Goal: Task Accomplishment & Management: Use online tool/utility

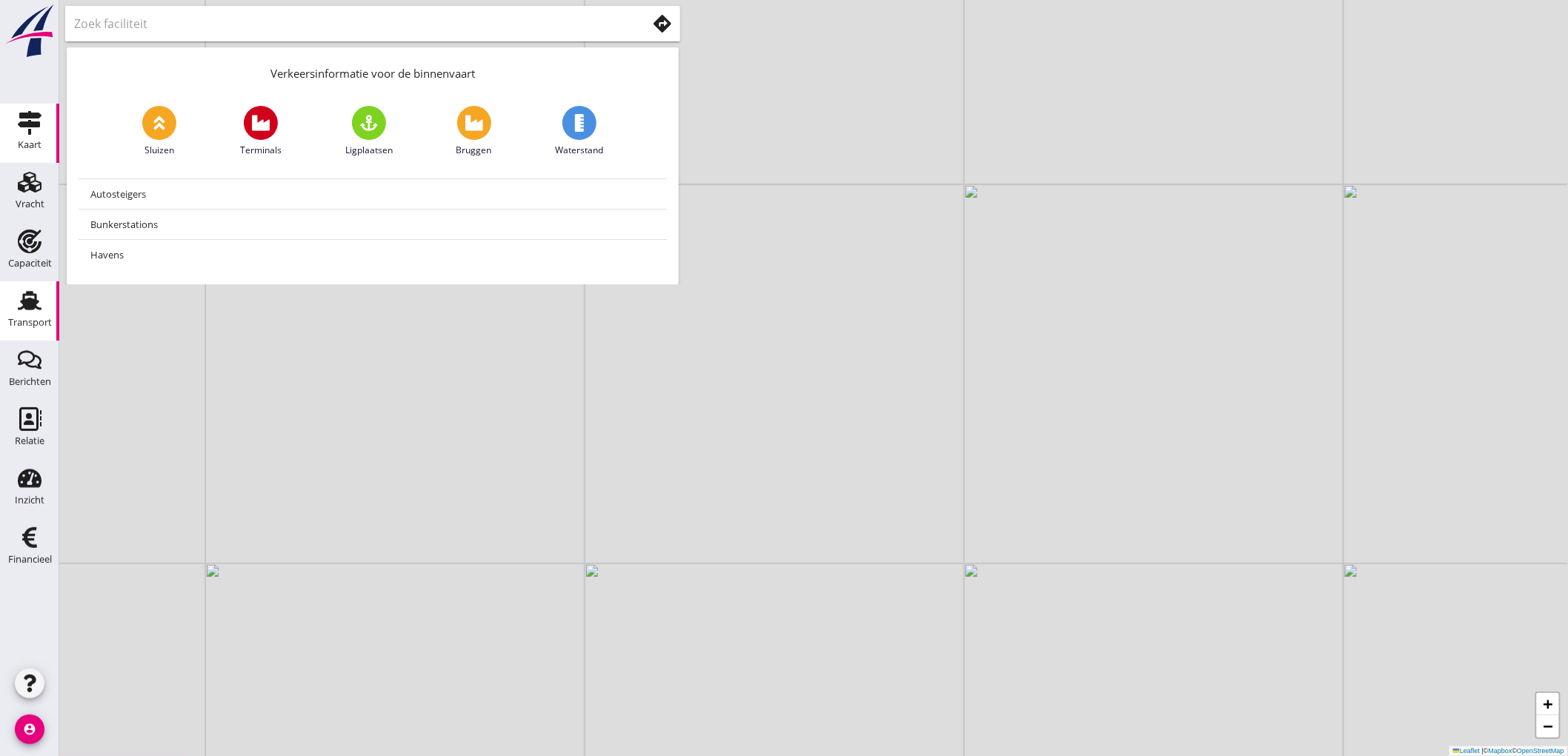
click at [40, 308] on use at bounding box center [29, 301] width 24 height 19
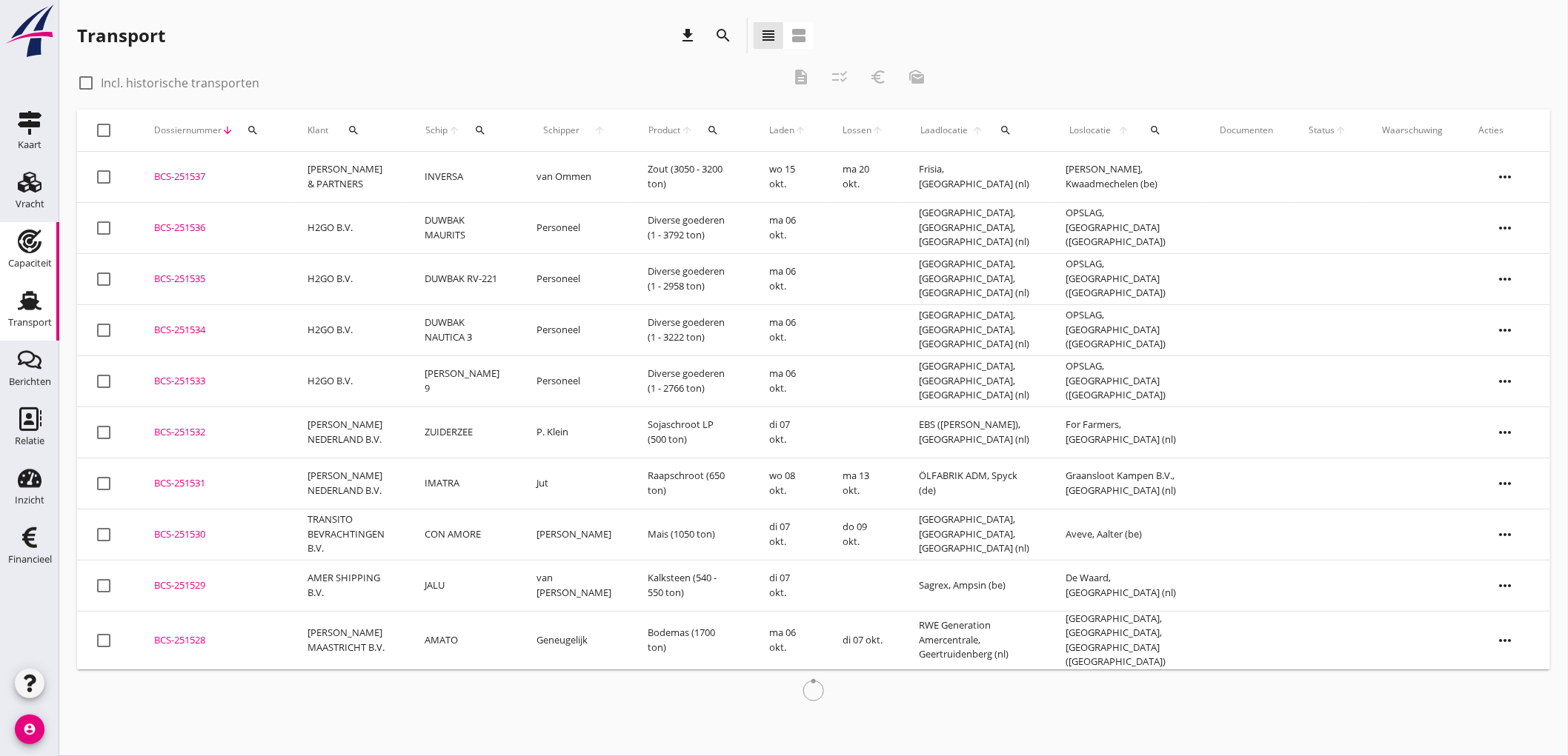
click at [28, 244] on icon "Capaciteit" at bounding box center [29, 241] width 24 height 24
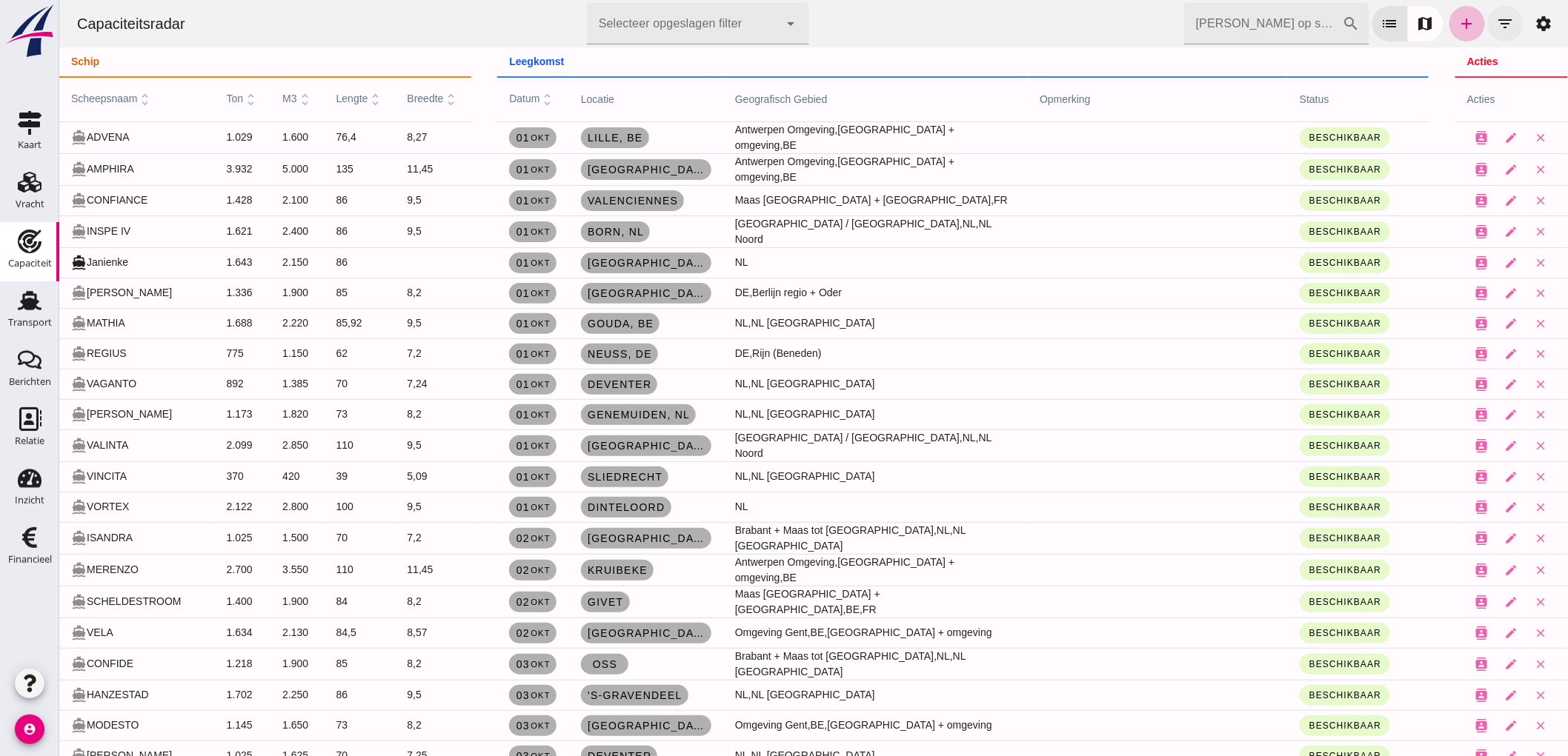
click at [1496, 30] on icon "filter_list" at bounding box center [1505, 24] width 18 height 18
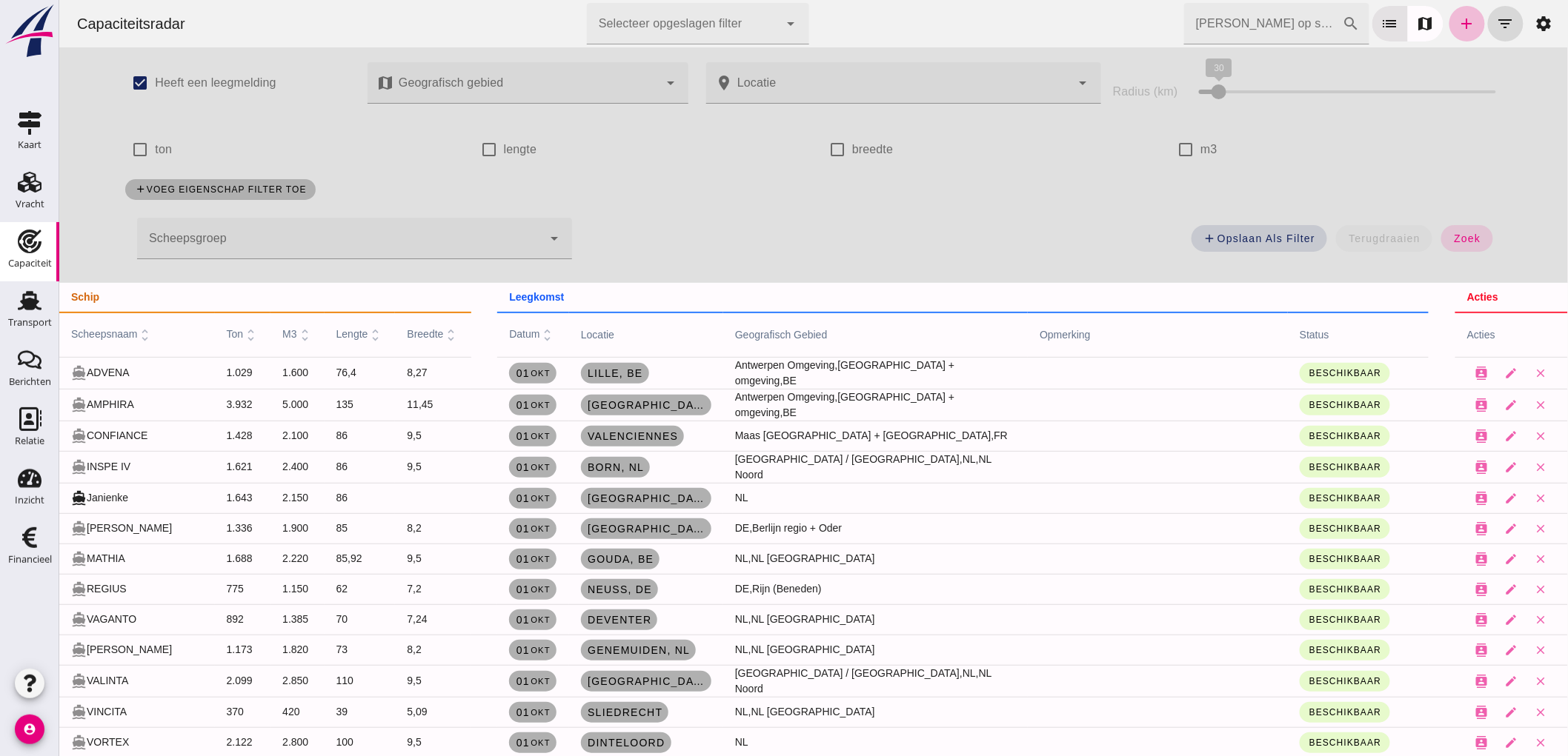
click at [1200, 149] on label "m3" at bounding box center [1207, 149] width 17 height 41
click at [1198, 149] on input "m3" at bounding box center [1185, 149] width 30 height 30
checkbox input "true"
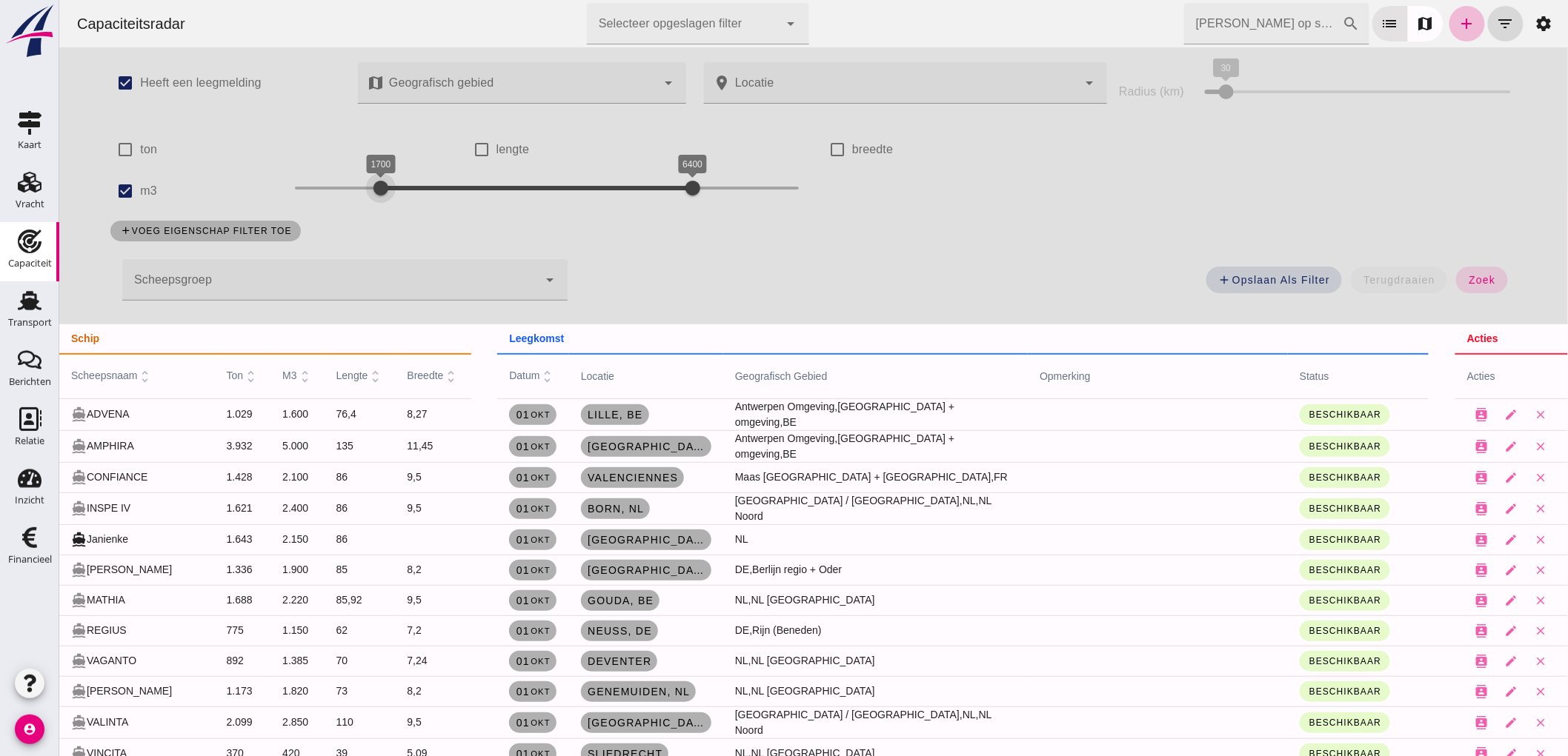
drag, startPoint x: 277, startPoint y: 188, endPoint x: 362, endPoint y: 266, distance: 115.4
click at [362, 266] on div "check_box Heeft een leegmelding map Geografisch gebied Geografisch gebied cance…" at bounding box center [813, 185] width 1435 height 277
drag, startPoint x: 682, startPoint y: 181, endPoint x: 405, endPoint y: 205, distance: 278.0
click at [405, 205] on div "1700 2200 1700 2200" at bounding box center [546, 191] width 534 height 41
drag, startPoint x: 1466, startPoint y: 279, endPoint x: 1634, endPoint y: 251, distance: 170.3
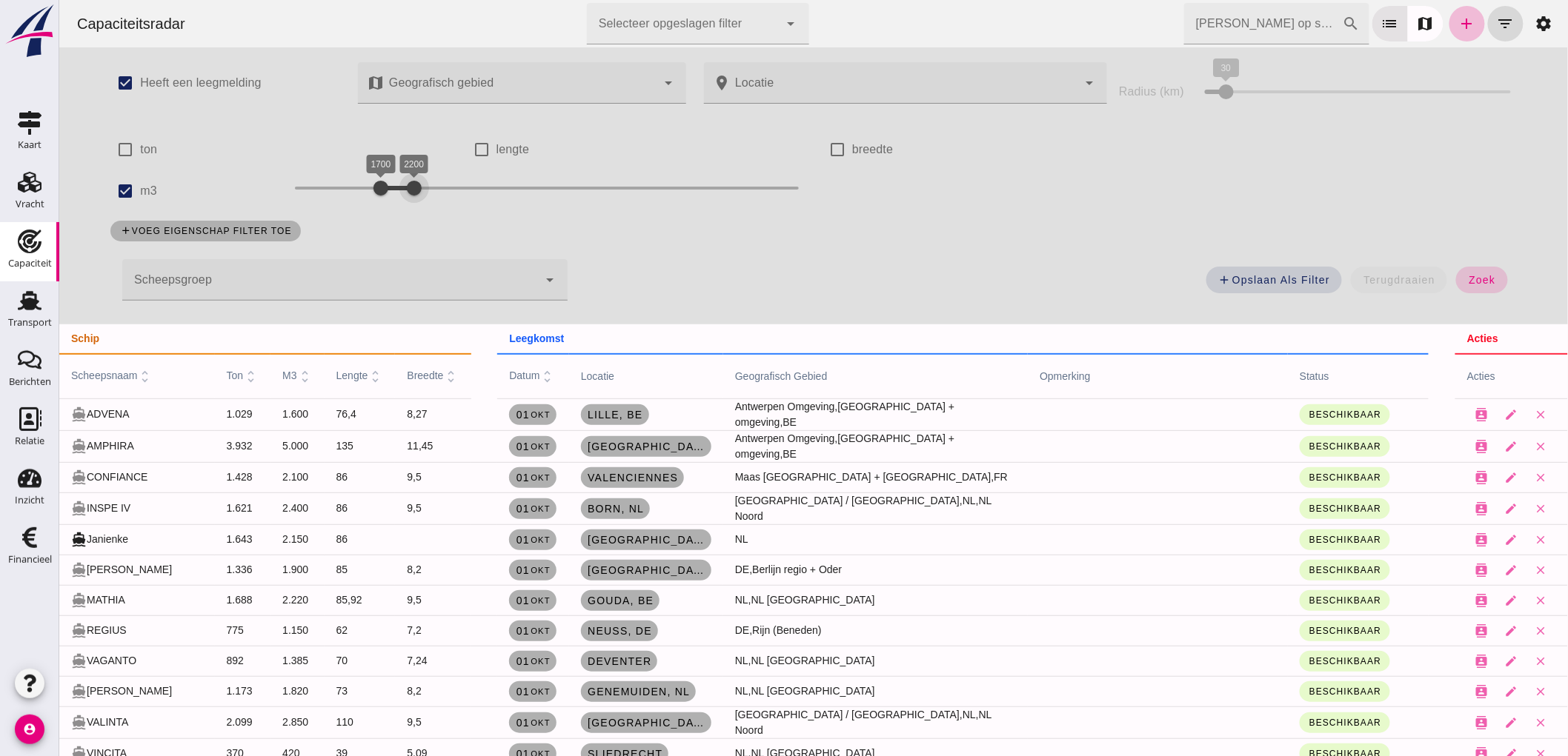
click at [1467, 279] on span "zoek" at bounding box center [1480, 280] width 27 height 11
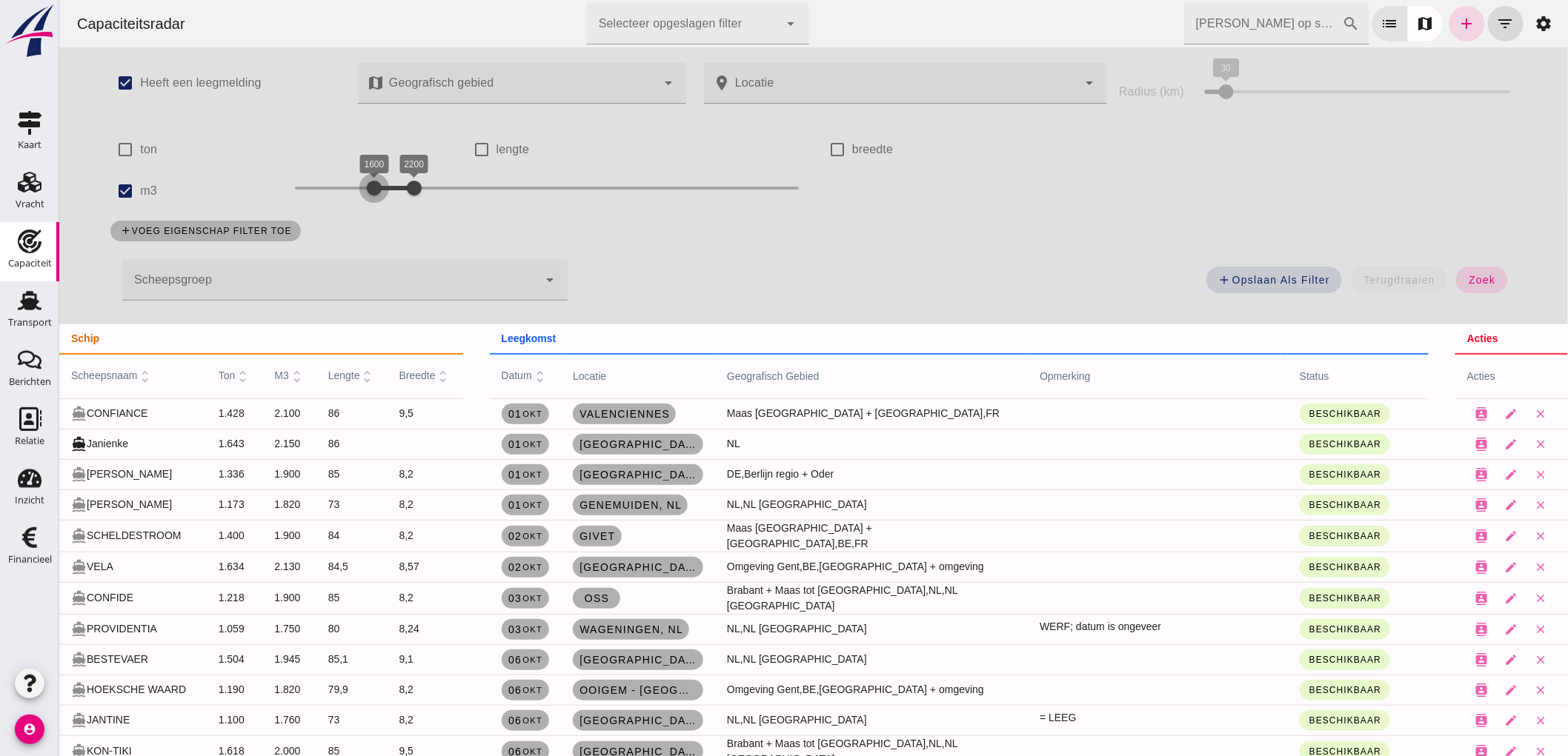
click at [360, 182] on div at bounding box center [374, 188] width 30 height 30
click at [1470, 275] on span "zoek" at bounding box center [1480, 280] width 27 height 11
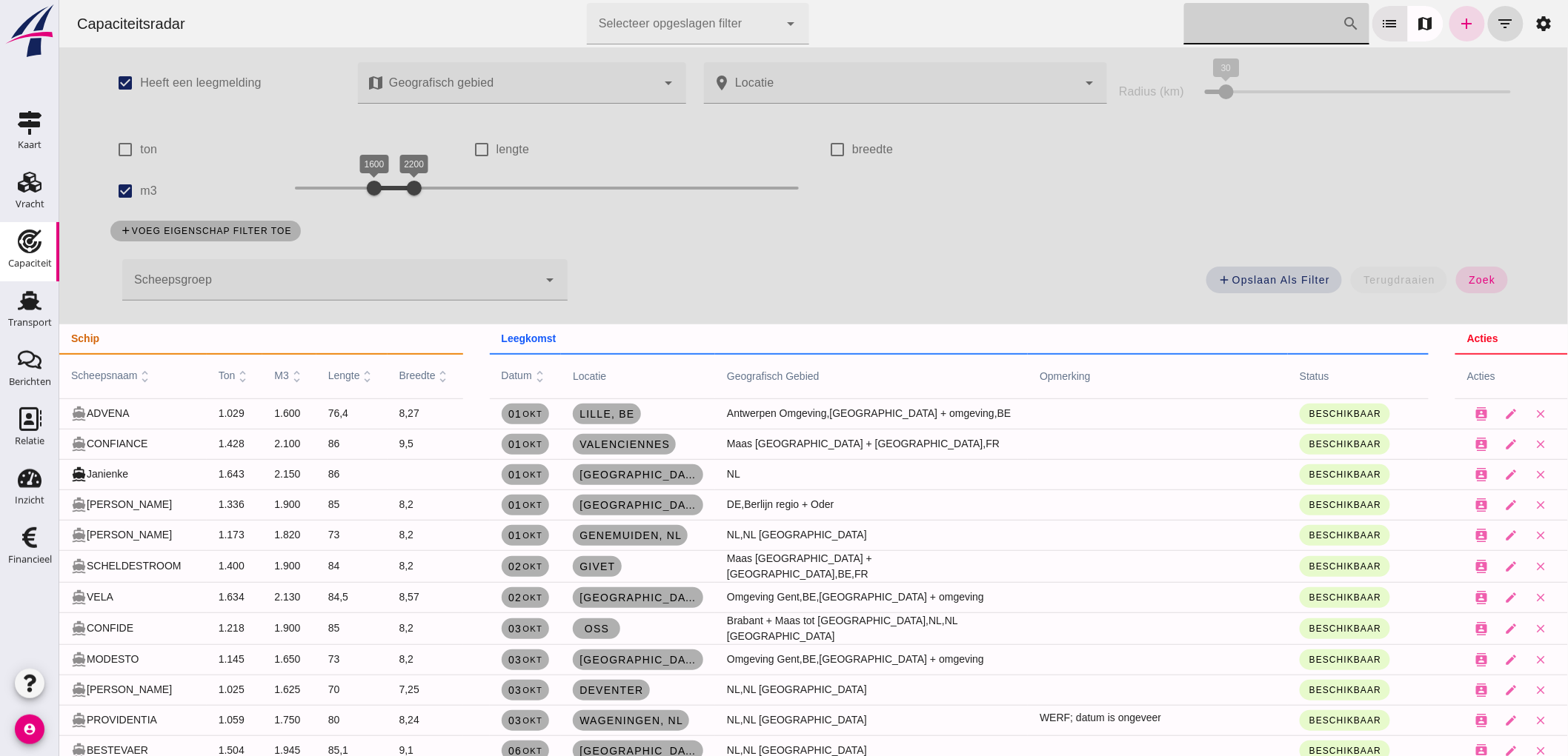
click at [1292, 23] on input "Zoek op scheepsnaam" at bounding box center [1262, 23] width 158 height 41
click at [1448, 24] on link "add" at bounding box center [1466, 24] width 35 height 35
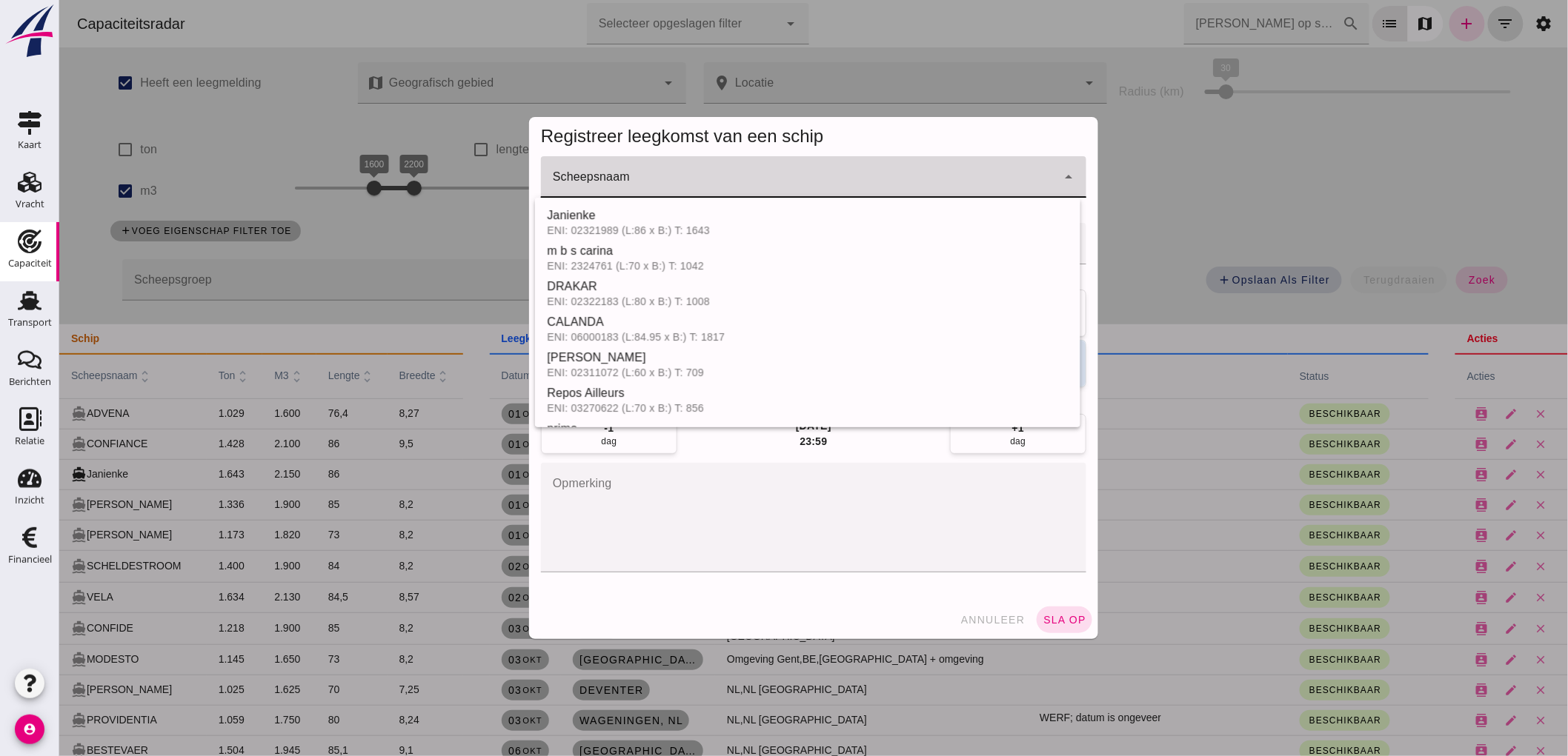
click at [588, 186] on input "Scheepsnaam" at bounding box center [798, 185] width 515 height 18
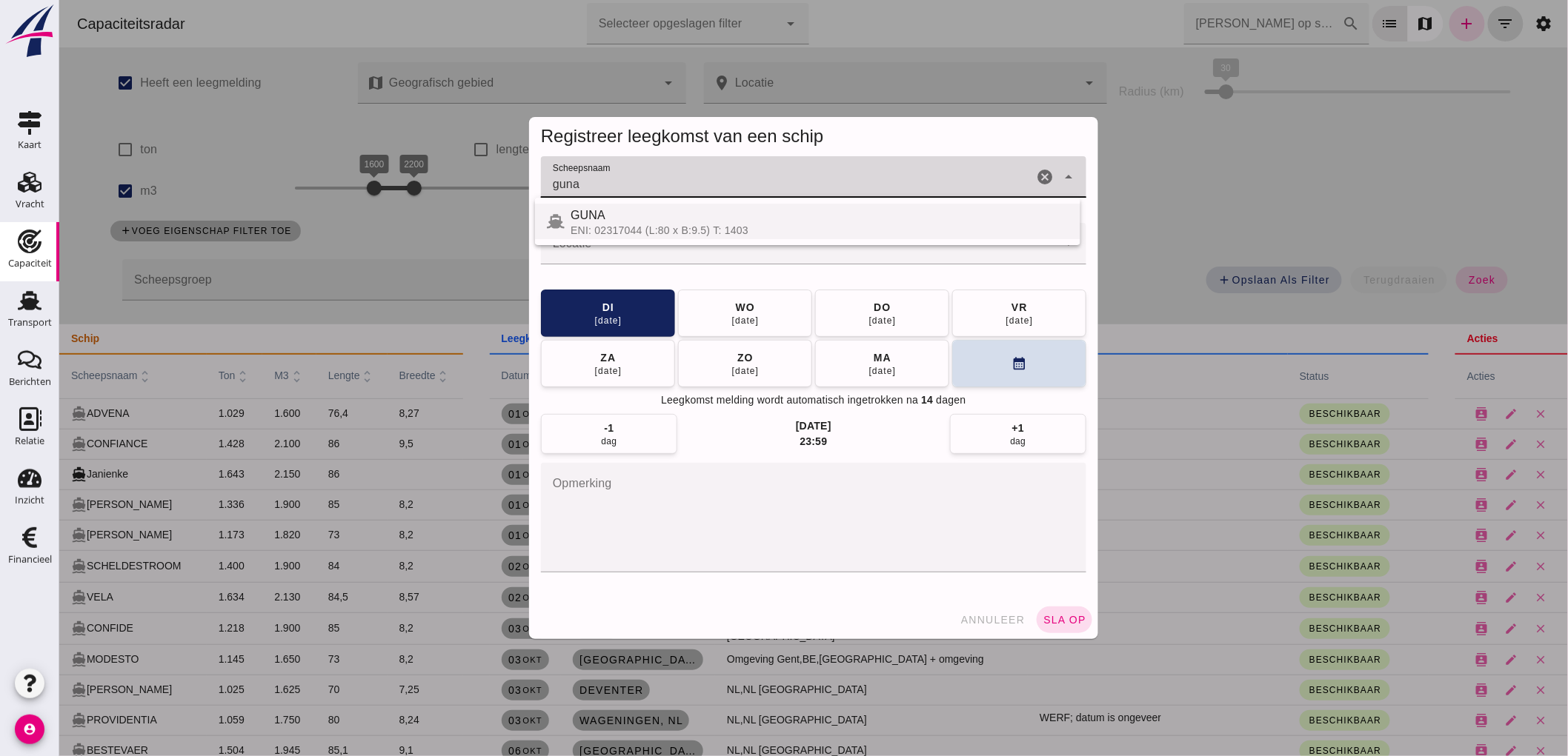
click at [629, 226] on div "ENI: 02317044 (L:80 x B:9.5) T: 1403" at bounding box center [819, 229] width 498 height 11
type input "GUNA"
click at [624, 247] on input "Locatie" at bounding box center [798, 251] width 515 height 18
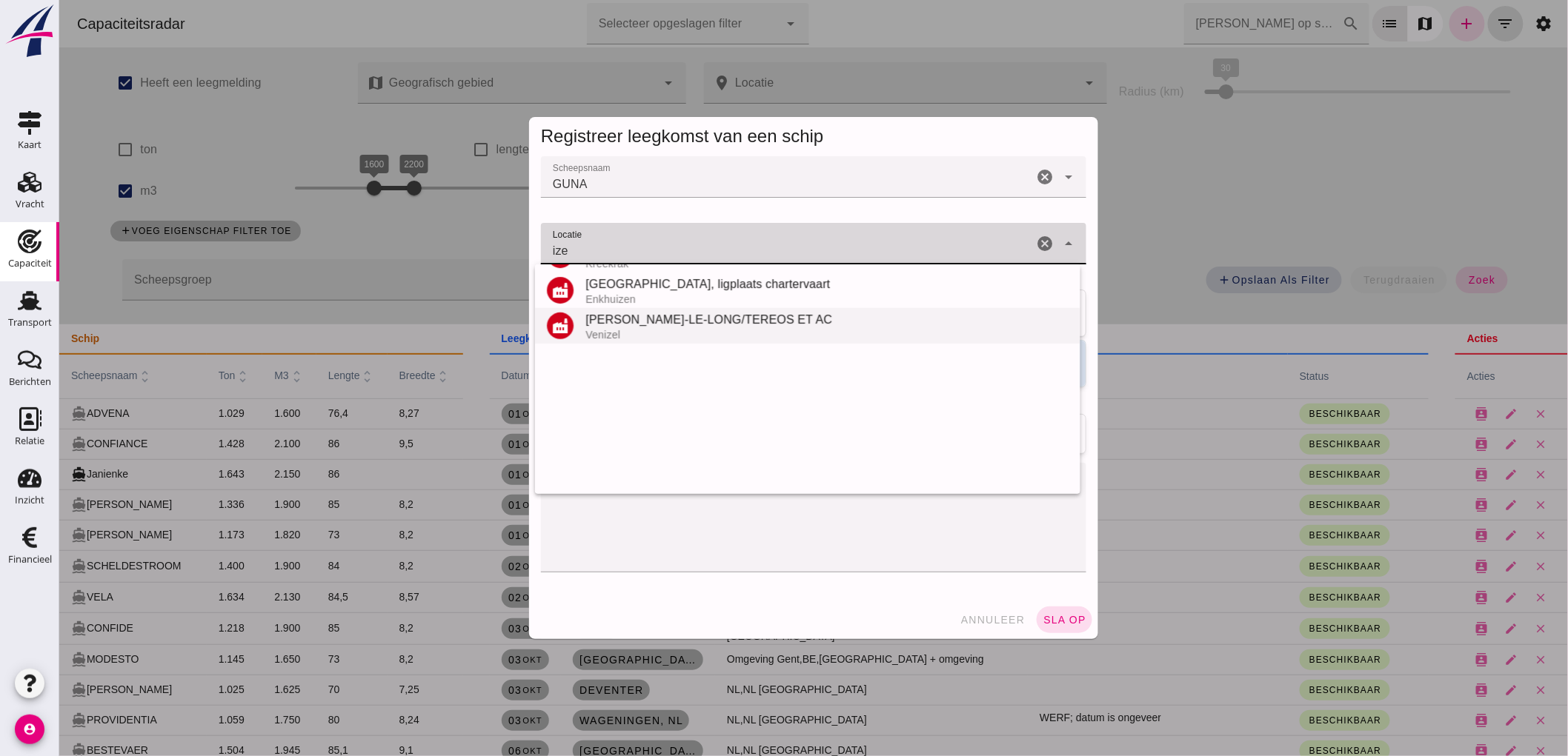
scroll to position [315, 0]
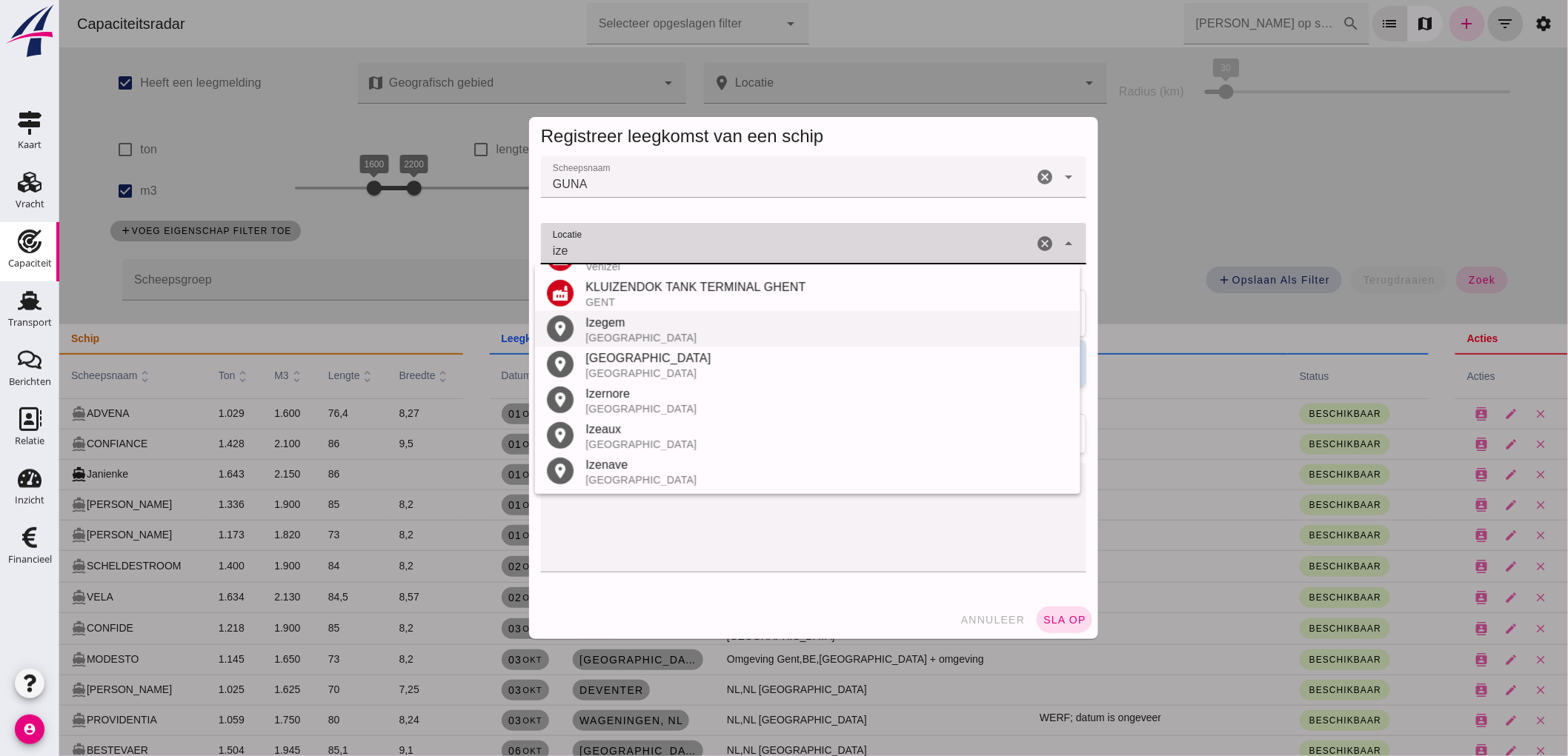
click at [646, 330] on div "Izegem" at bounding box center [826, 323] width 483 height 18
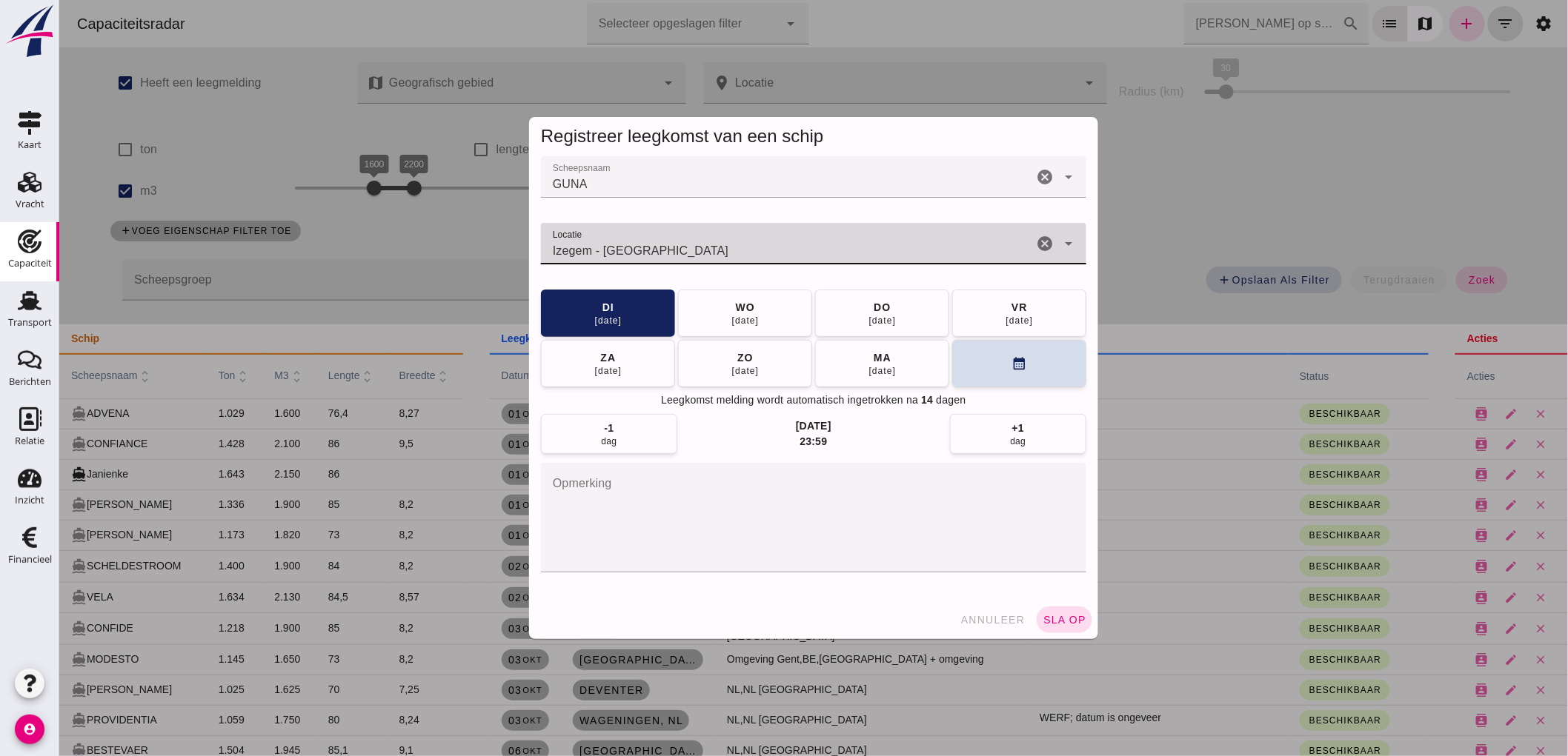
type input "Izegem - West-Vlaanderen"
click at [896, 365] on button "ma 13 okt" at bounding box center [881, 363] width 134 height 47
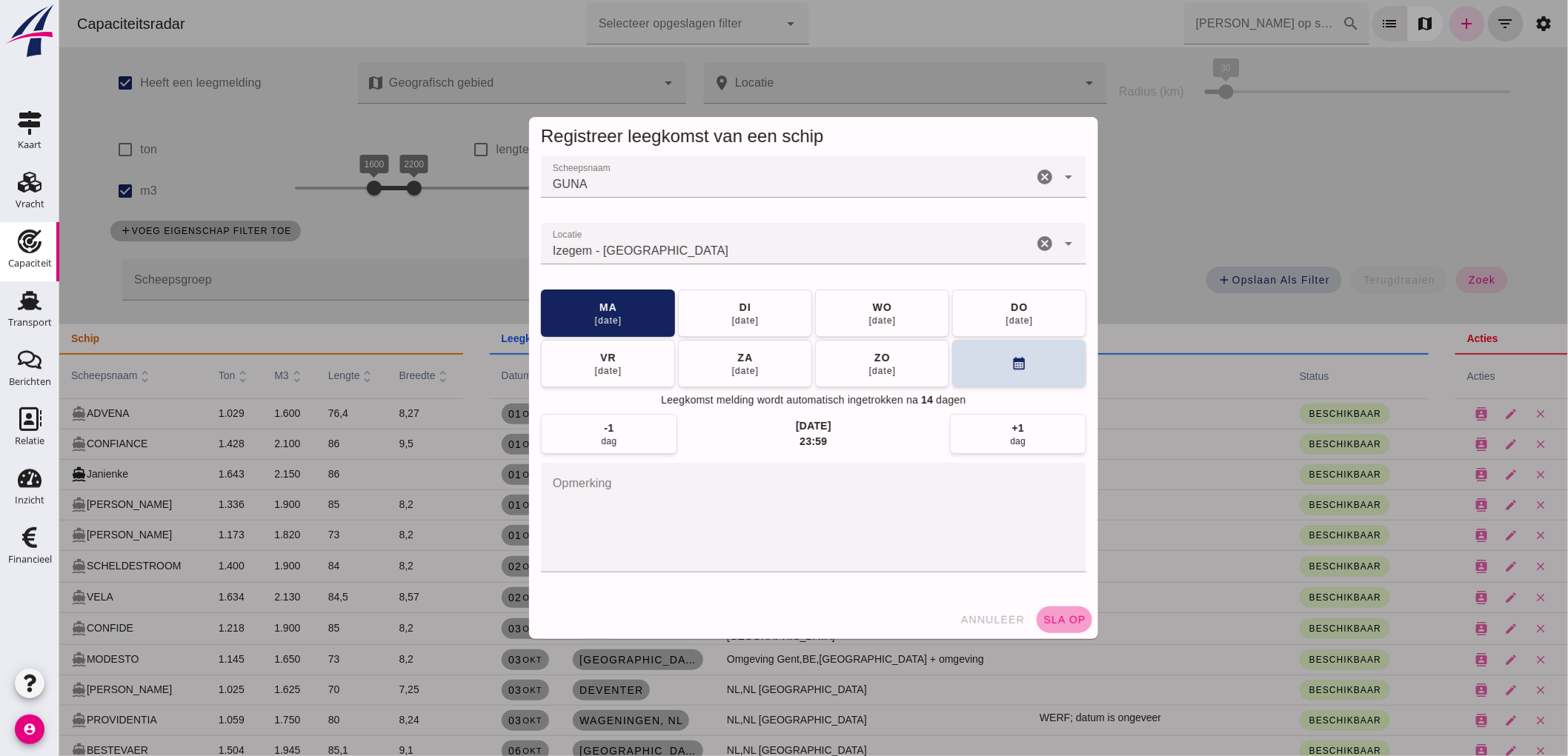
click at [1079, 621] on button "sla op" at bounding box center [1063, 620] width 55 height 26
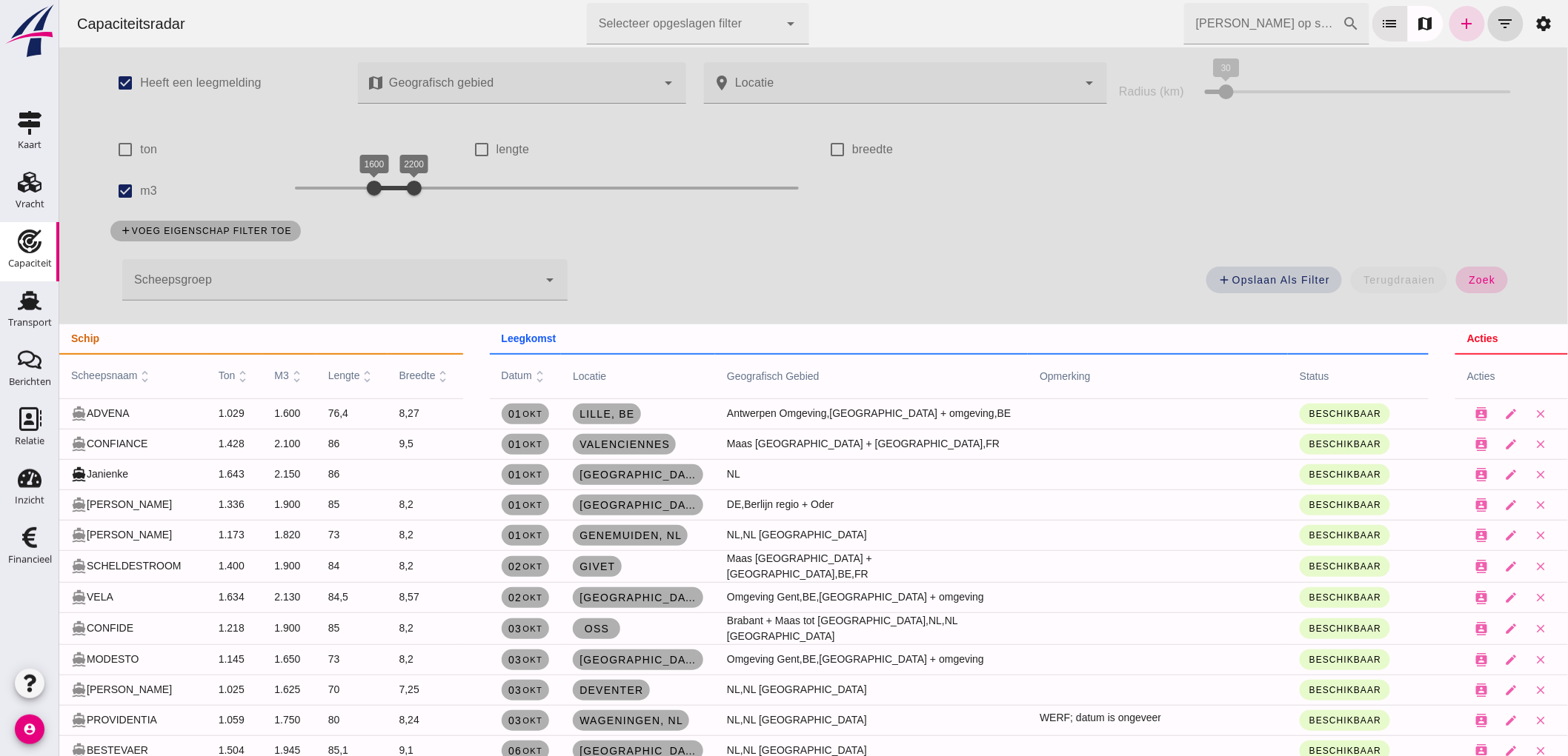
click at [1499, 279] on button "zoek" at bounding box center [1481, 280] width 51 height 26
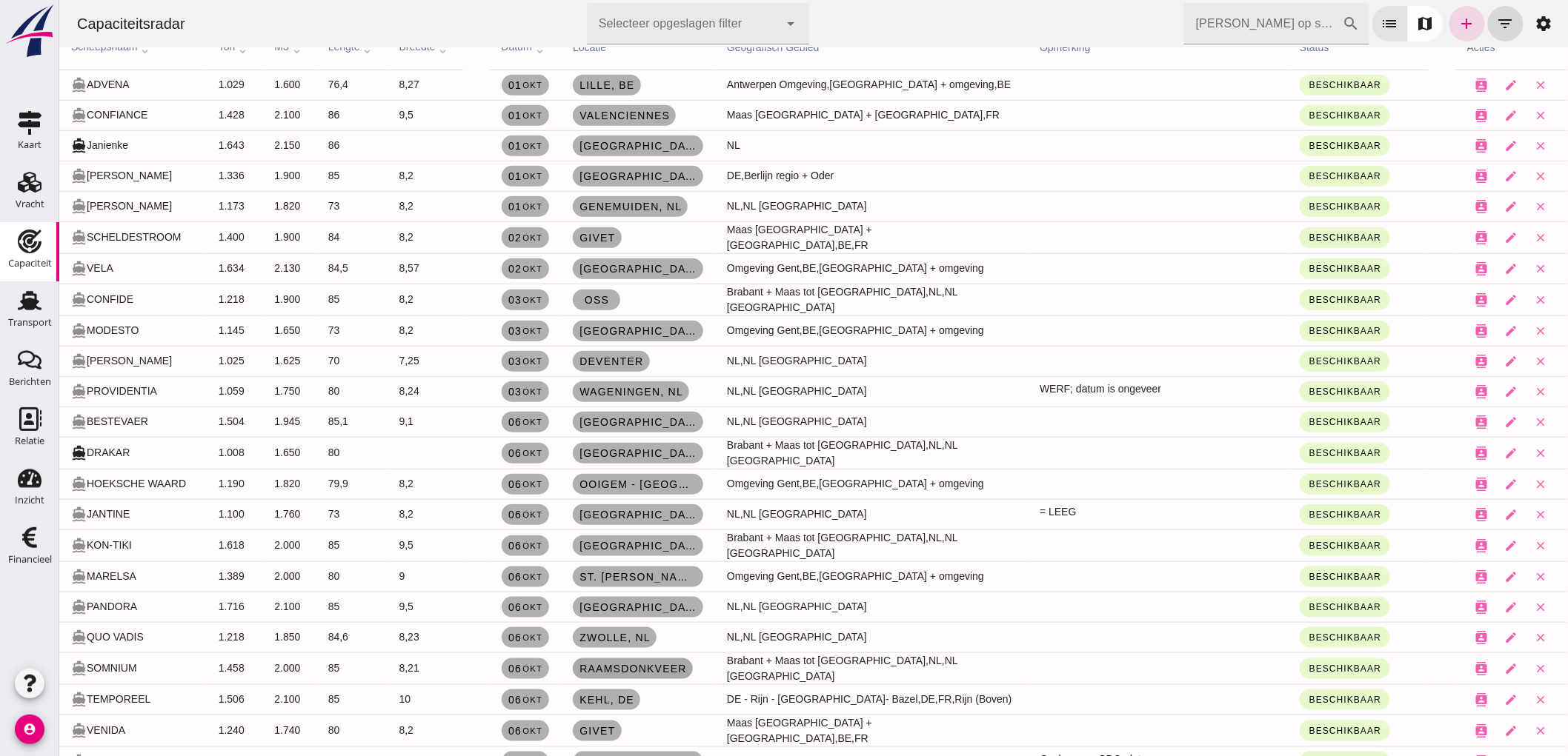
scroll to position [411, 0]
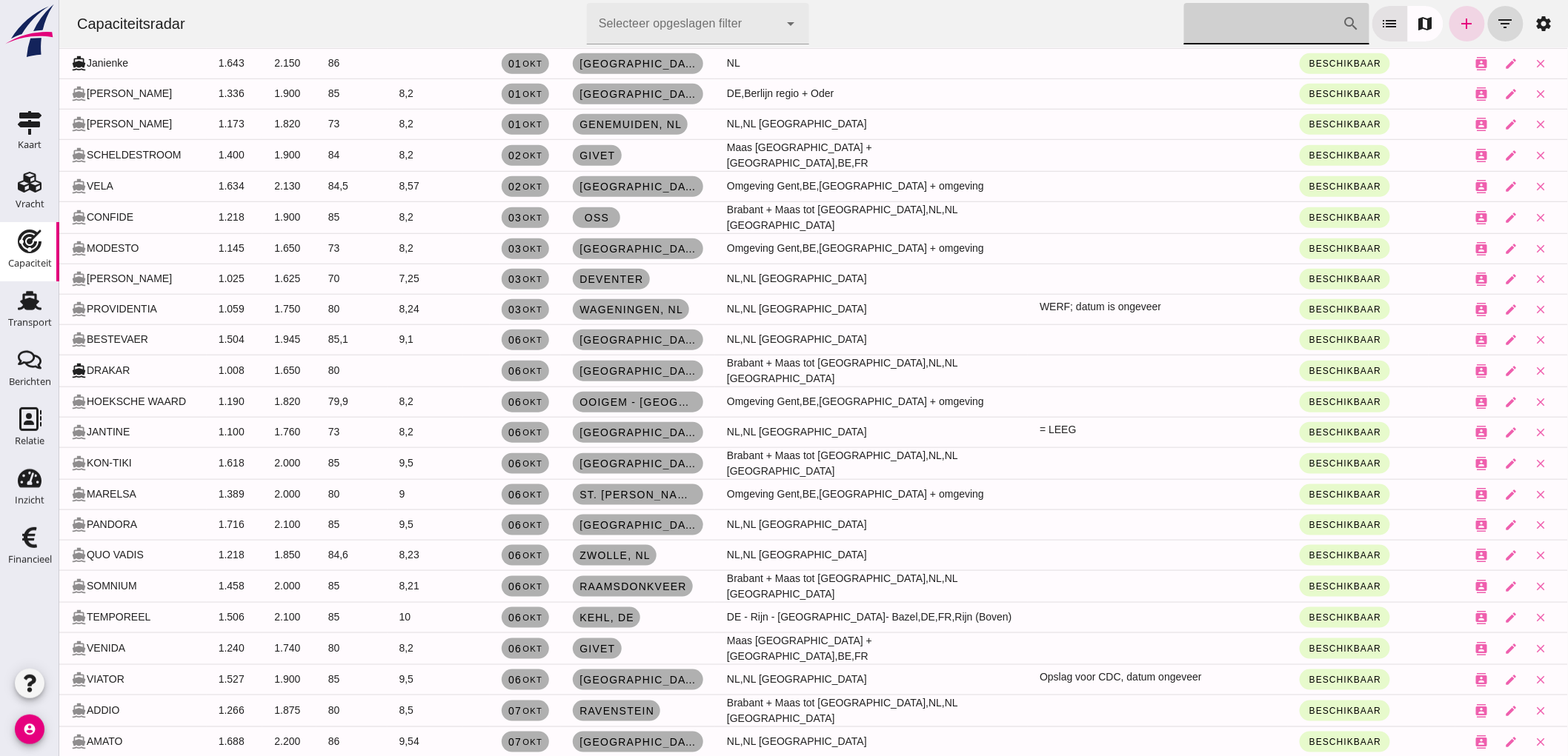
click at [1251, 35] on input "Zoek op scheepsnaam" at bounding box center [1262, 23] width 158 height 41
click at [1459, 31] on icon "add" at bounding box center [1466, 24] width 18 height 18
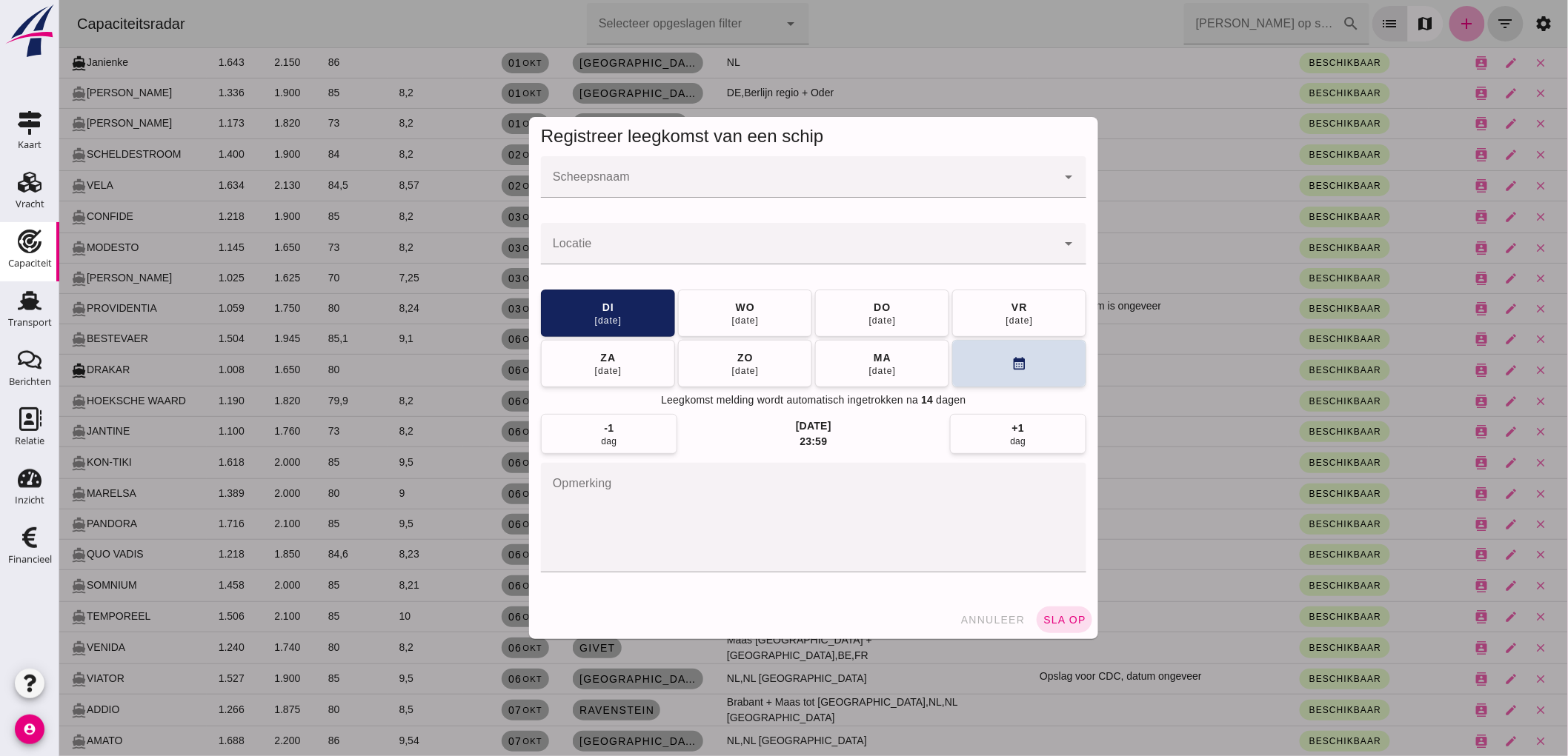
scroll to position [0, 0]
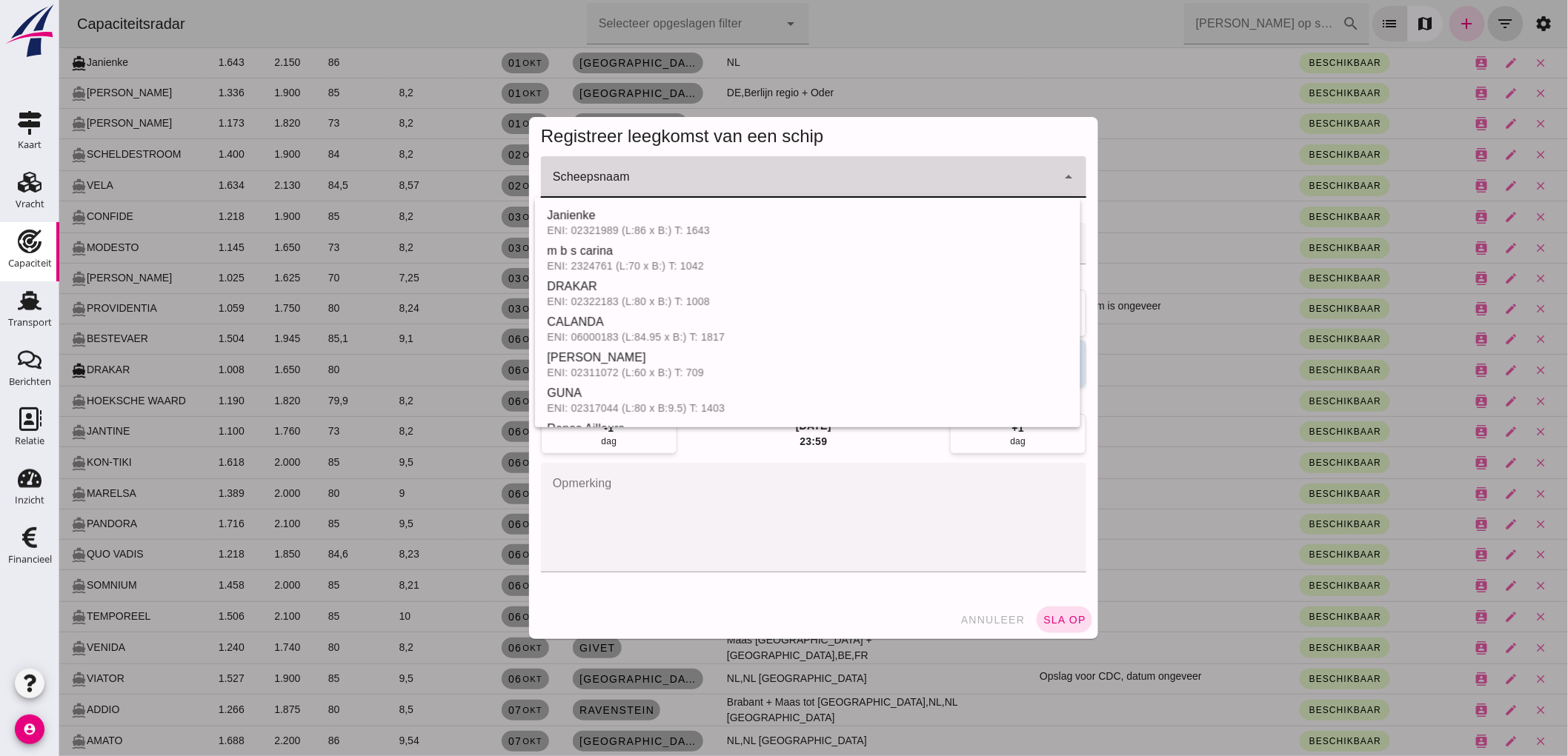
click at [702, 187] on input "Scheepsnaam" at bounding box center [798, 185] width 515 height 18
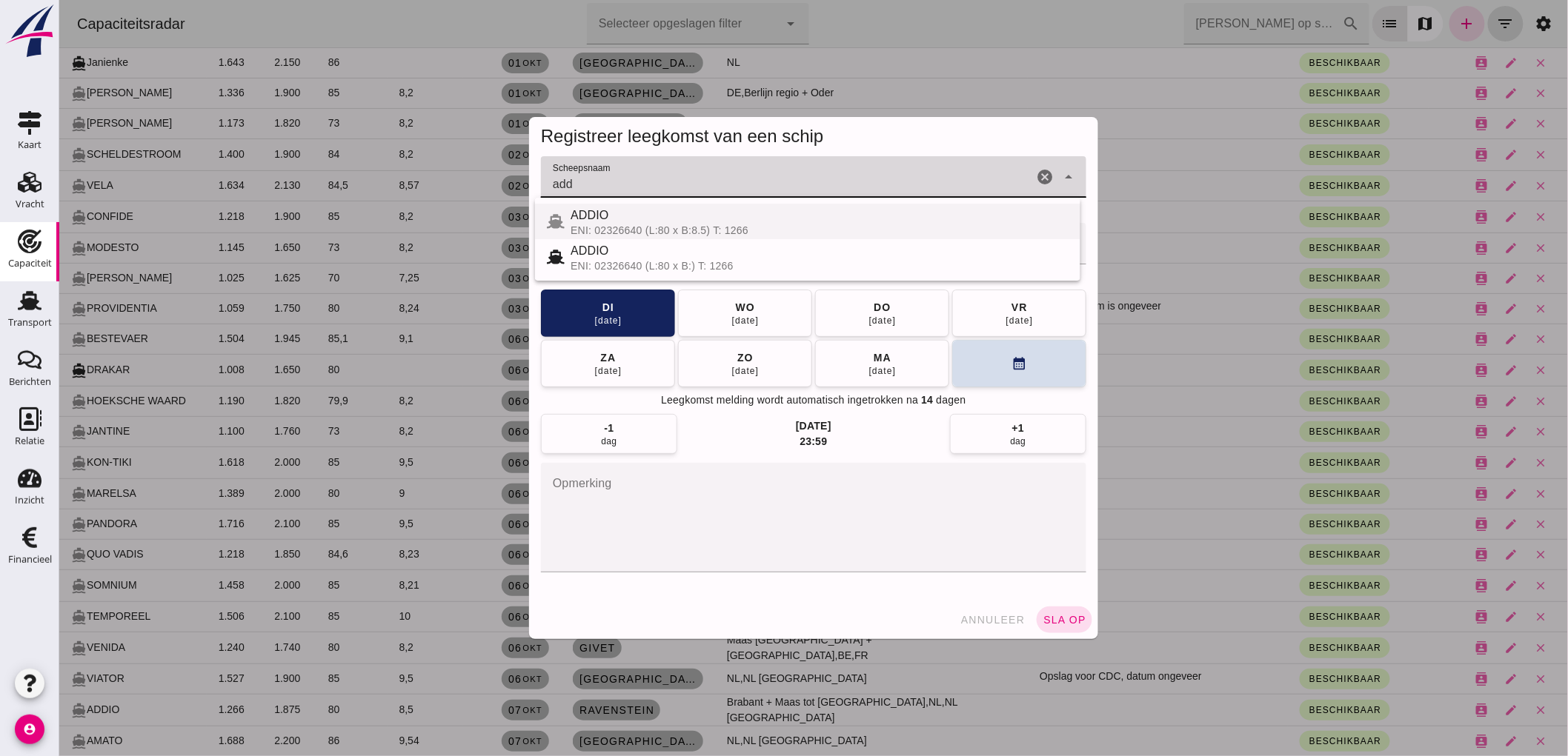
click at [612, 221] on div "ADDIO" at bounding box center [819, 215] width 498 height 18
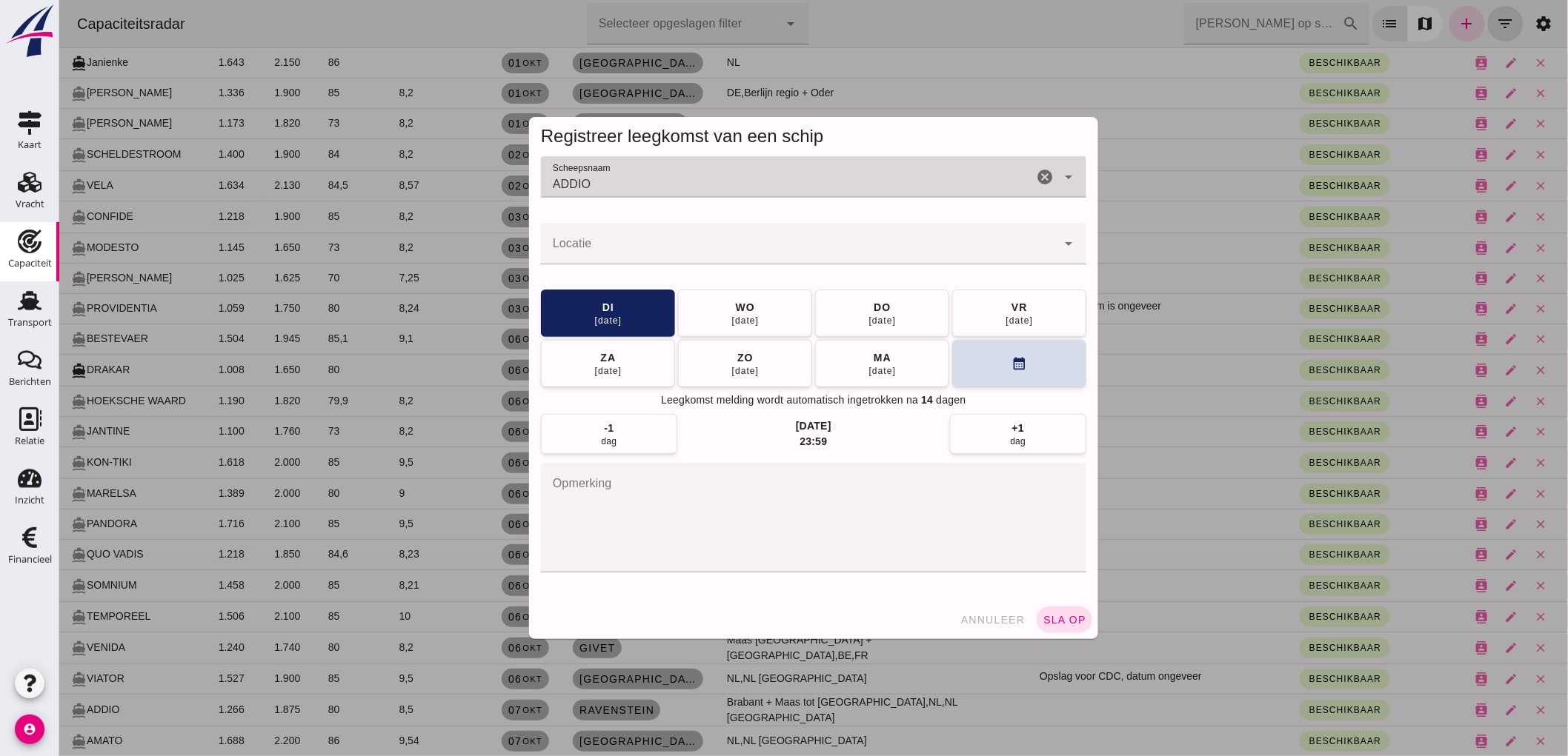
type input "ADDIO"
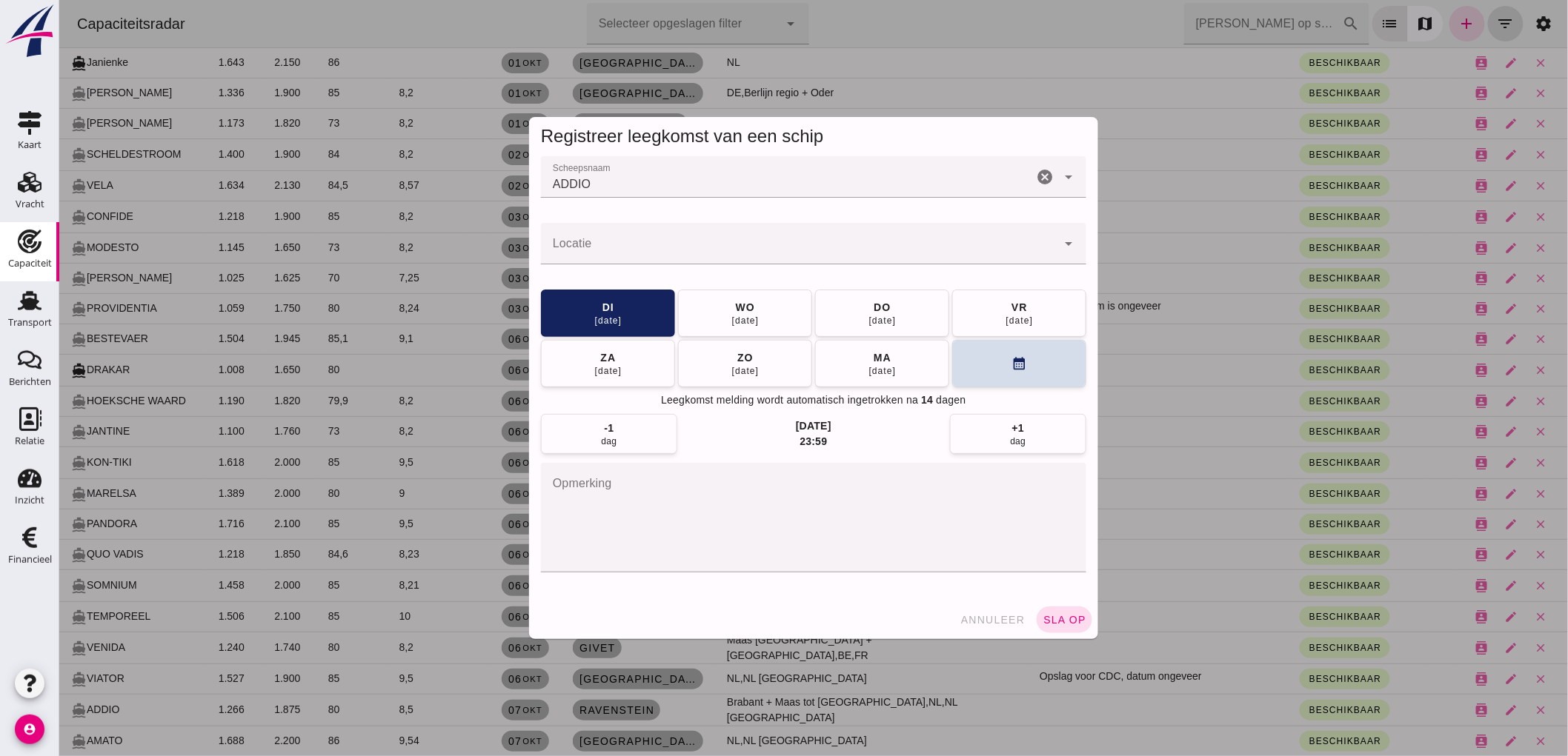
click at [588, 233] on div at bounding box center [798, 244] width 515 height 41
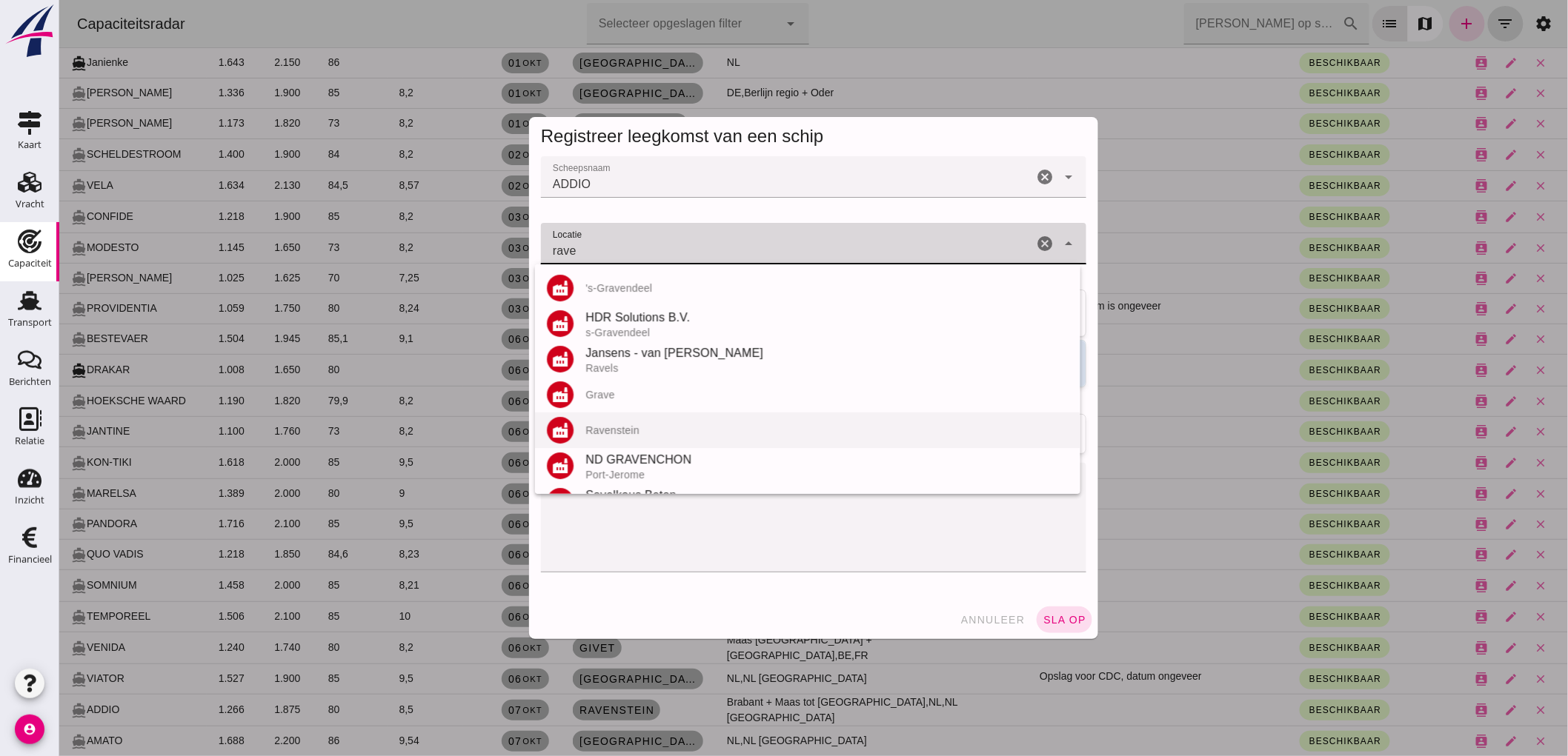
click at [667, 423] on div "factory Ravenstein" at bounding box center [806, 430] width 545 height 35
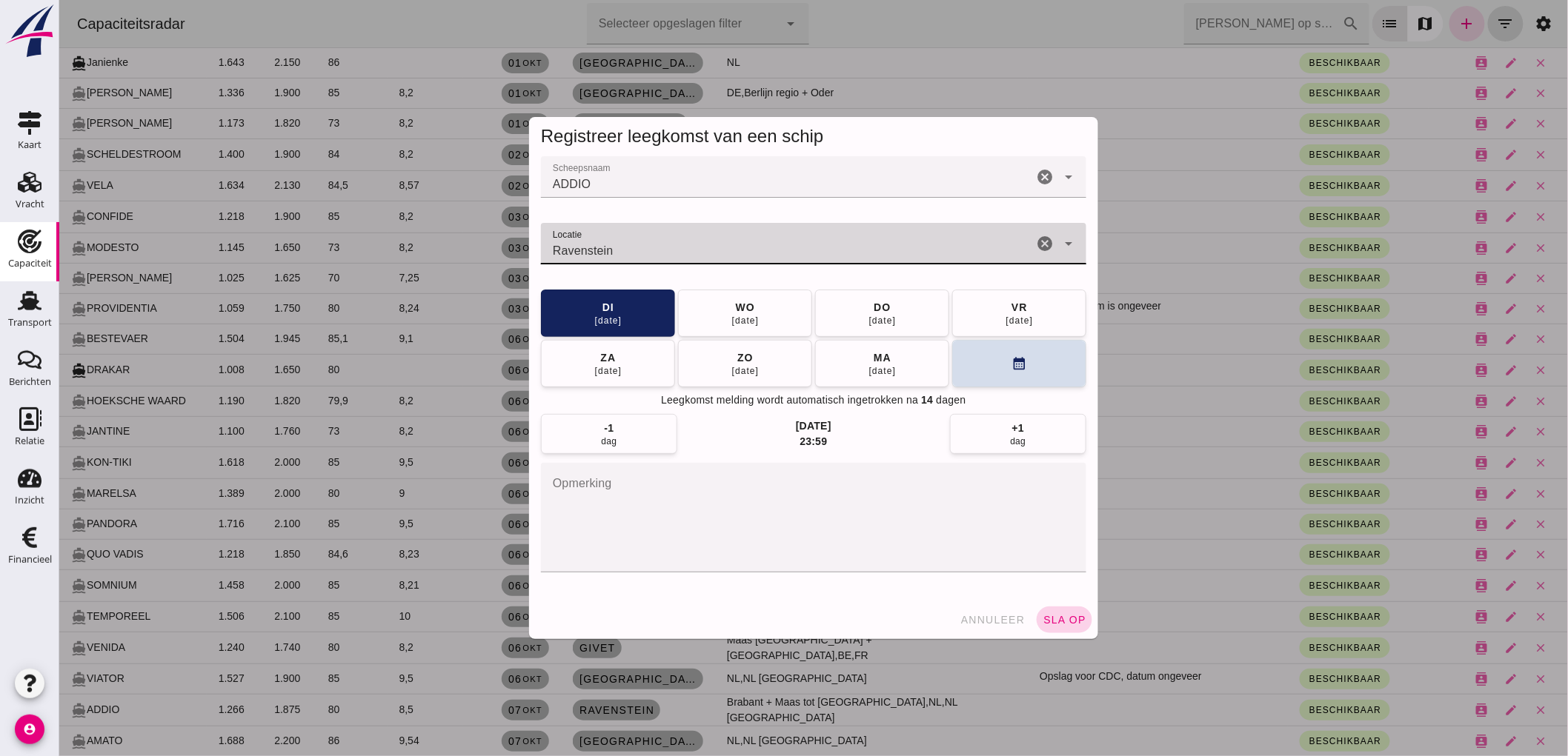
type input "Ravenstein"
click at [1064, 628] on button "sla op" at bounding box center [1063, 620] width 55 height 26
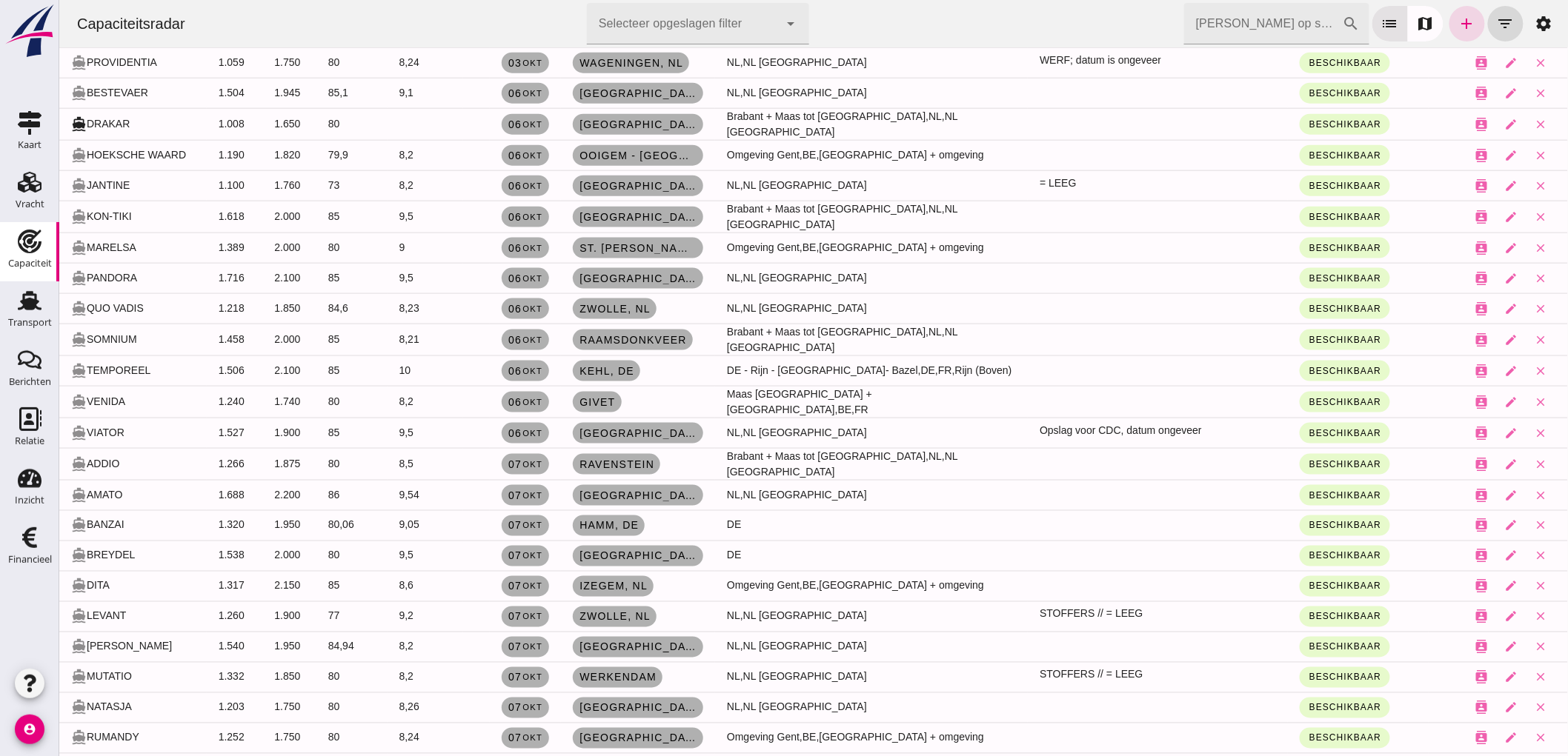
scroll to position [740, 0]
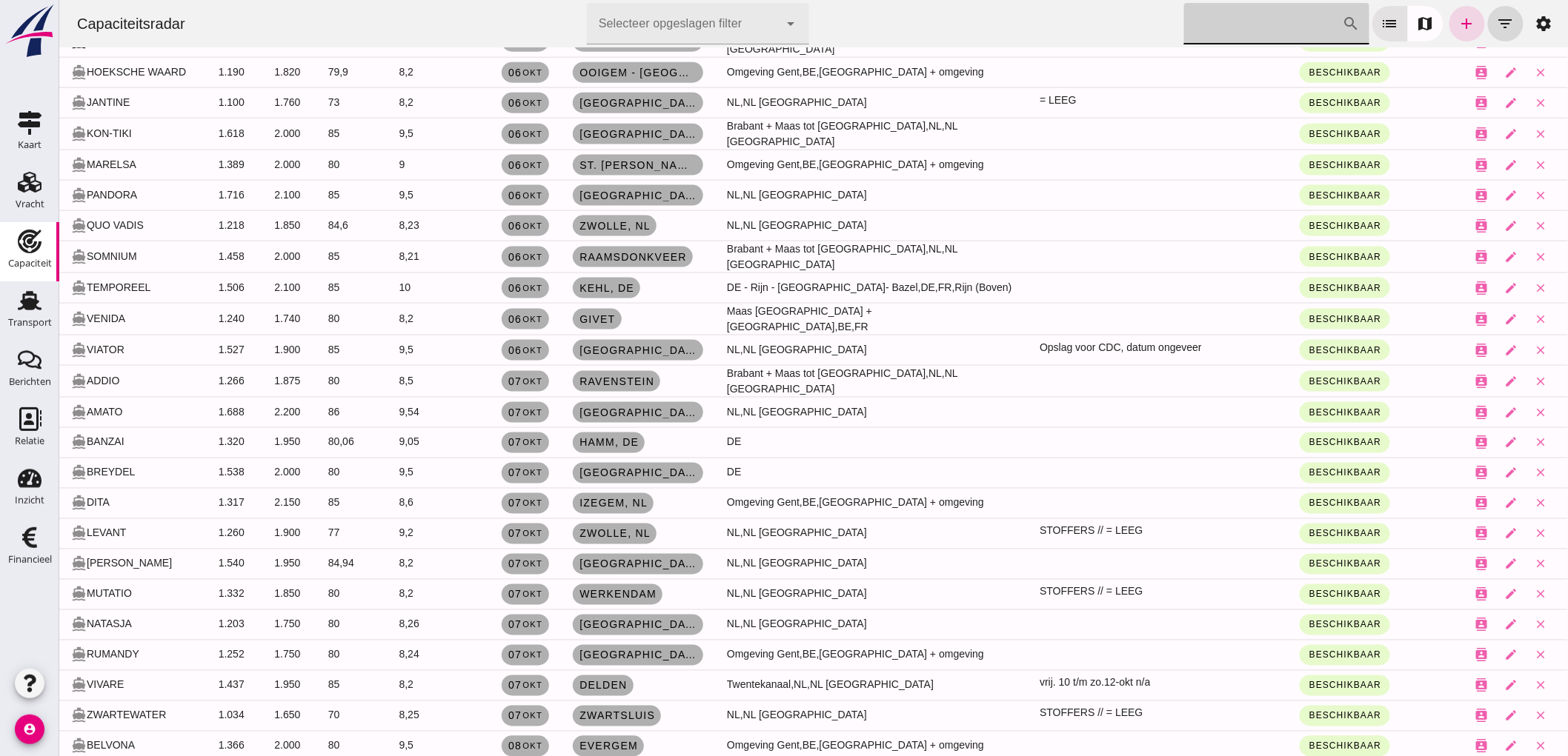
click at [1275, 21] on input "Zoek op scheepsnaam" at bounding box center [1262, 23] width 158 height 41
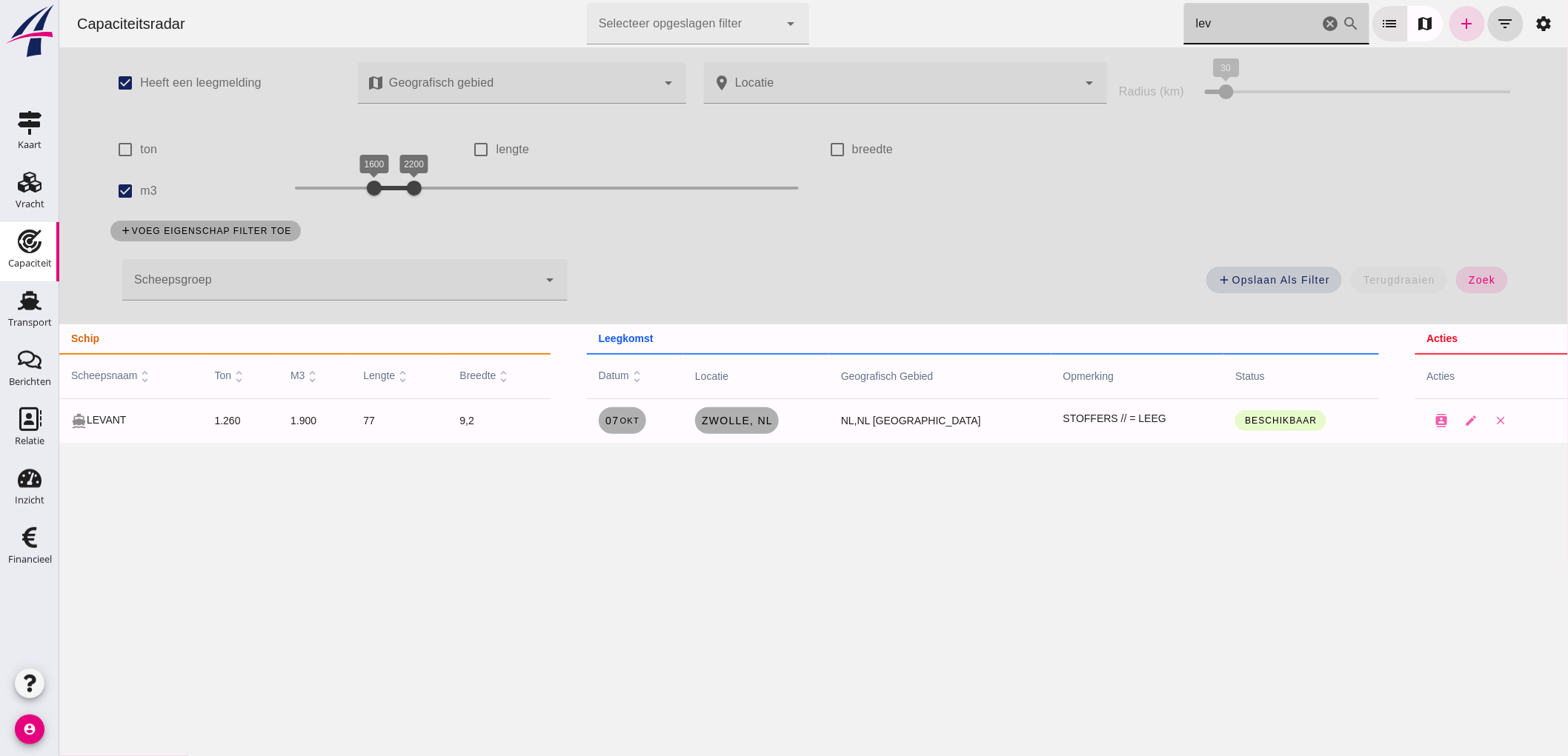
scroll to position [0, 0]
type input "lev"
click at [778, 406] on td "Zwolle , nl" at bounding box center [755, 420] width 146 height 45
click at [778, 410] on link "Zwolle , nl" at bounding box center [735, 420] width 84 height 26
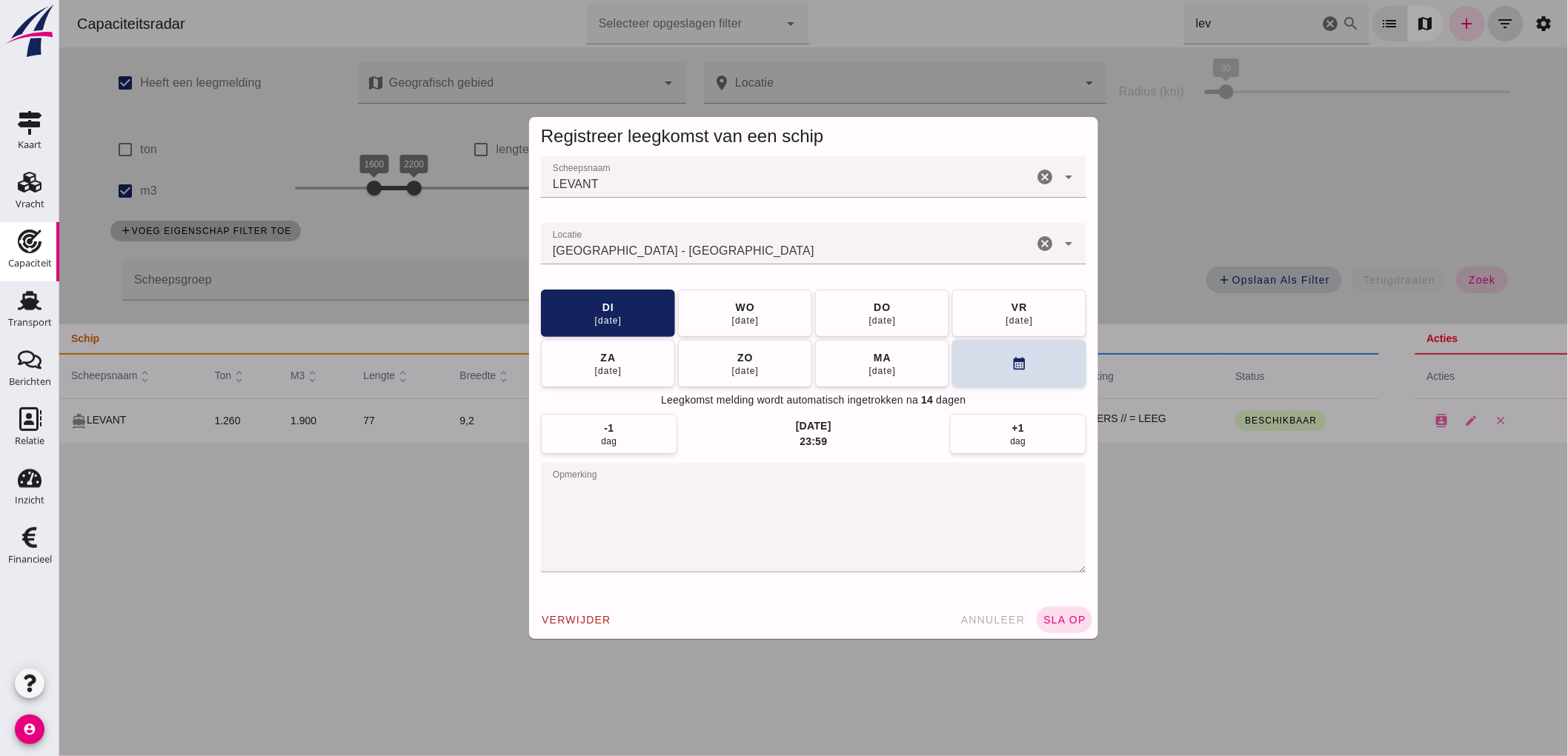
click at [1035, 242] on icon "cancel" at bounding box center [1044, 244] width 18 height 18
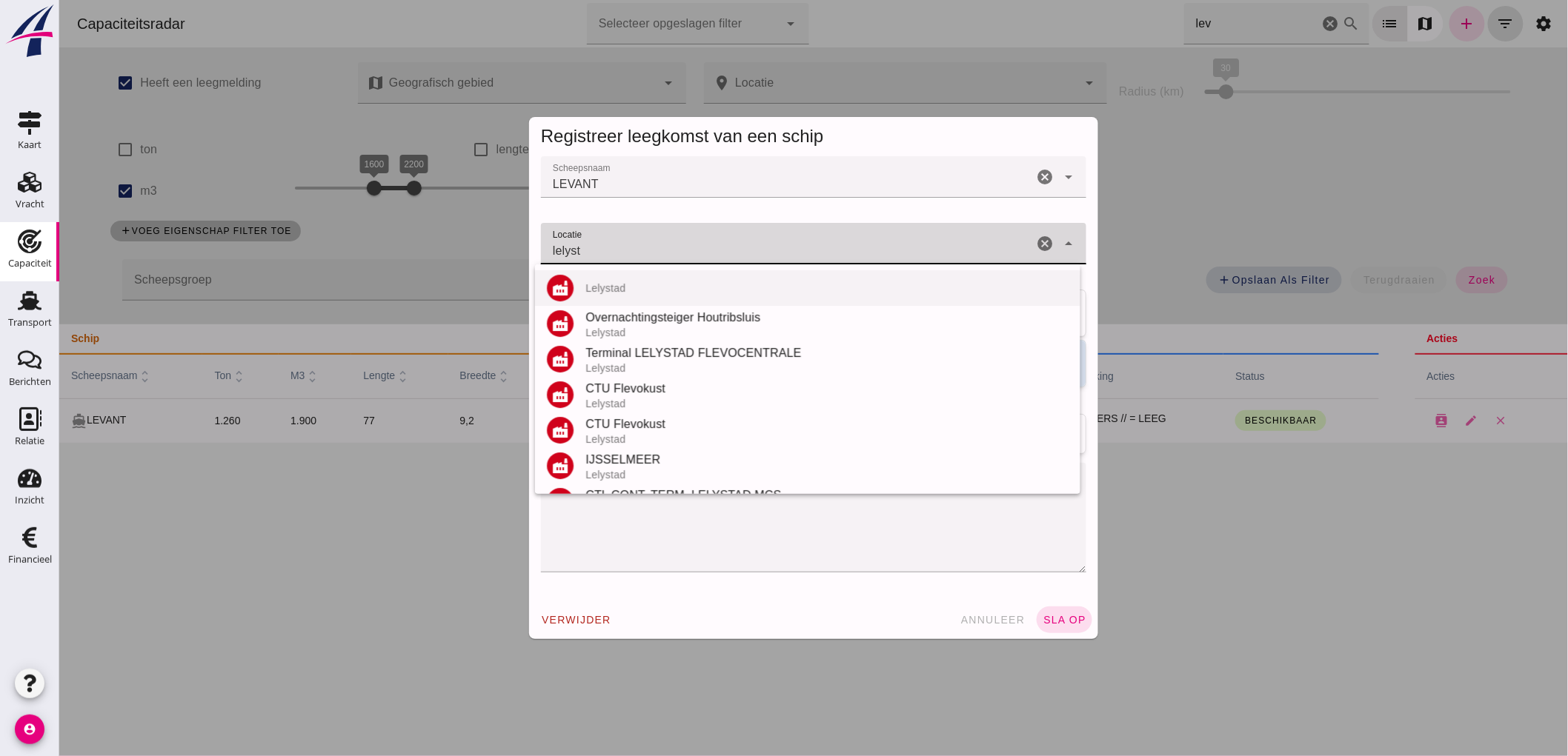
click at [609, 294] on div "factory Lelystad" at bounding box center [806, 288] width 545 height 35
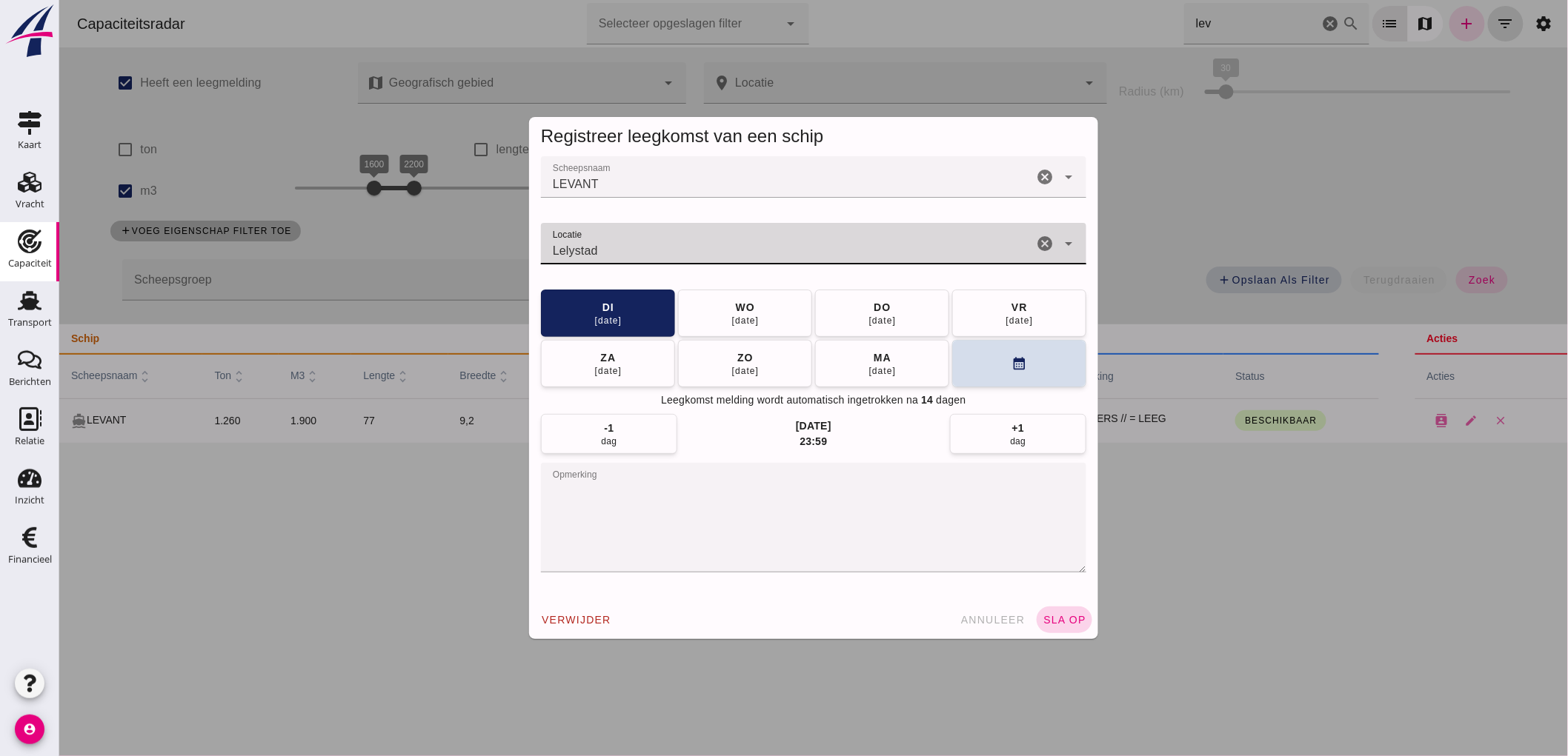
type input "Lelystad"
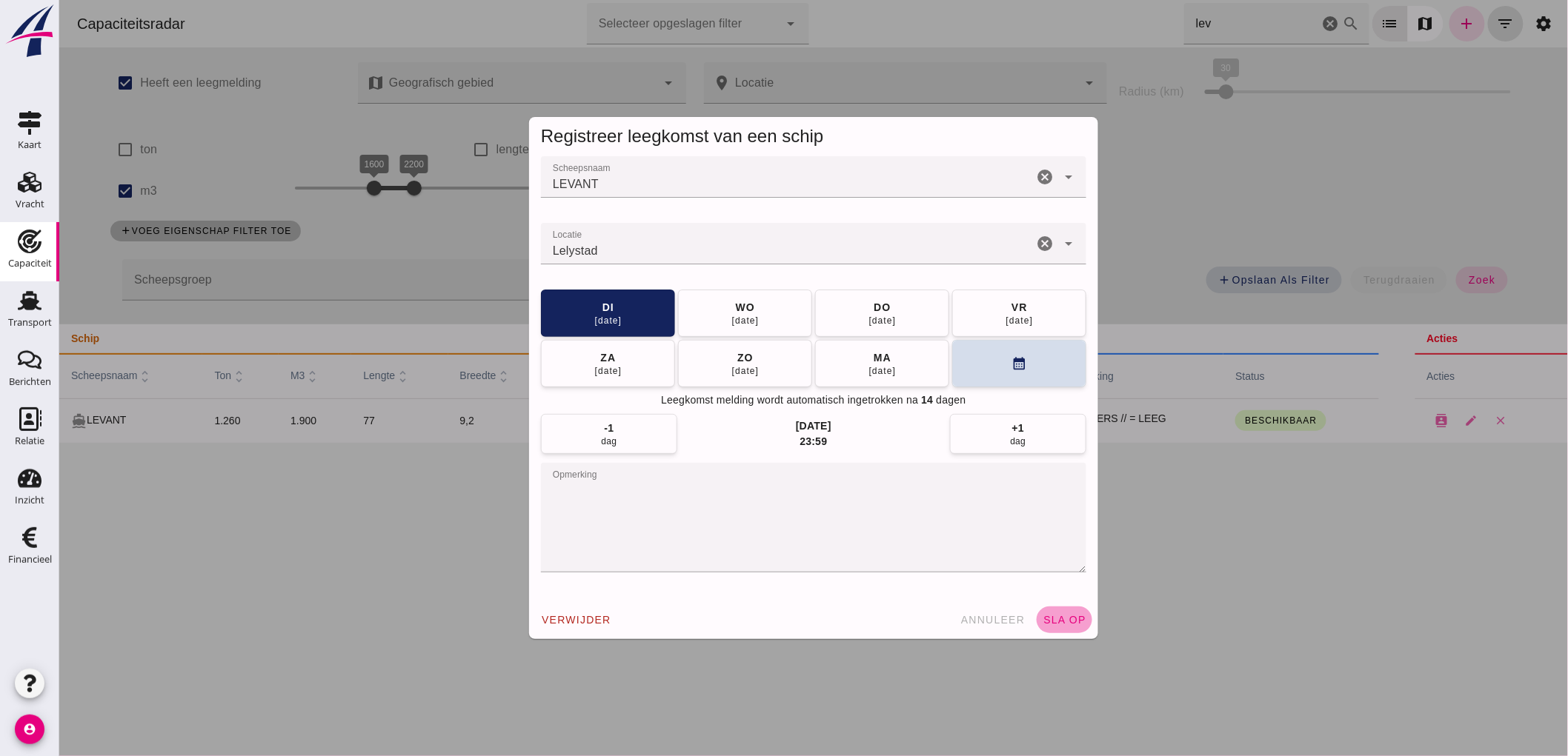
click at [1056, 614] on span "sla op" at bounding box center [1064, 619] width 44 height 11
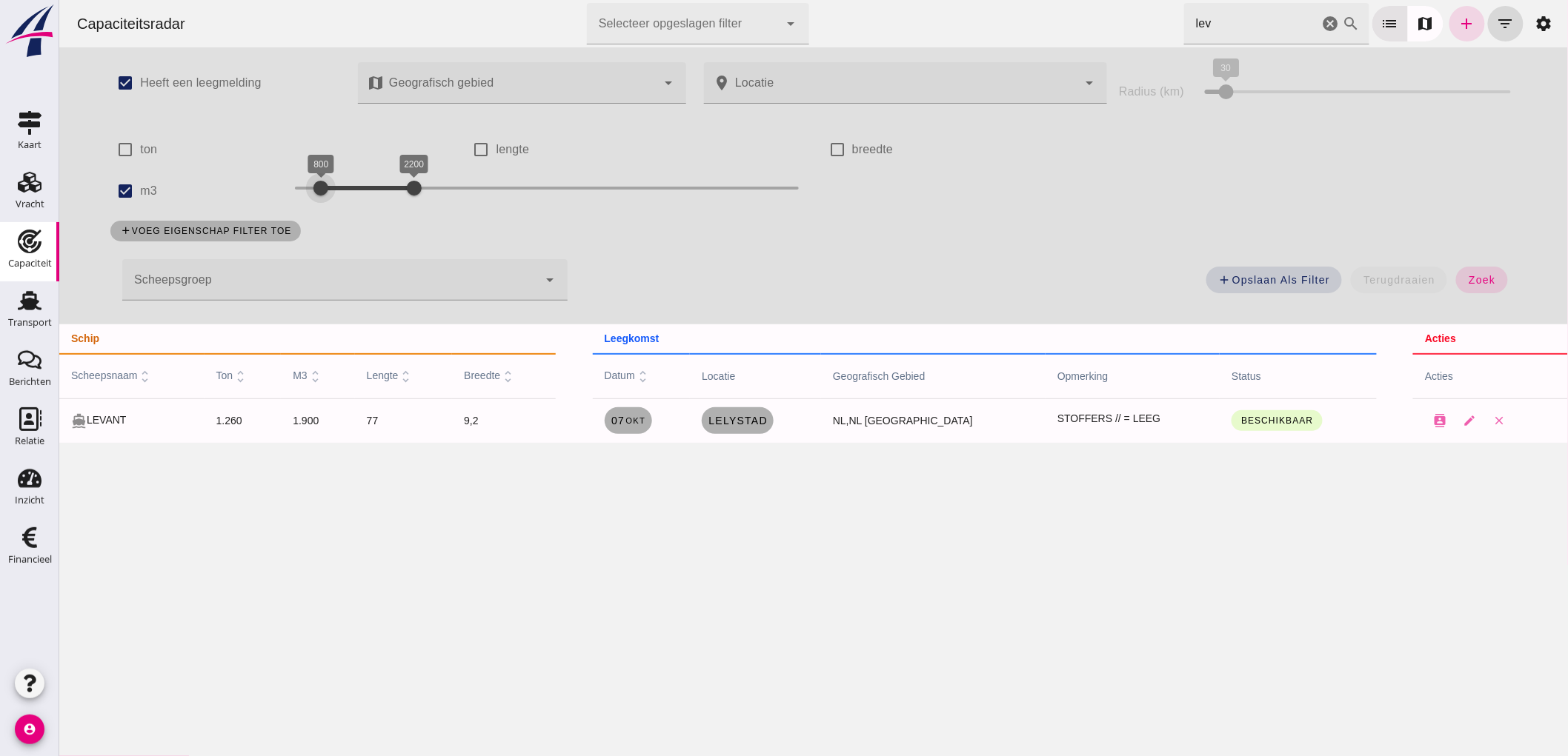
drag, startPoint x: 374, startPoint y: 171, endPoint x: 324, endPoint y: 208, distance: 62.2
click at [324, 208] on div "800 2200 800 2200" at bounding box center [546, 191] width 534 height 41
click at [326, 204] on div "800 2200 800 2200" at bounding box center [546, 191] width 534 height 41
click at [328, 193] on div at bounding box center [327, 188] width 30 height 30
drag, startPoint x: 405, startPoint y: 185, endPoint x: 353, endPoint y: 209, distance: 57.3
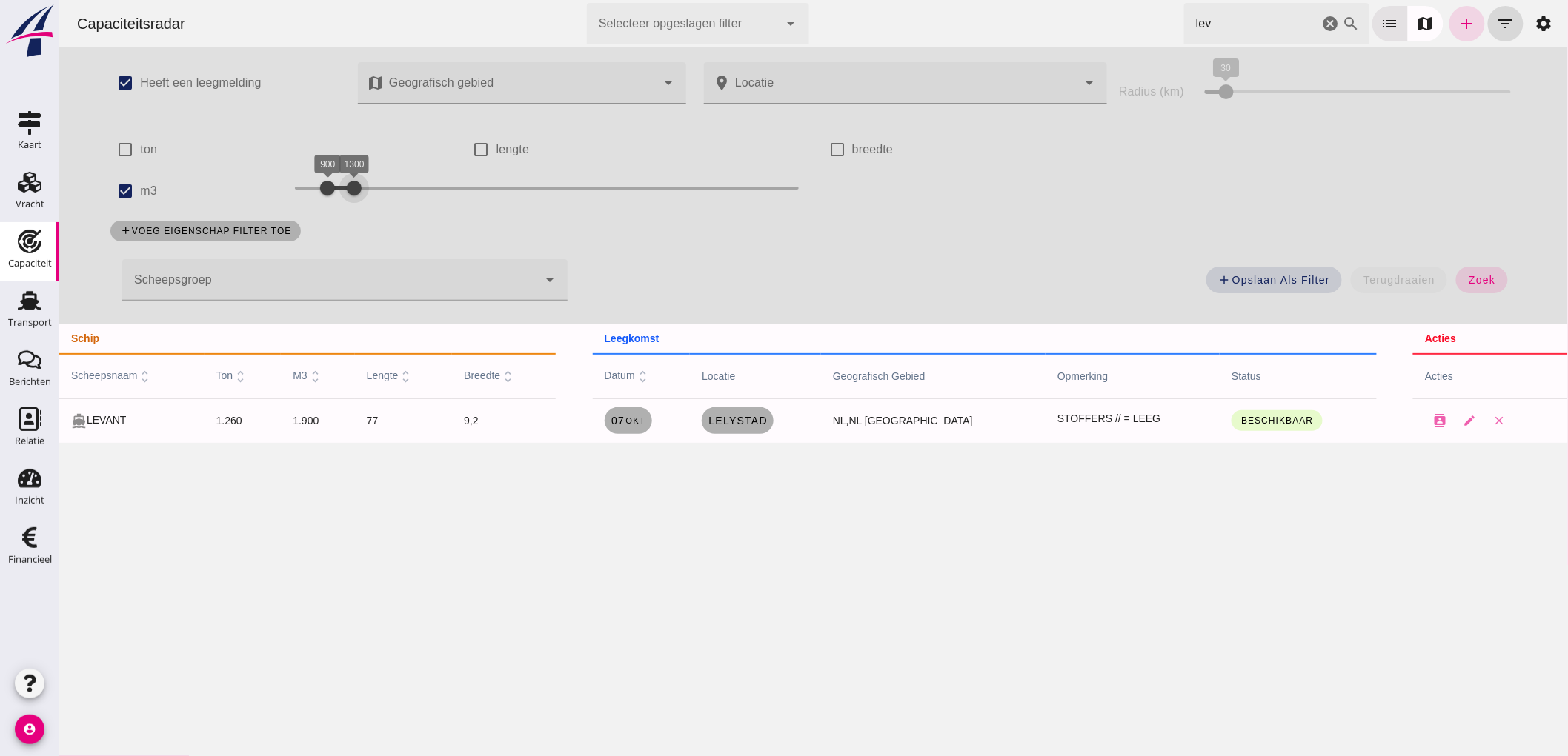
click at [353, 209] on div "900 1300 900 1300" at bounding box center [546, 191] width 534 height 41
click at [1463, 292] on button "zoek" at bounding box center [1481, 280] width 51 height 26
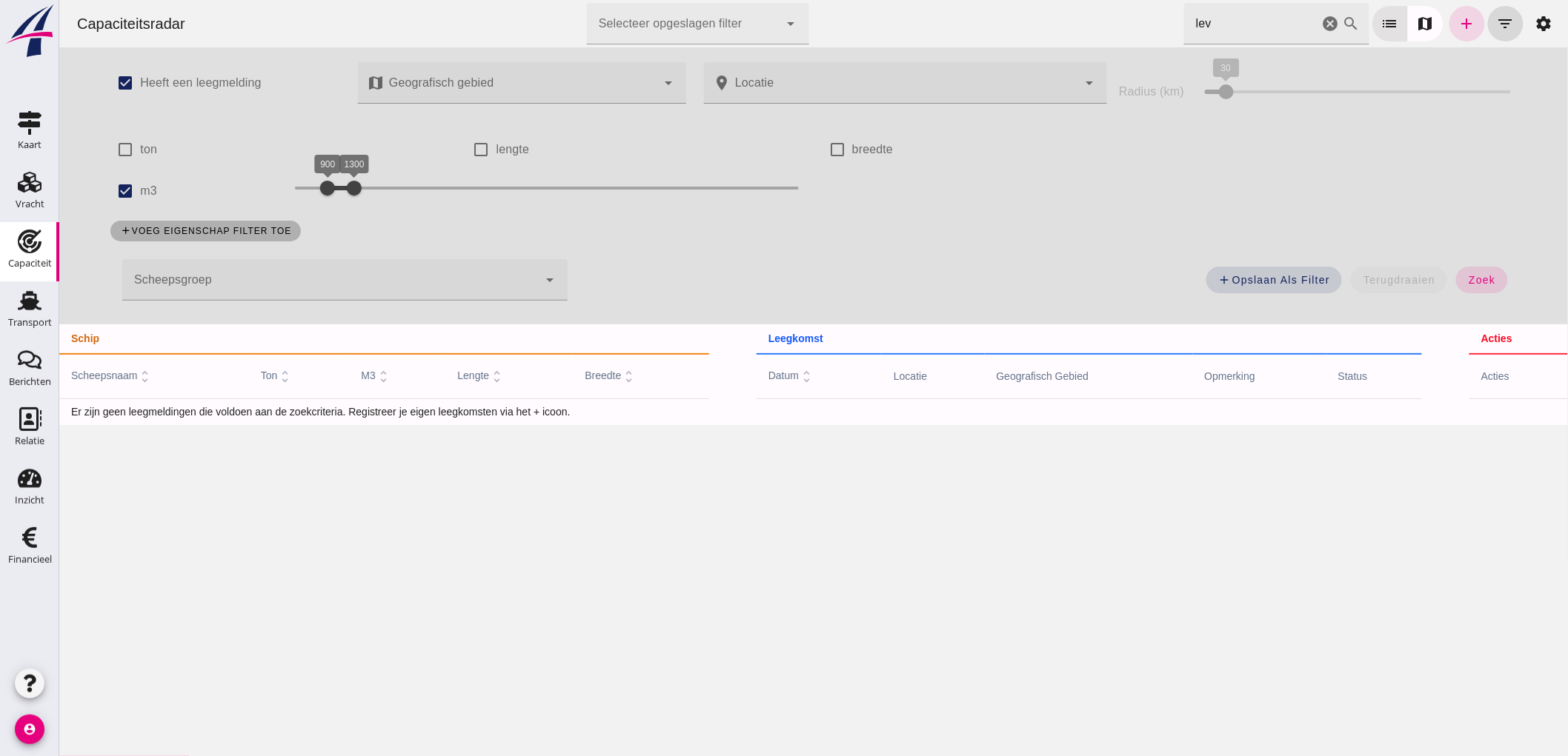
click at [1321, 18] on icon "cancel" at bounding box center [1330, 24] width 18 height 18
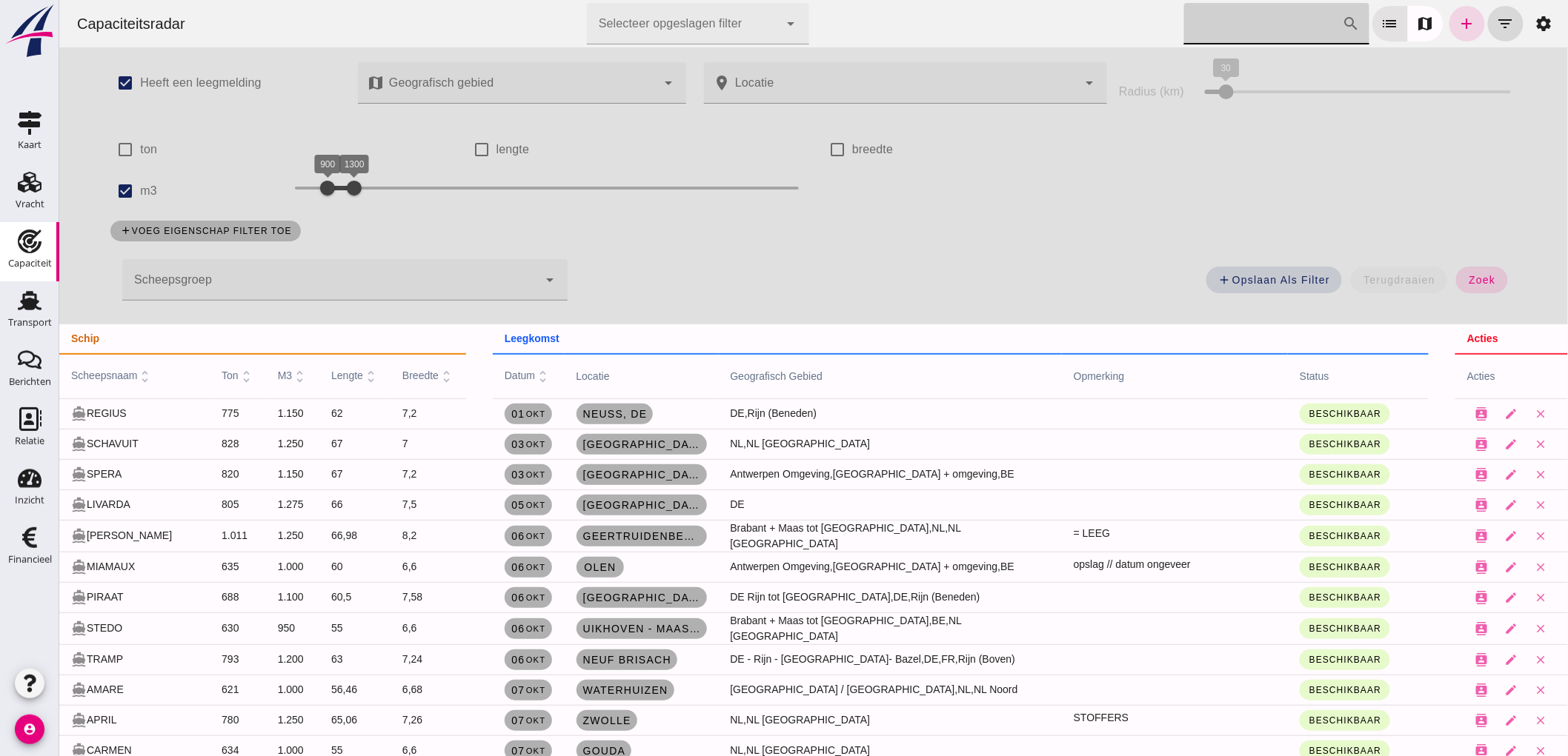
click at [1474, 282] on span "zoek" at bounding box center [1480, 280] width 27 height 11
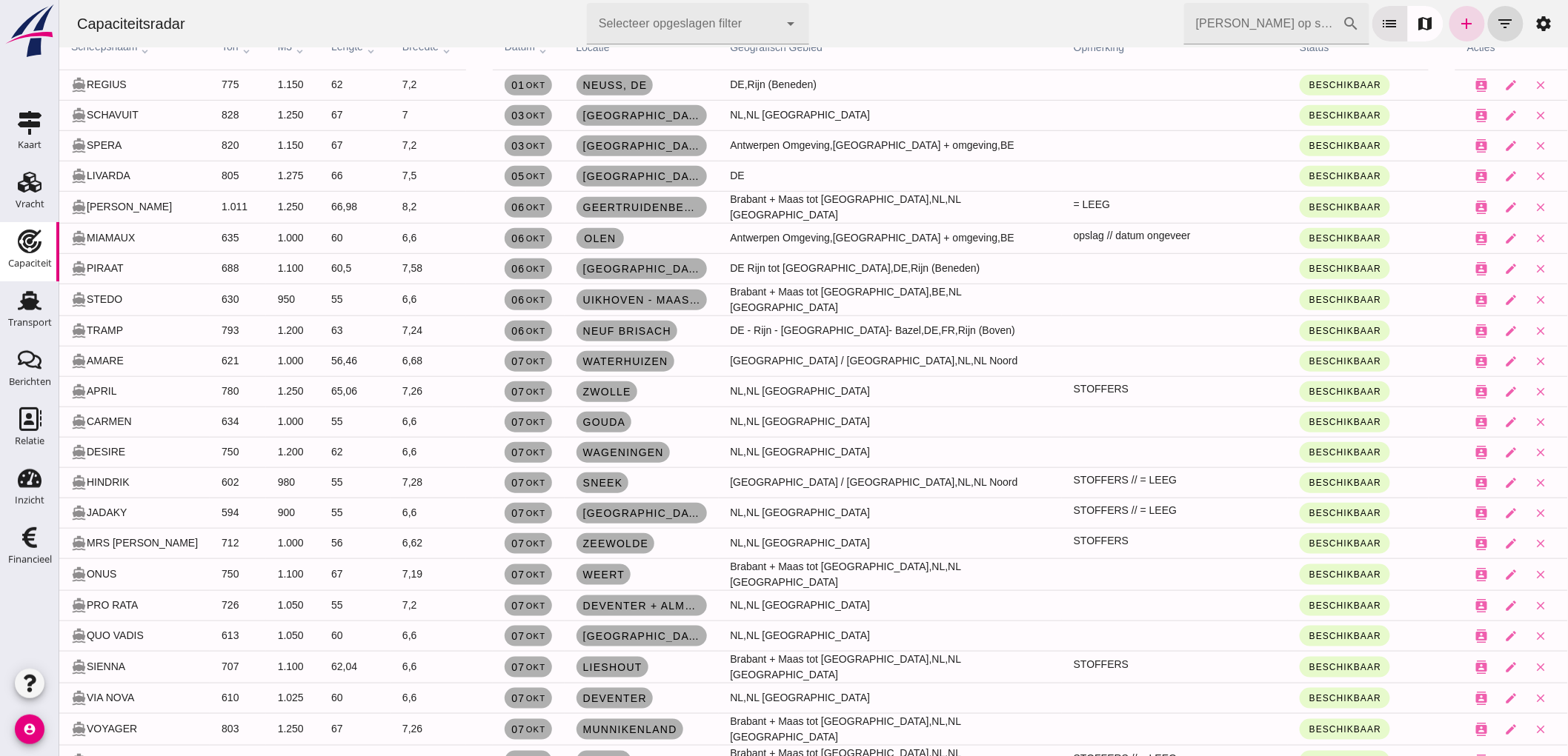
scroll to position [493, 0]
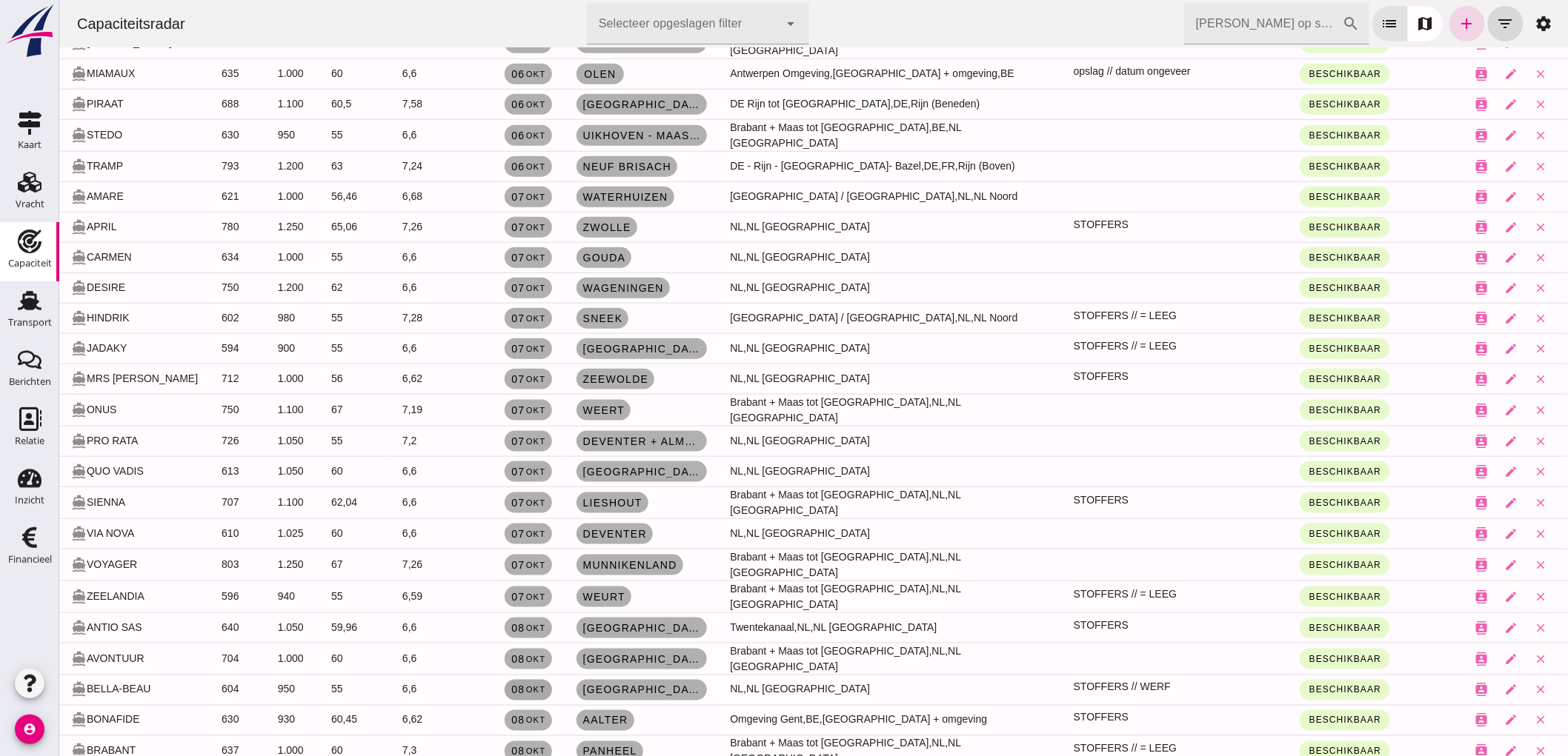
click at [536, 686] on small "okt" at bounding box center [535, 690] width 21 height 9
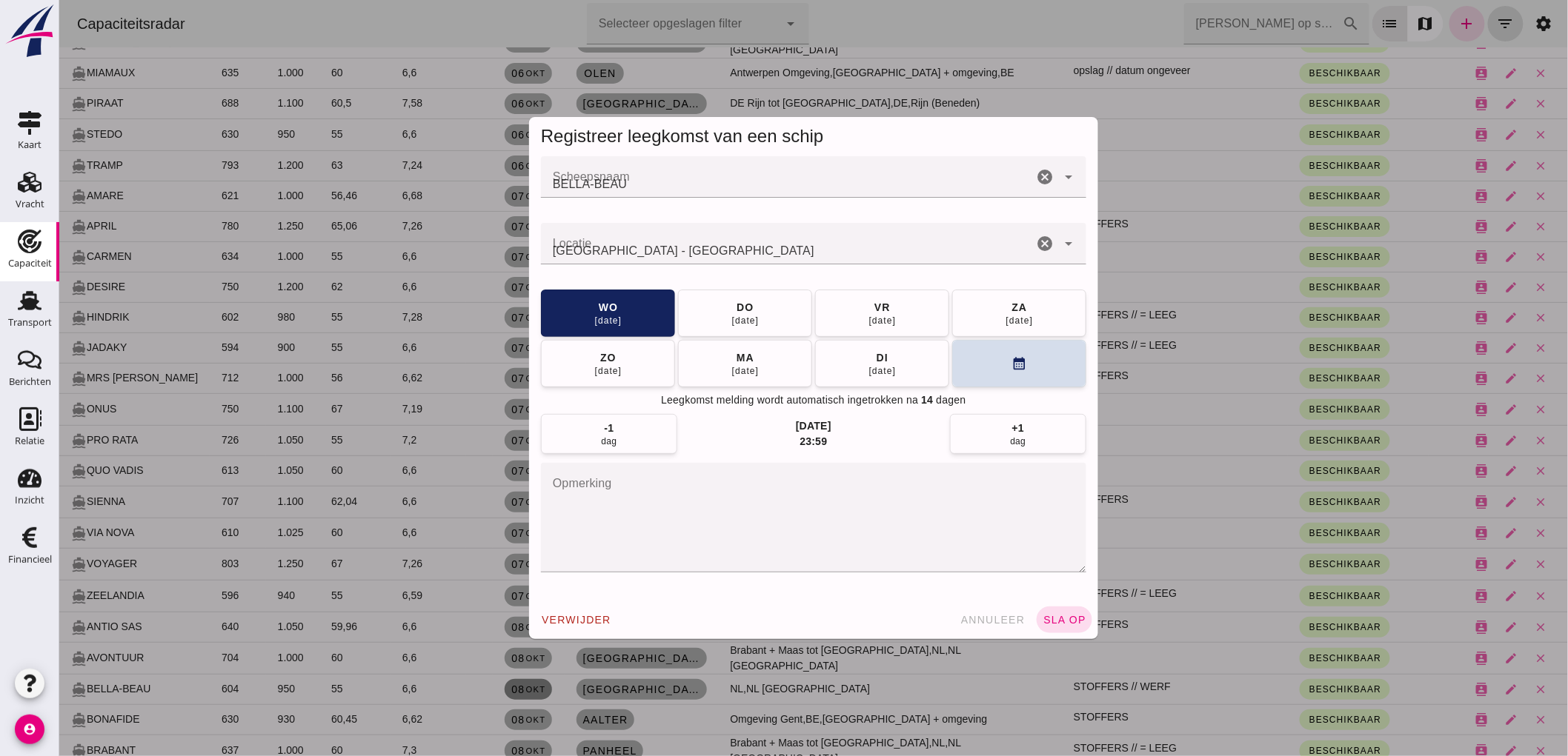
scroll to position [0, 0]
click at [751, 367] on div "13 okt" at bounding box center [745, 369] width 28 height 11
click at [1059, 621] on span "sla op" at bounding box center [1064, 619] width 44 height 11
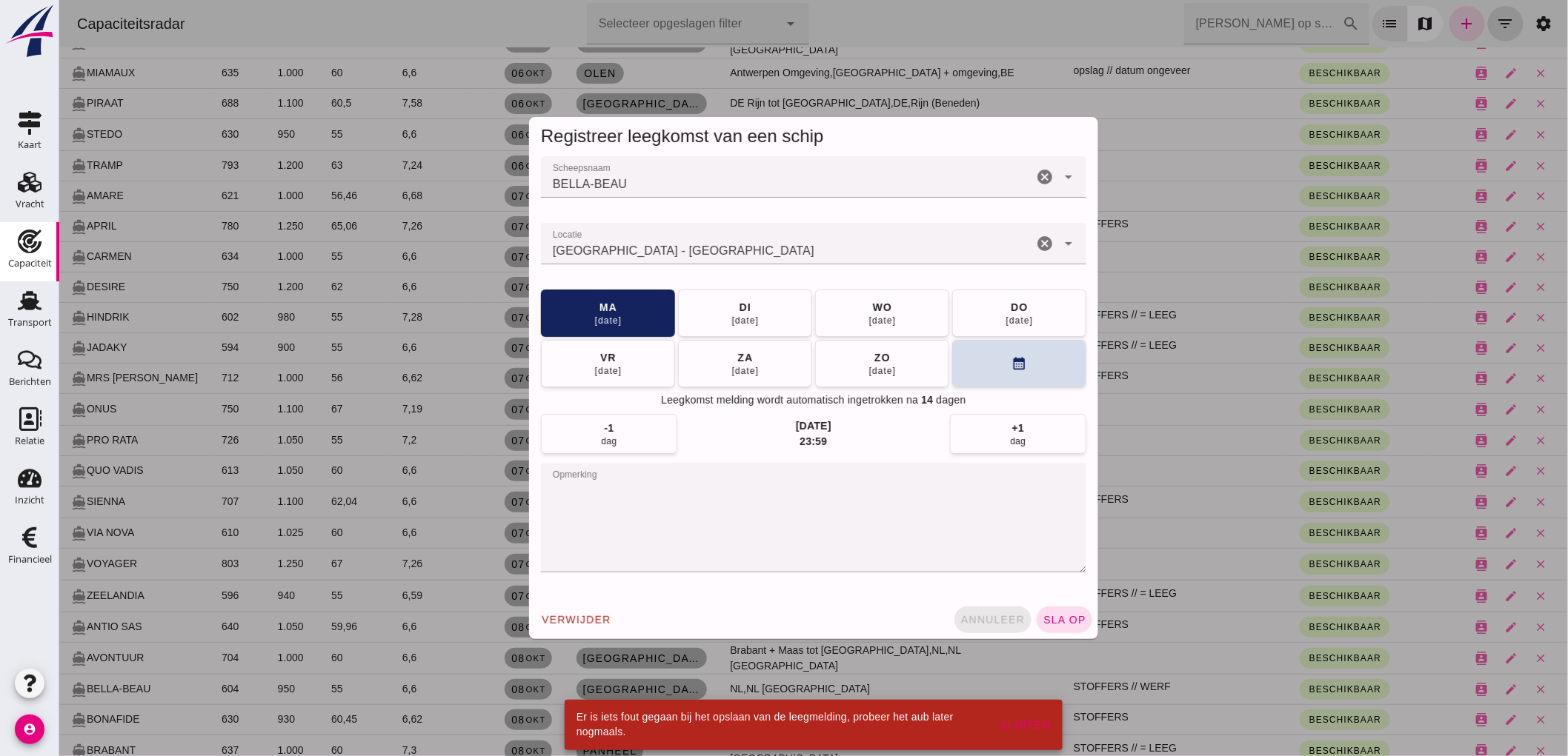
click at [993, 608] on button "annuleer" at bounding box center [992, 620] width 77 height 26
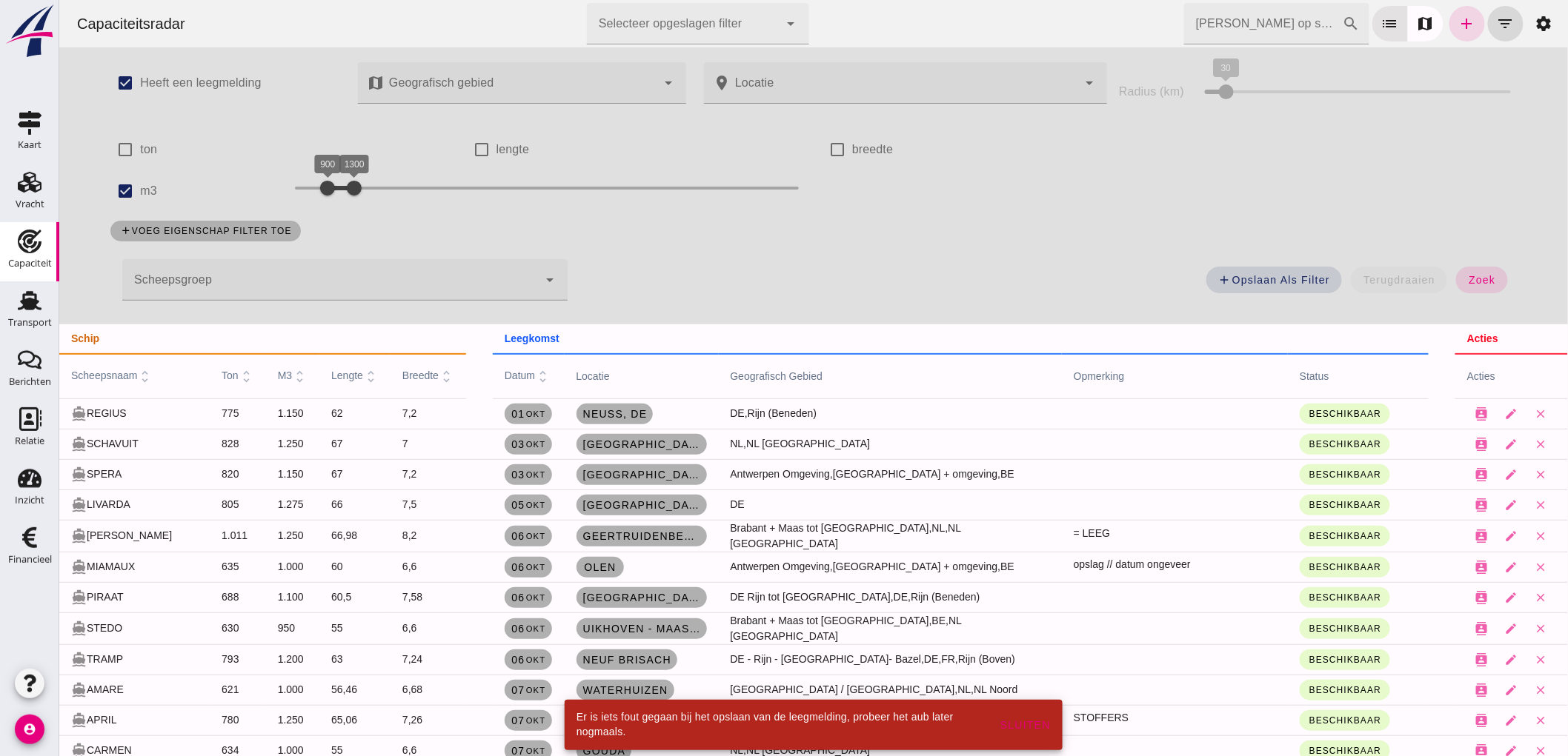
scroll to position [493, 0]
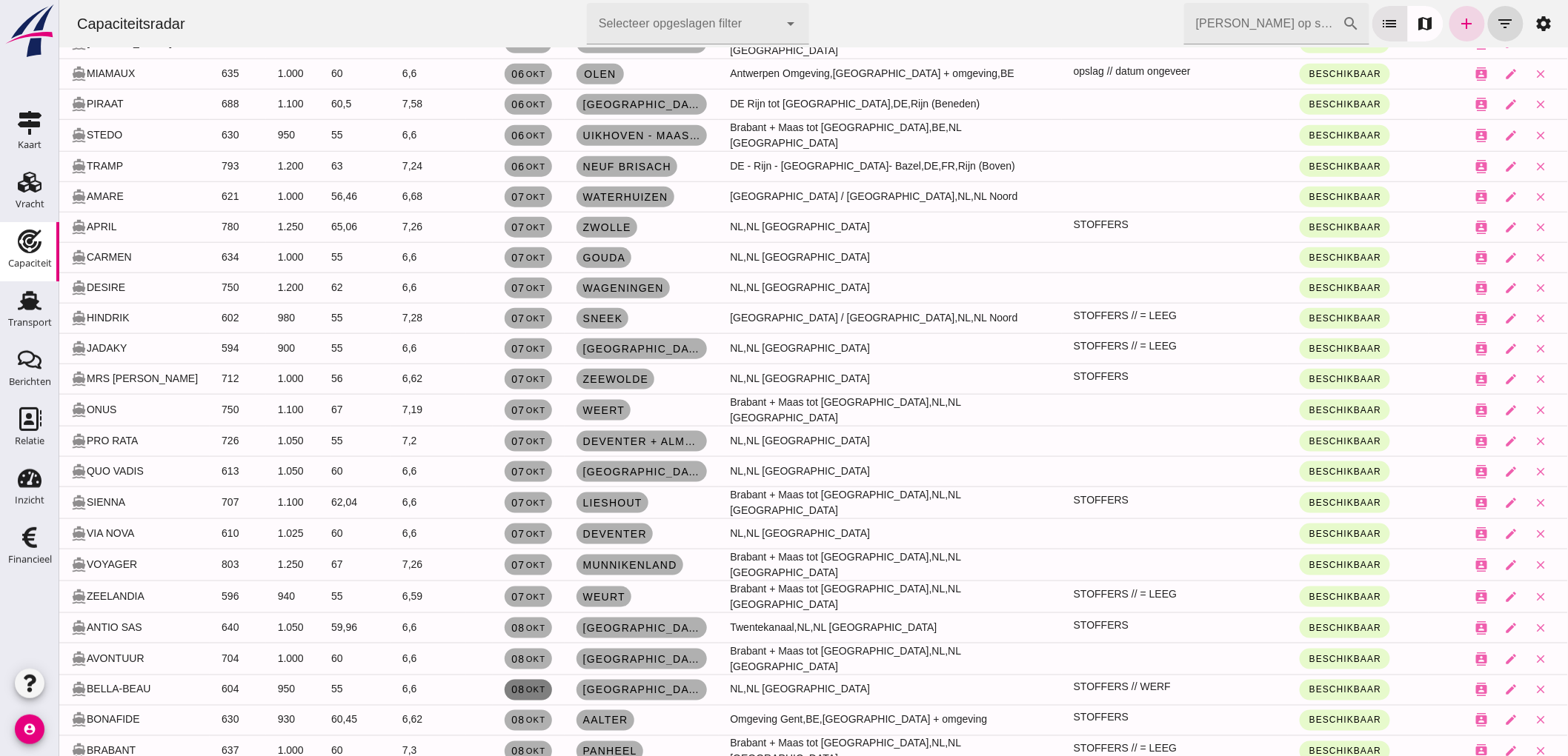
click at [545, 680] on link "08 okt" at bounding box center [528, 690] width 47 height 21
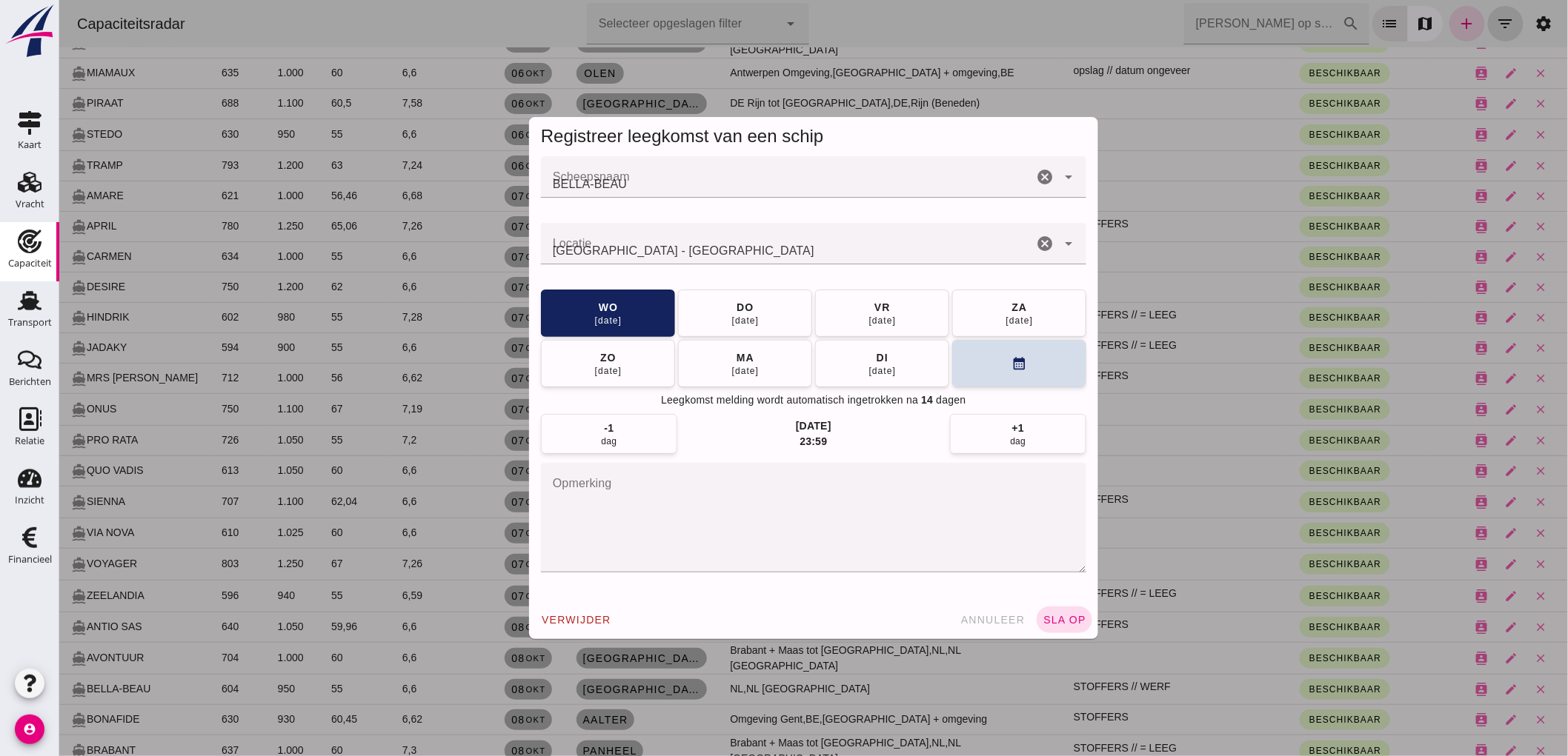
scroll to position [0, 0]
click at [711, 364] on button "ma 13 okt" at bounding box center [744, 363] width 134 height 47
click at [1066, 615] on span "sla op" at bounding box center [1064, 619] width 44 height 11
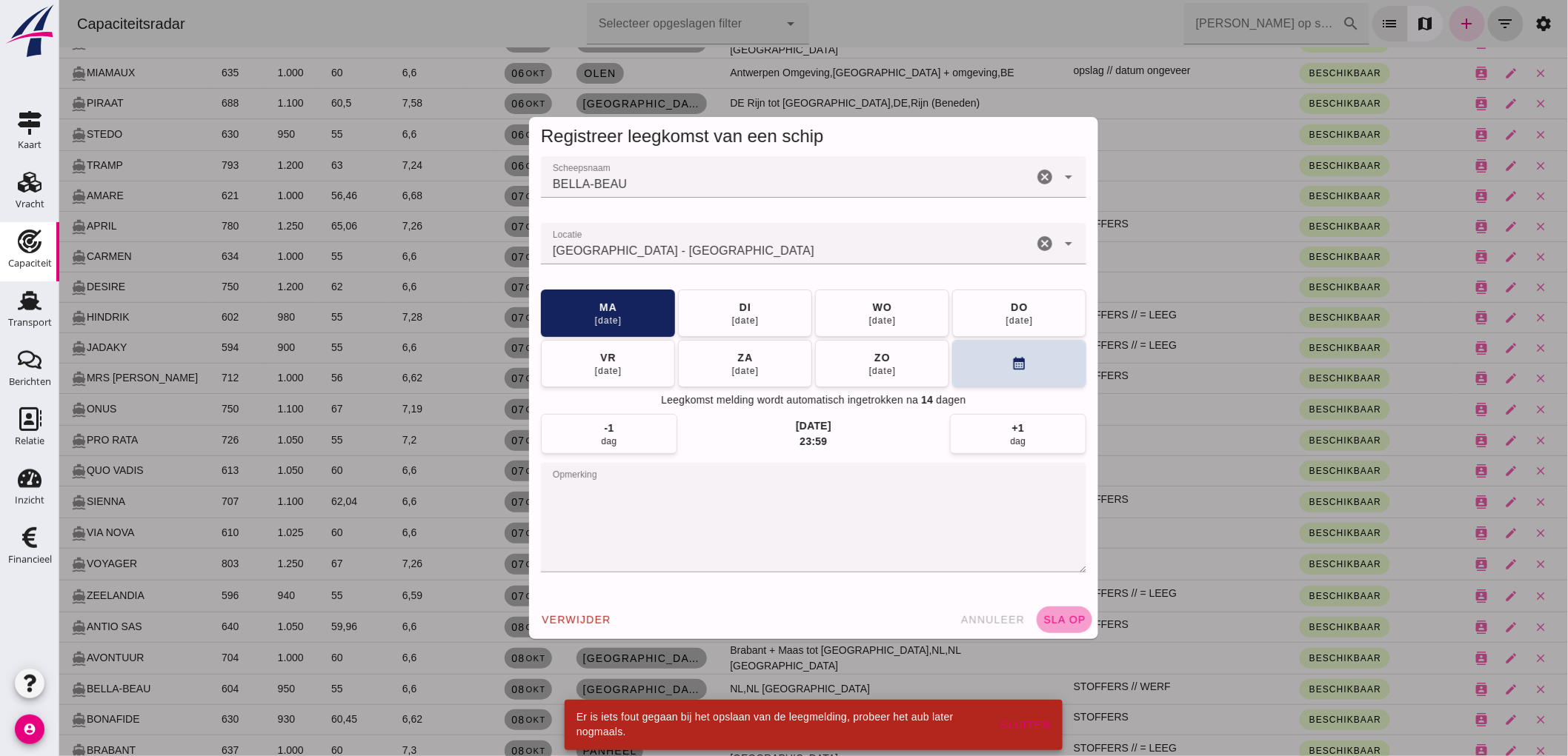
click at [1060, 616] on span "sla op" at bounding box center [1064, 619] width 44 height 11
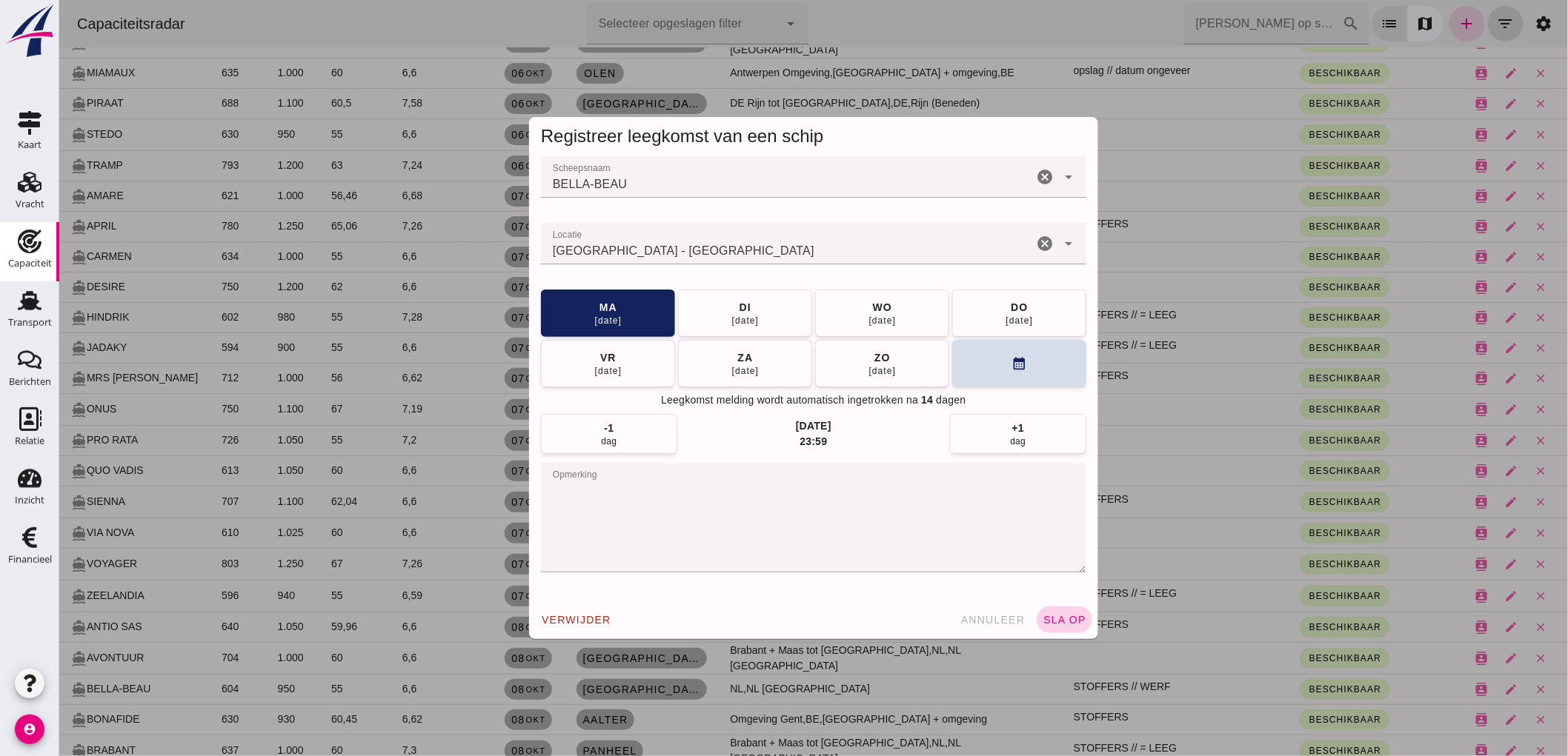
click at [1067, 618] on span "sla op" at bounding box center [1064, 619] width 44 height 11
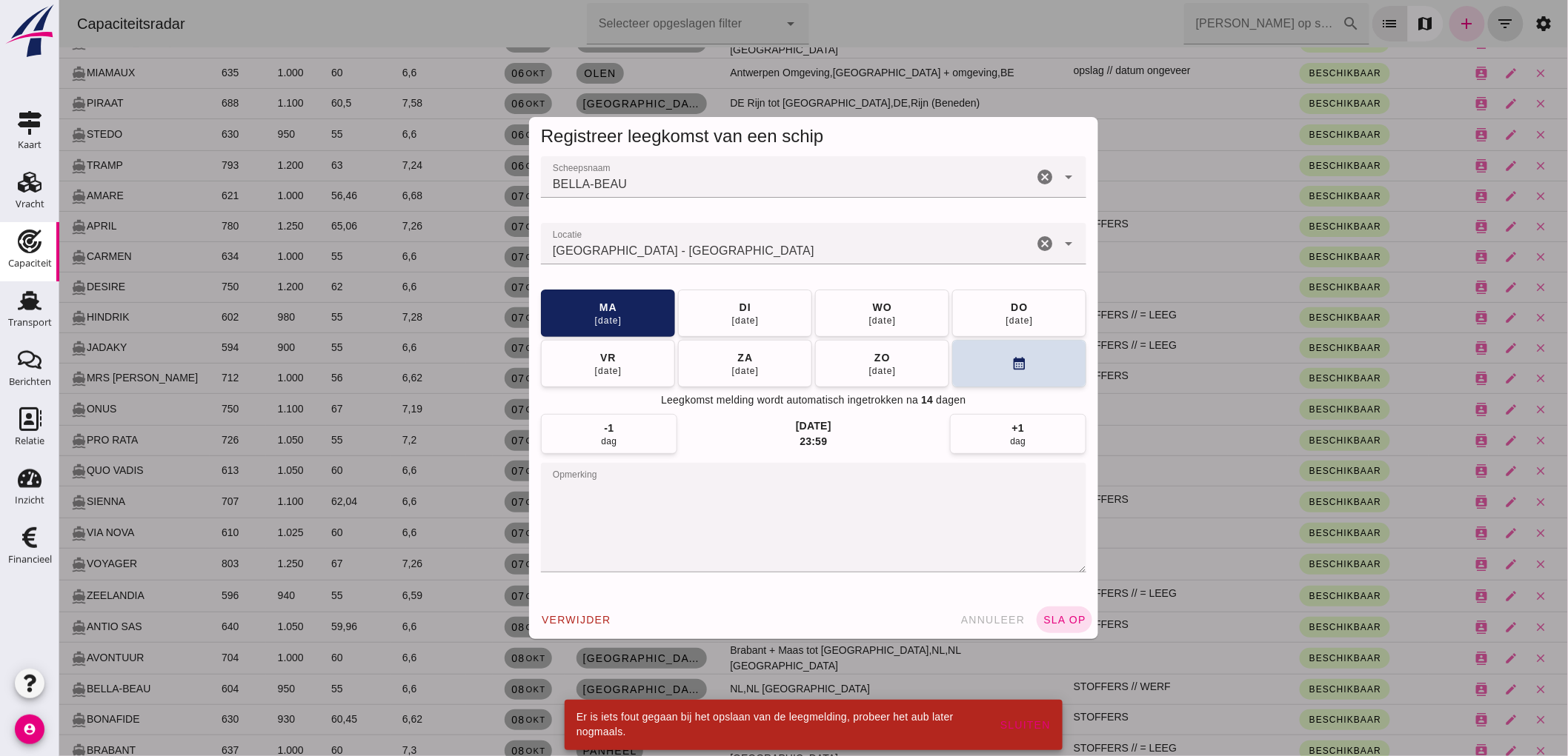
click at [1037, 239] on icon "cancel" at bounding box center [1044, 244] width 18 height 18
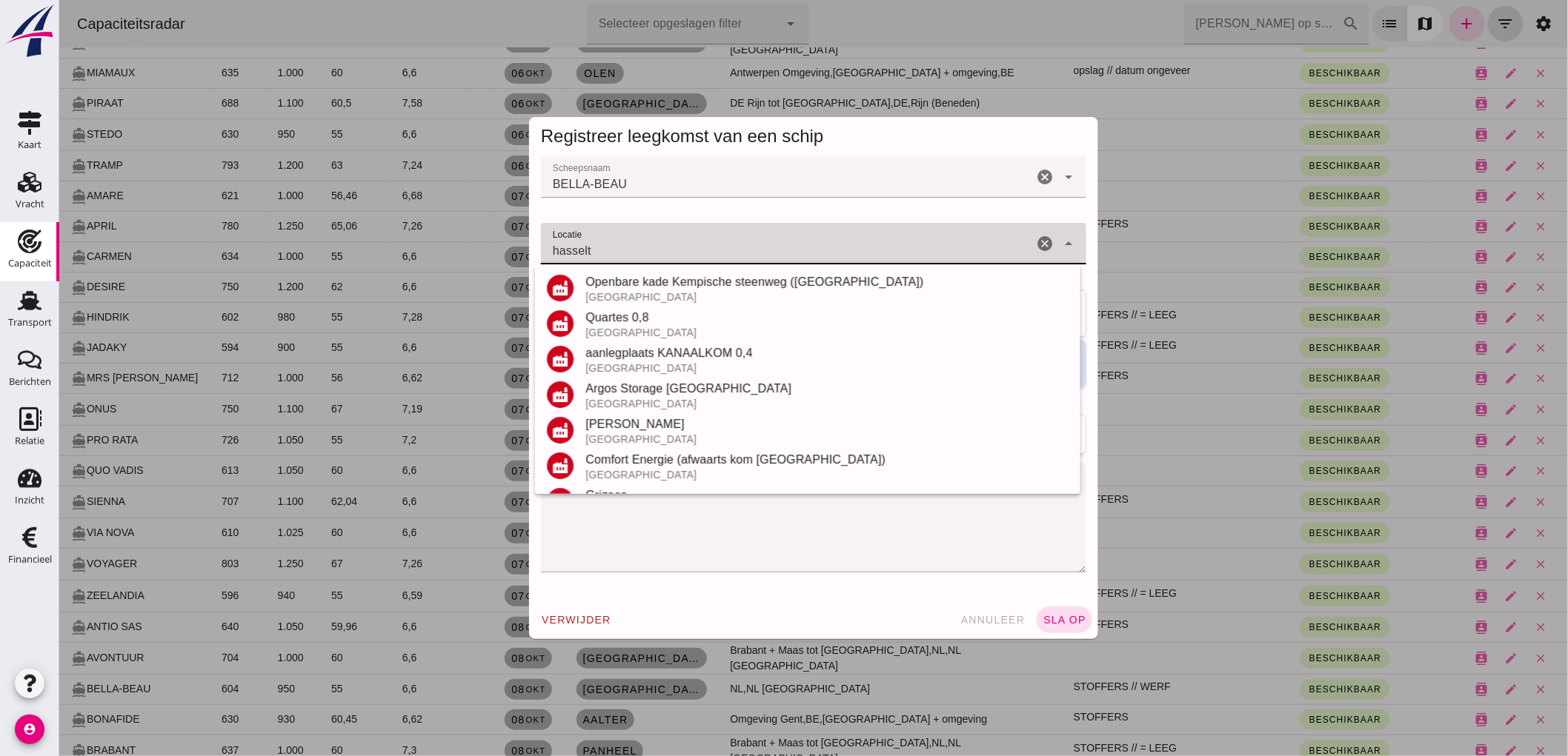
scroll to position [244, 0]
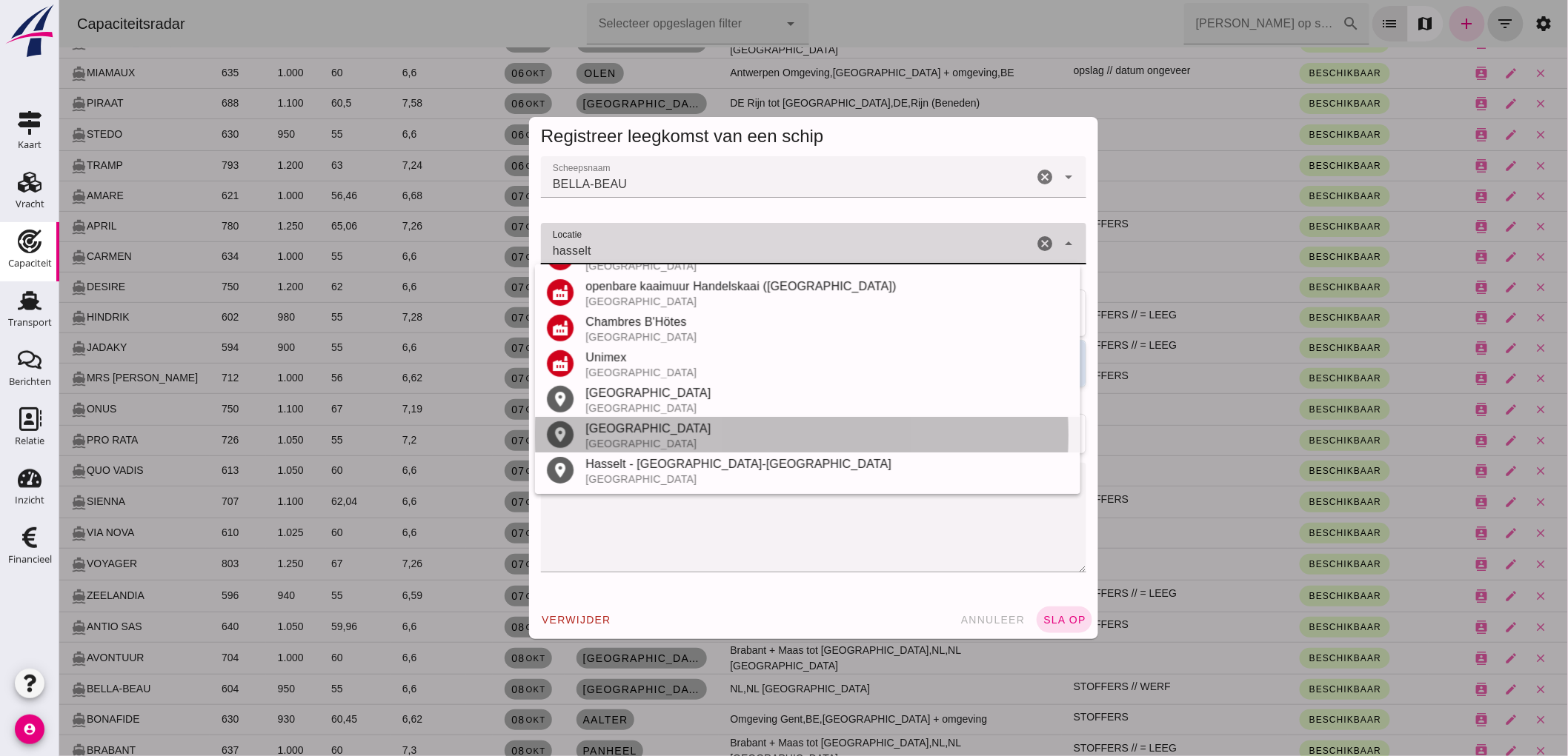
click at [655, 431] on div "Hasselt" at bounding box center [826, 429] width 483 height 18
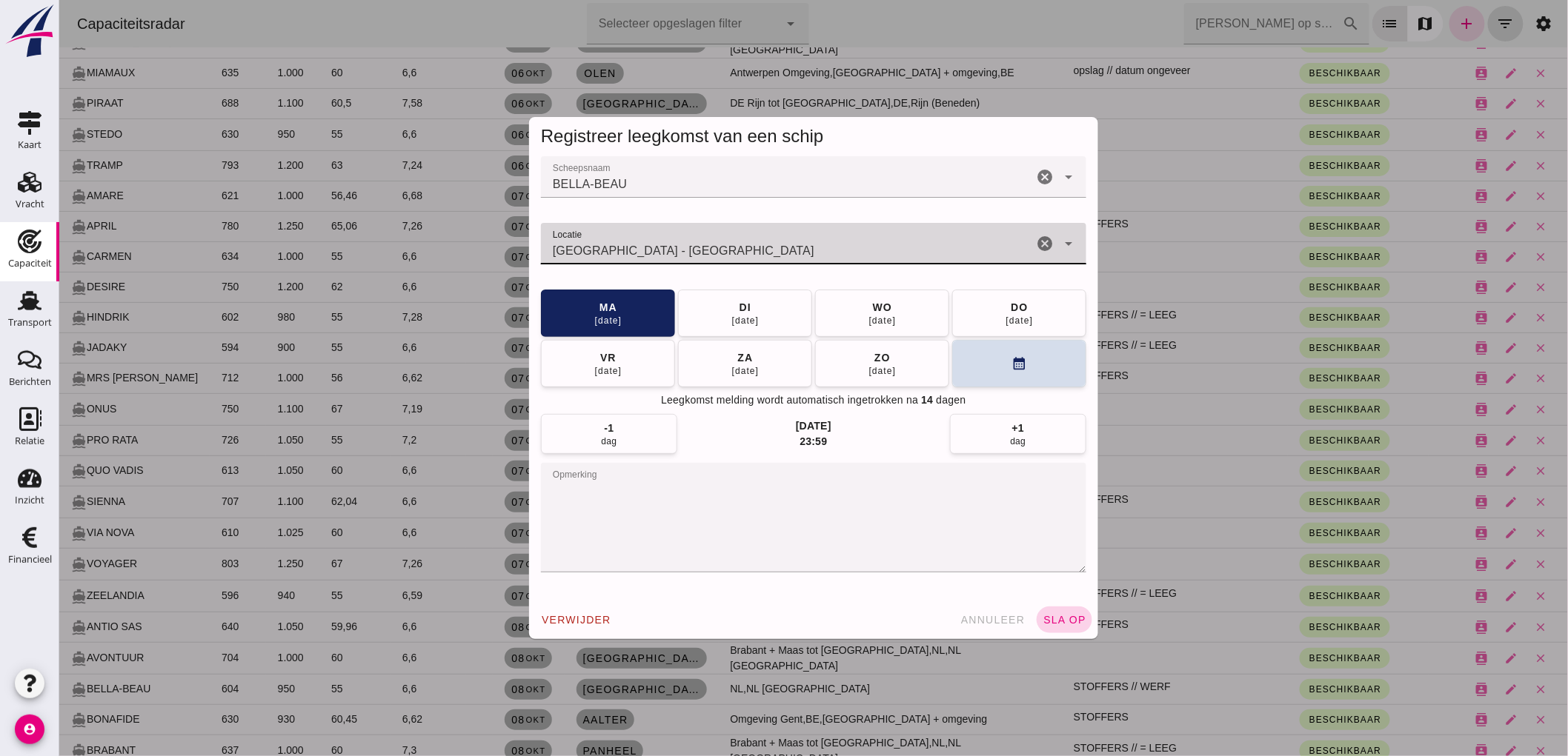
type input "Hasselt - Overijssel"
click at [1068, 609] on button "sla op" at bounding box center [1063, 620] width 55 height 26
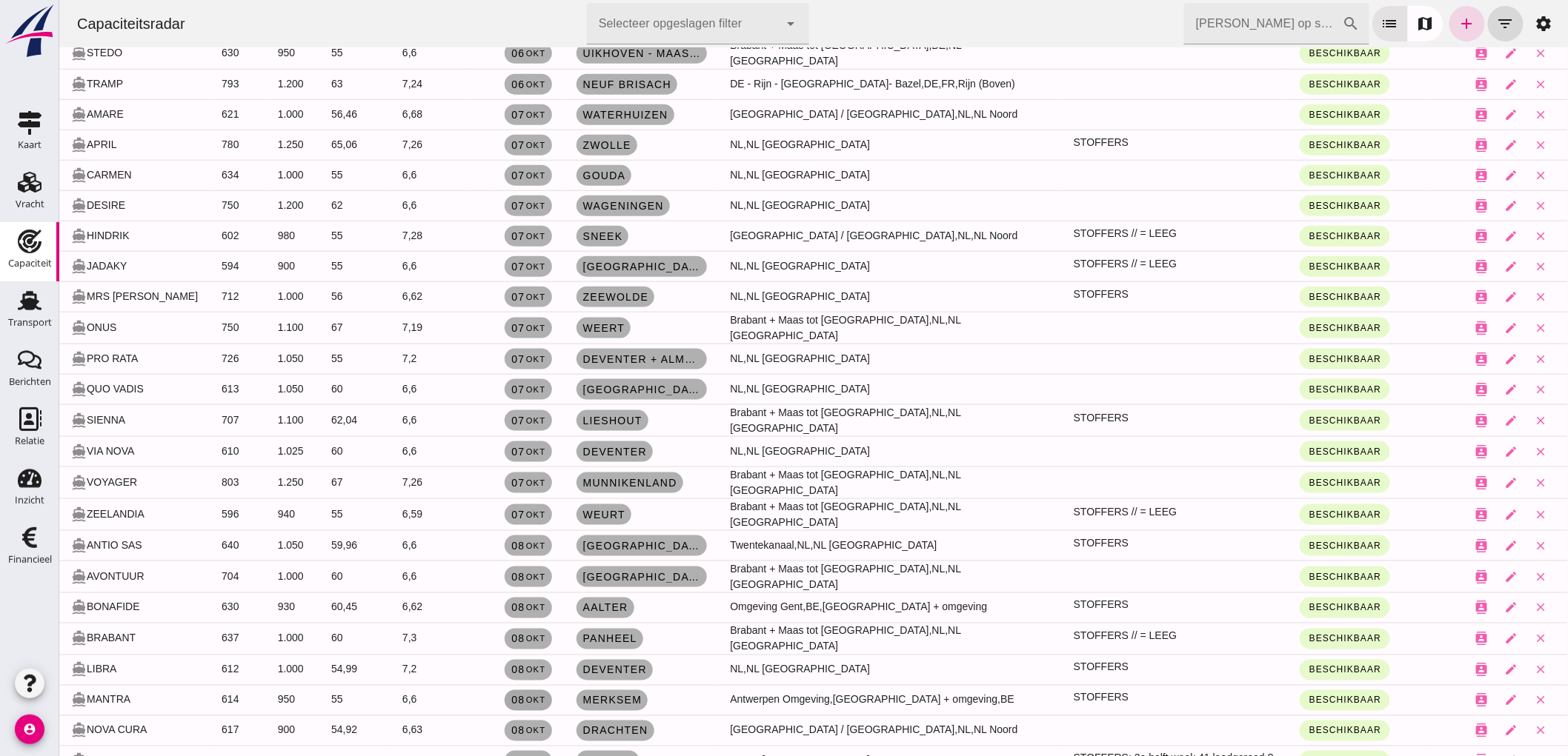
scroll to position [658, 0]
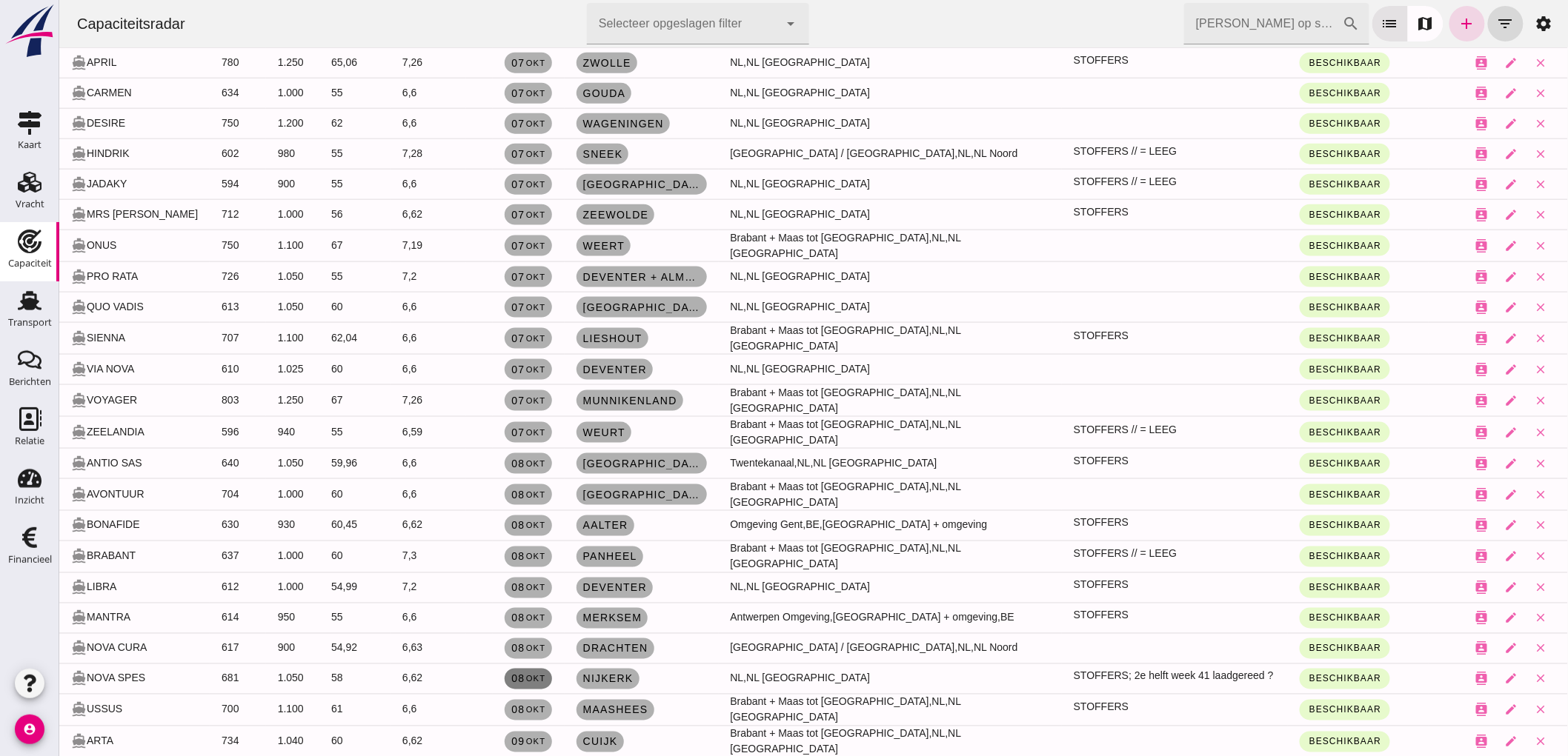
click at [536, 674] on small "okt" at bounding box center [535, 679] width 21 height 9
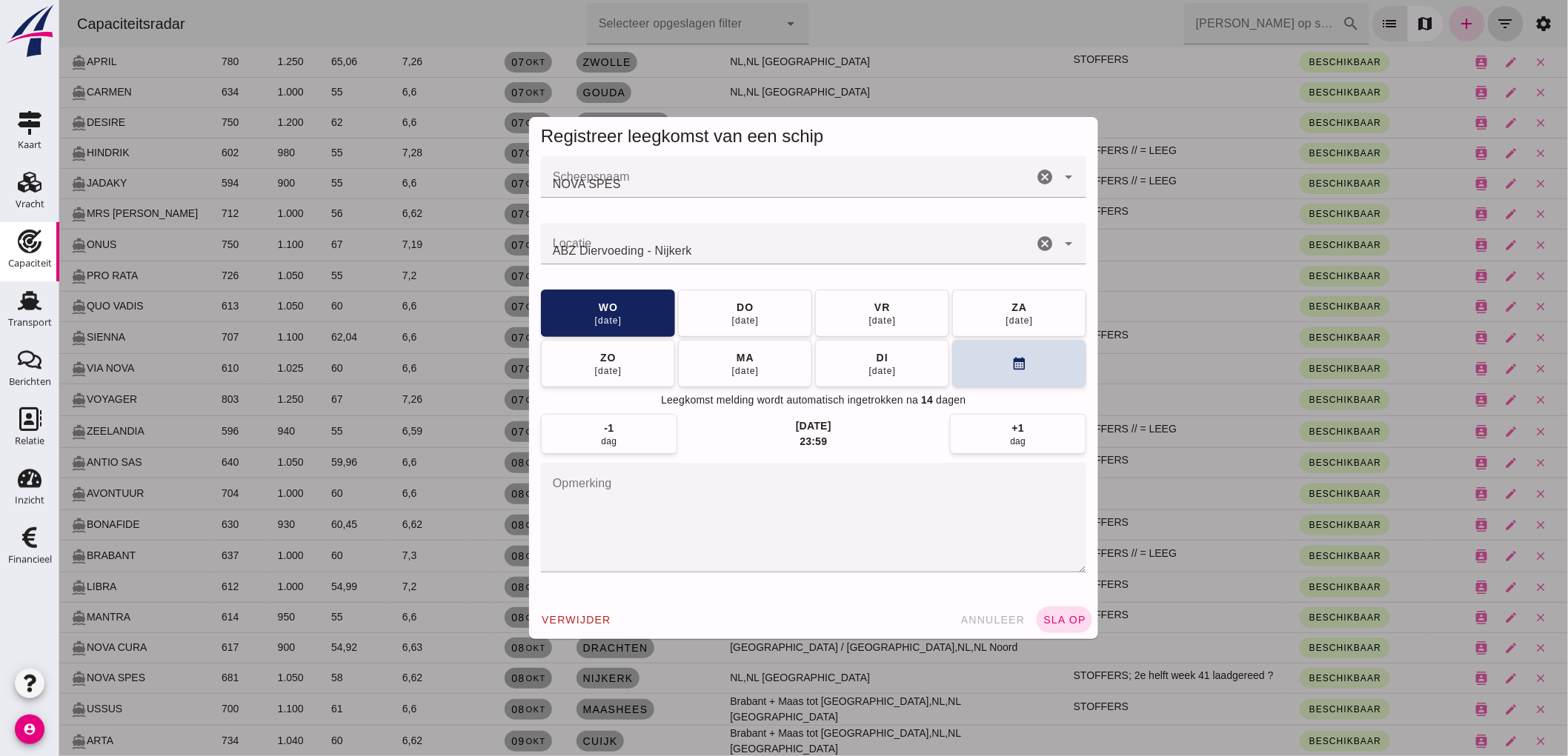
scroll to position [0, 0]
click at [748, 367] on div "13 okt" at bounding box center [745, 369] width 28 height 11
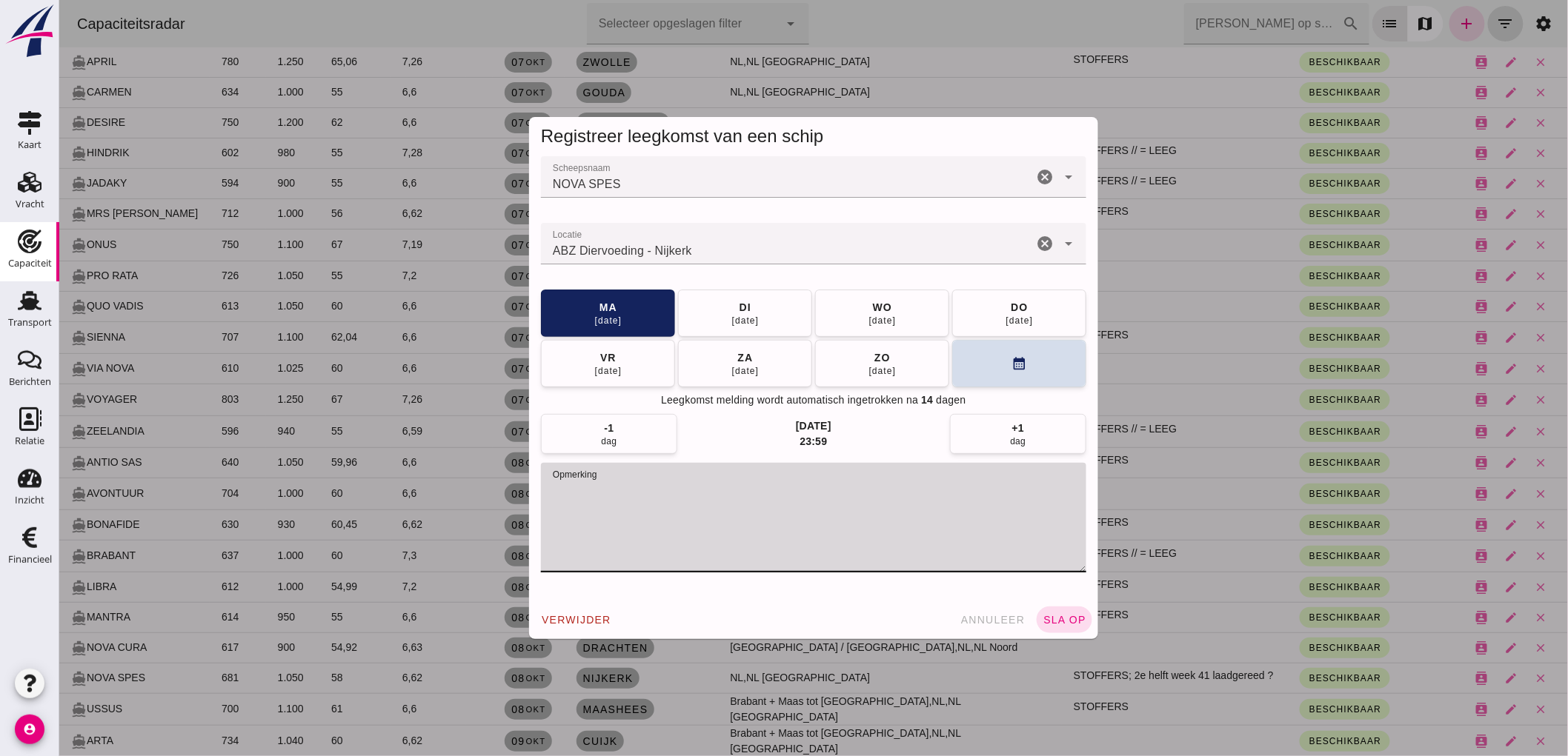
drag, startPoint x: 835, startPoint y: 498, endPoint x: 609, endPoint y: 520, distance: 227.1
click at [609, 520] on textarea "opmerking" at bounding box center [813, 518] width 545 height 110
type textarea "STOFFERS"
click at [1054, 623] on span "sla op" at bounding box center [1064, 619] width 44 height 11
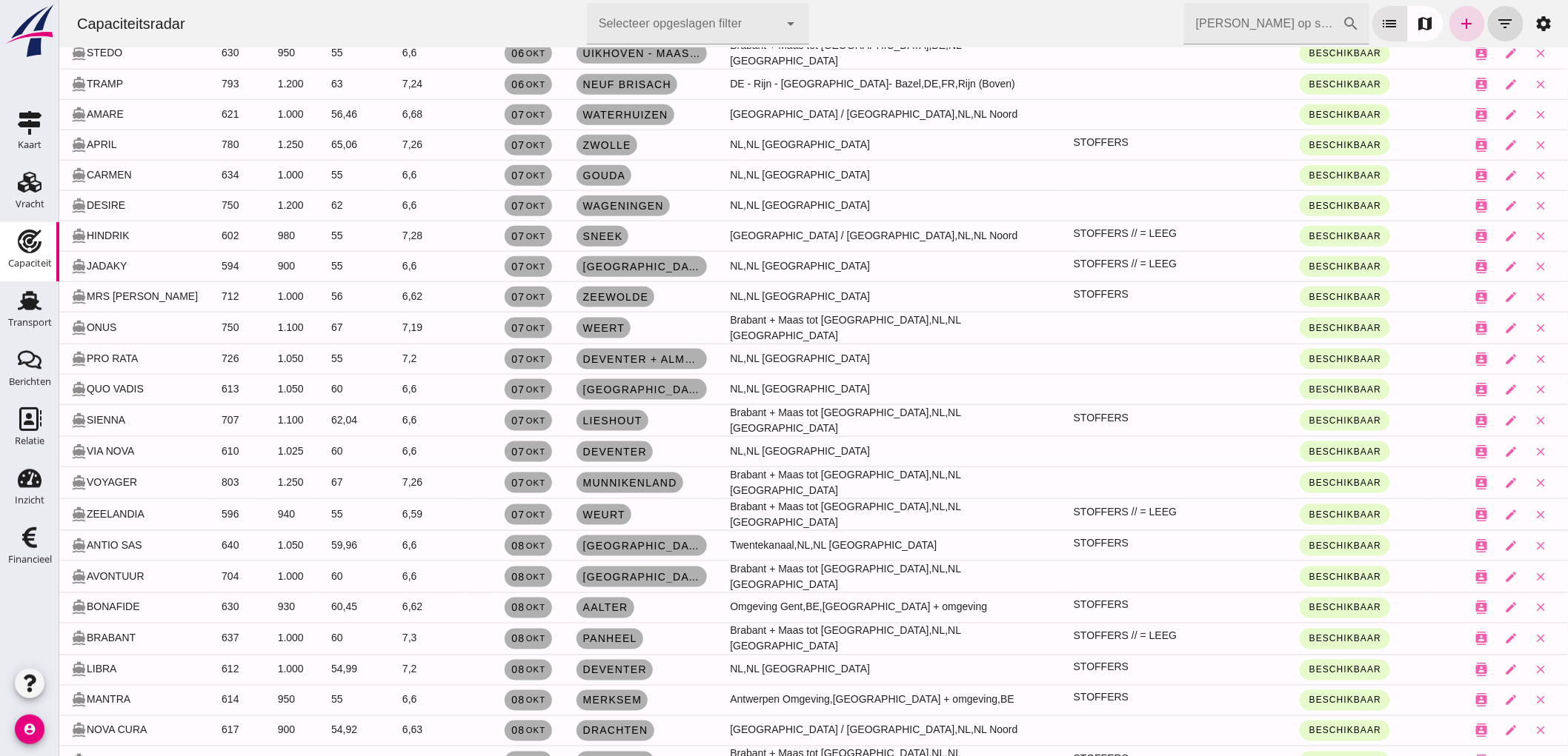
scroll to position [493, 0]
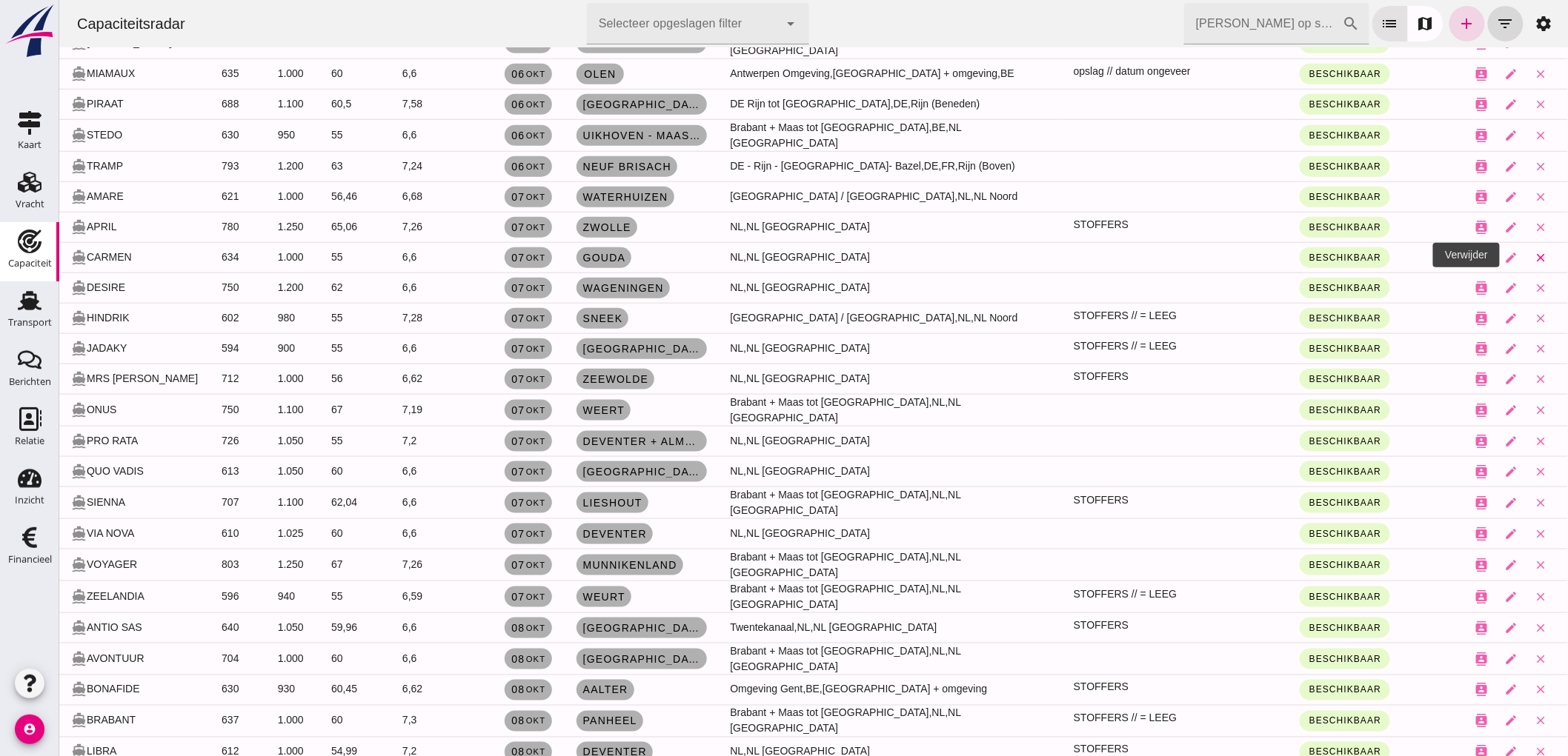
click at [1526, 255] on button "close" at bounding box center [1541, 258] width 30 height 30
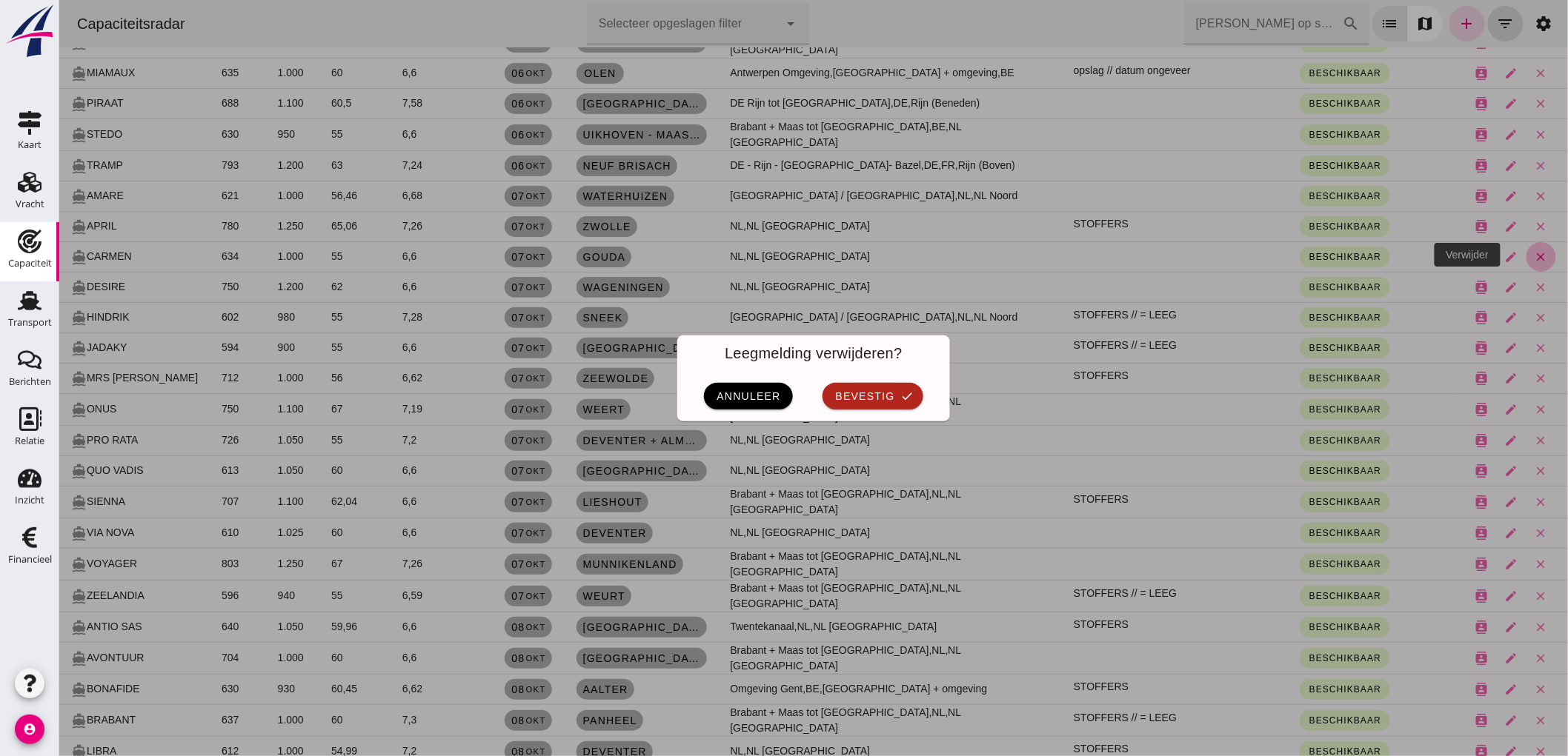
scroll to position [0, 0]
click at [778, 380] on div "annuleer bevestig check" at bounding box center [813, 396] width 273 height 50
click at [869, 376] on div "annuleer bevestig check" at bounding box center [813, 396] width 273 height 50
click at [870, 389] on button "bevestig check" at bounding box center [872, 396] width 100 height 26
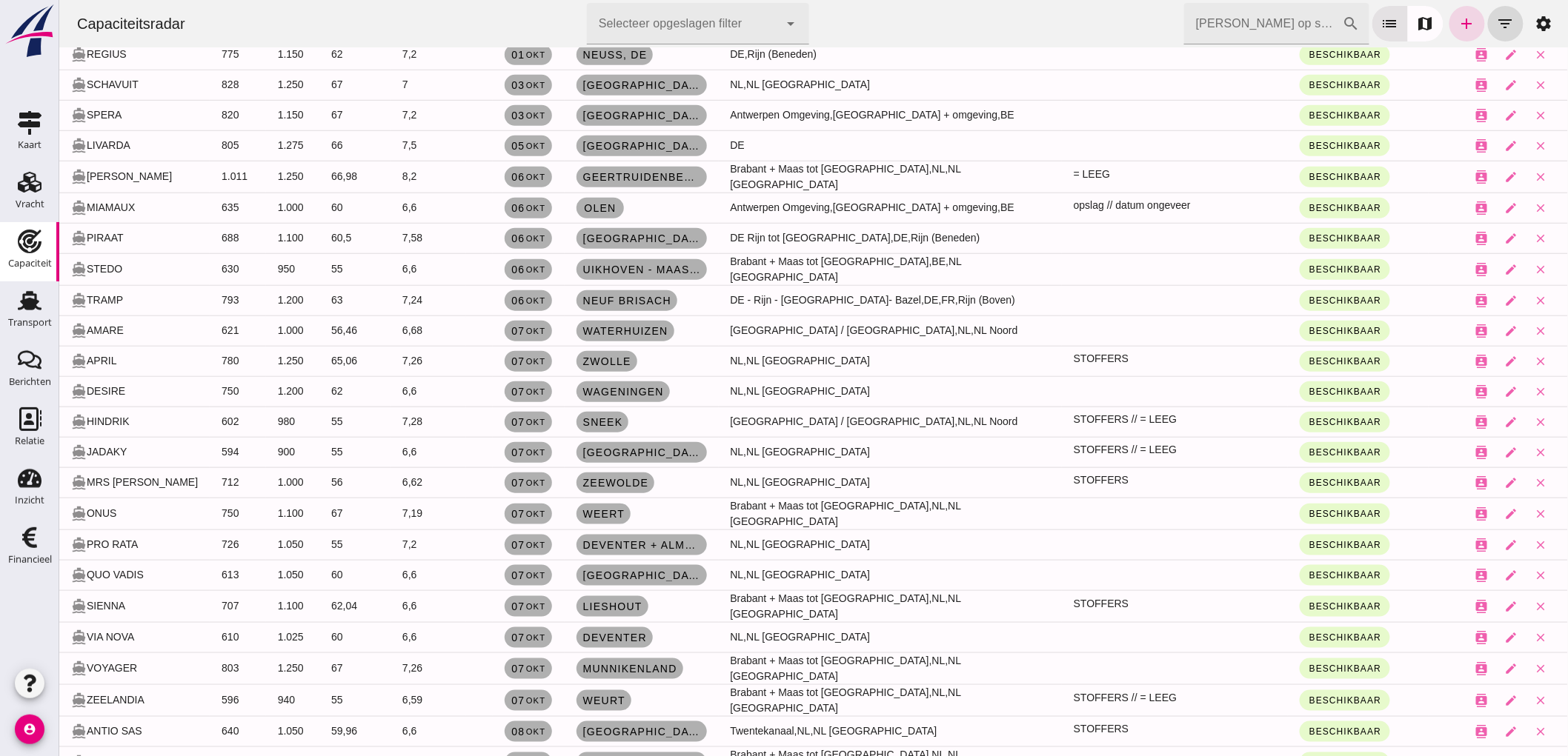
scroll to position [195, 0]
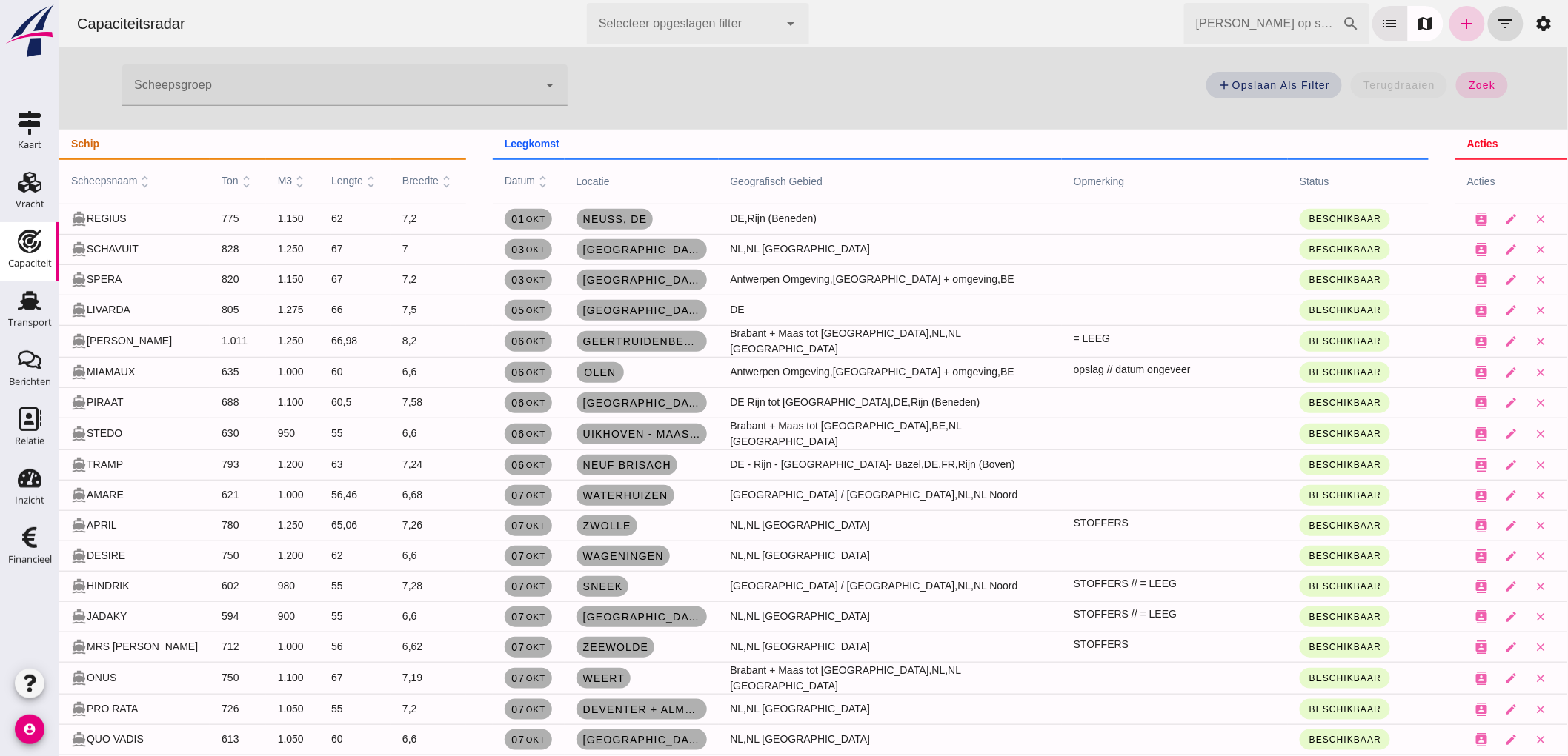
click at [1461, 25] on icon "add" at bounding box center [1466, 24] width 18 height 18
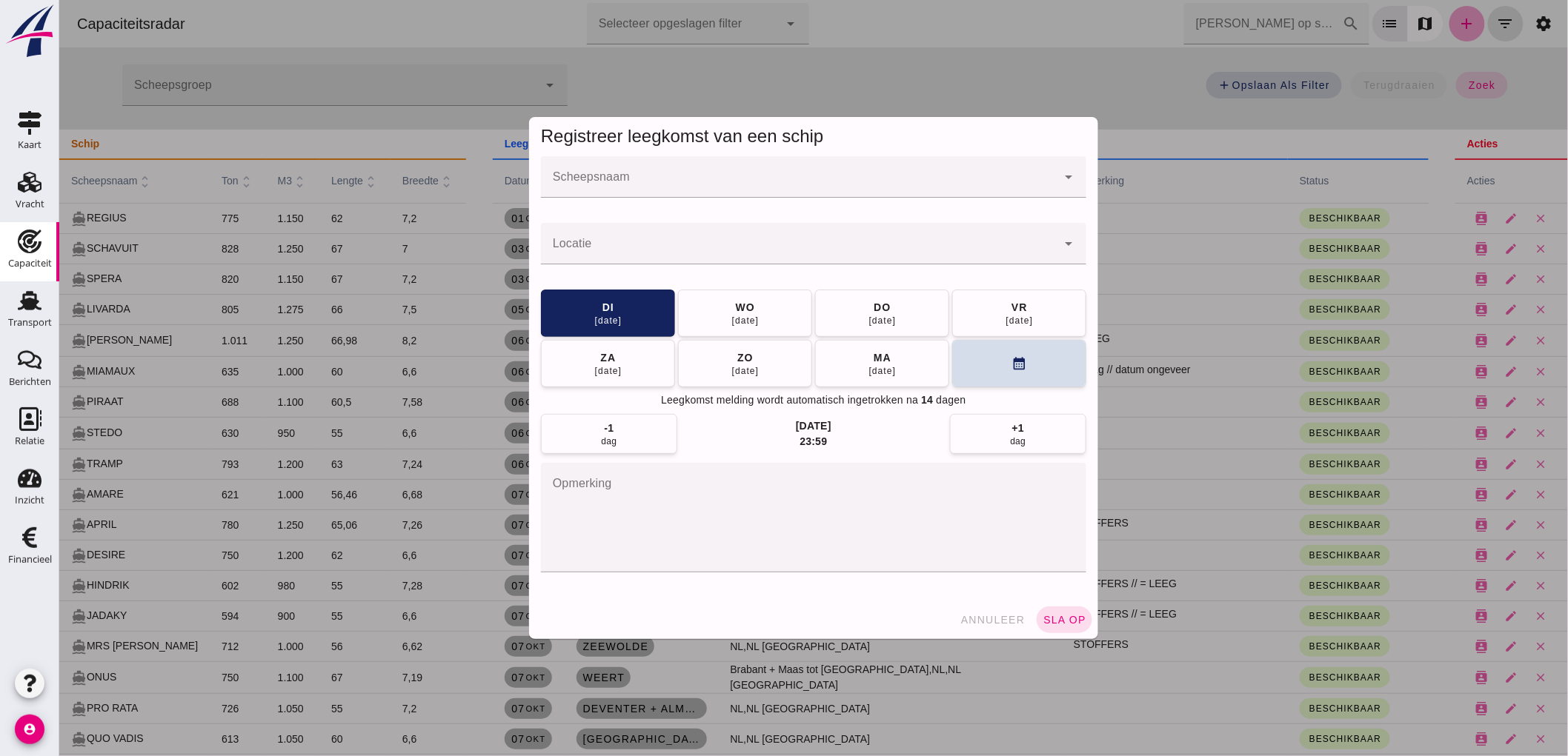
scroll to position [0, 0]
click at [681, 166] on div at bounding box center [798, 177] width 515 height 41
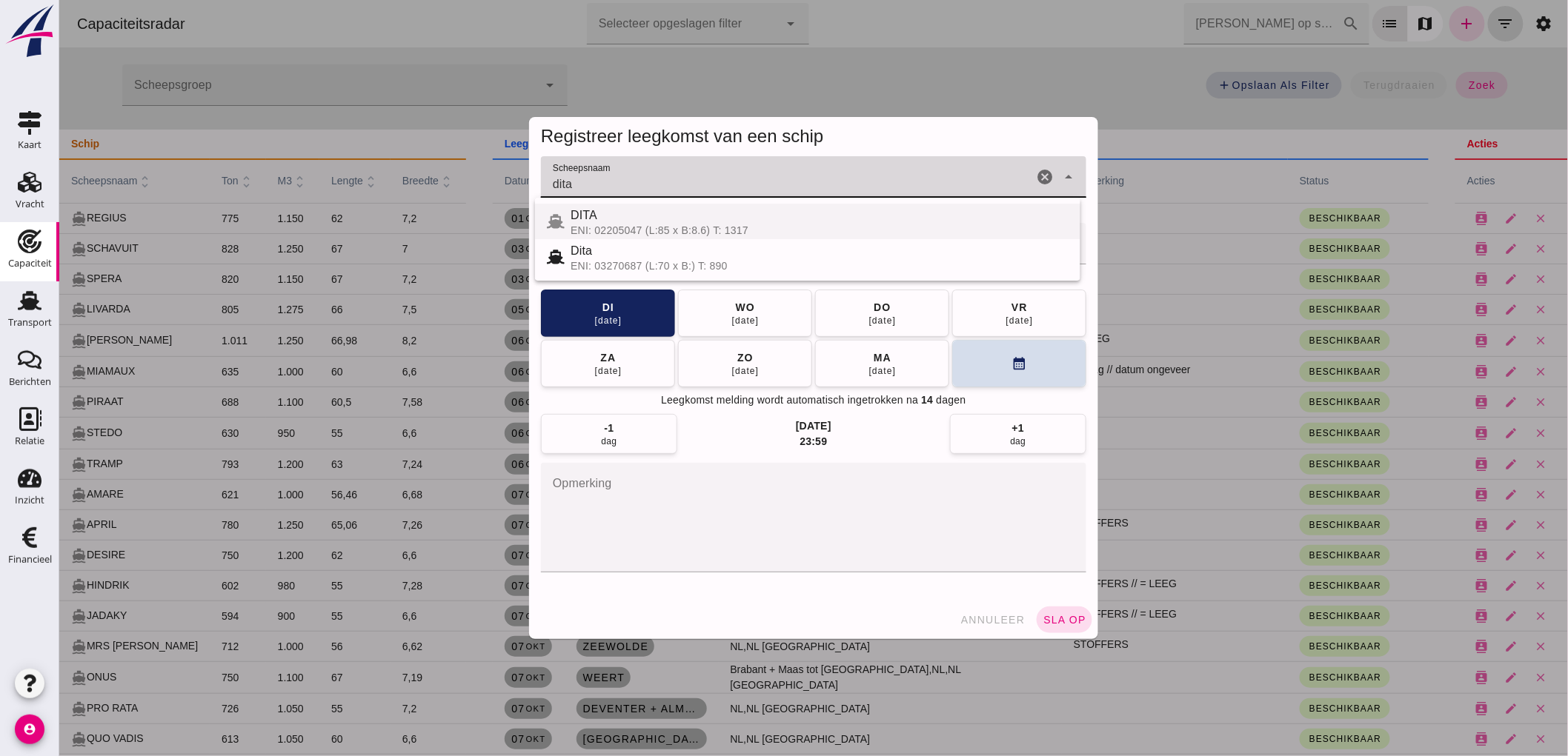
click at [602, 227] on div "ENI: 02205047 (L:85 x B:8.6) T: 1317" at bounding box center [819, 229] width 498 height 11
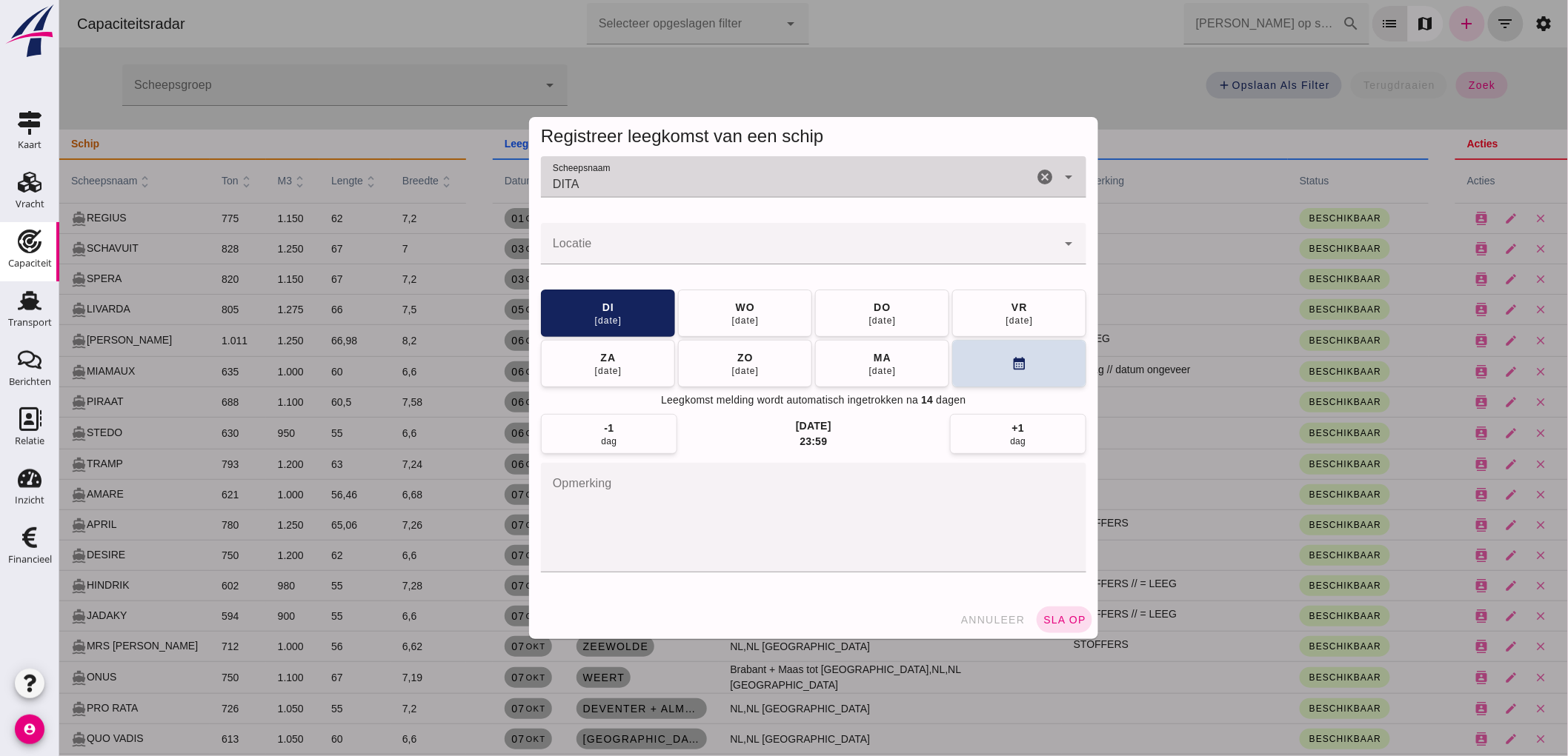
type input "DITA"
click at [595, 240] on div at bounding box center [798, 244] width 515 height 41
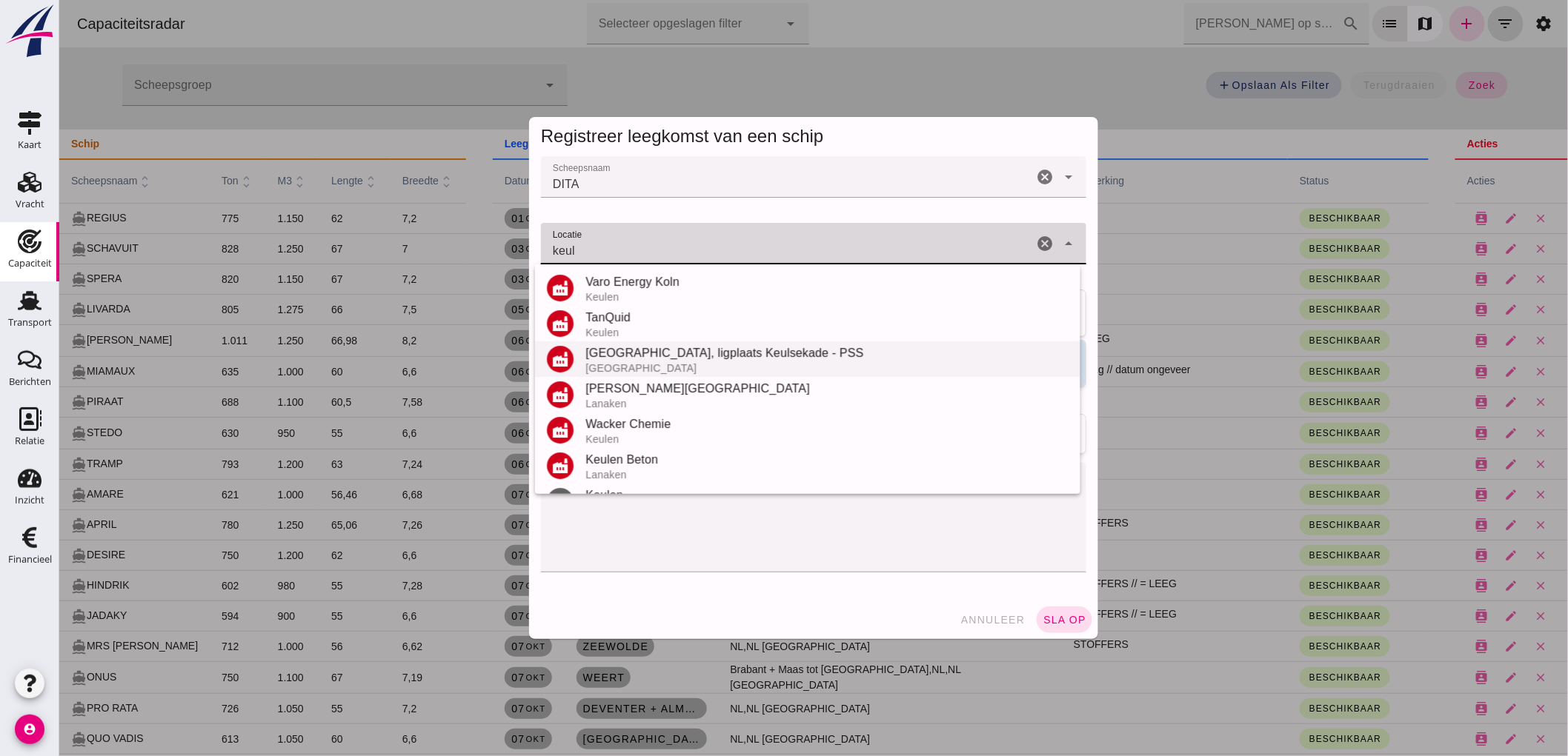
scroll to position [164, 0]
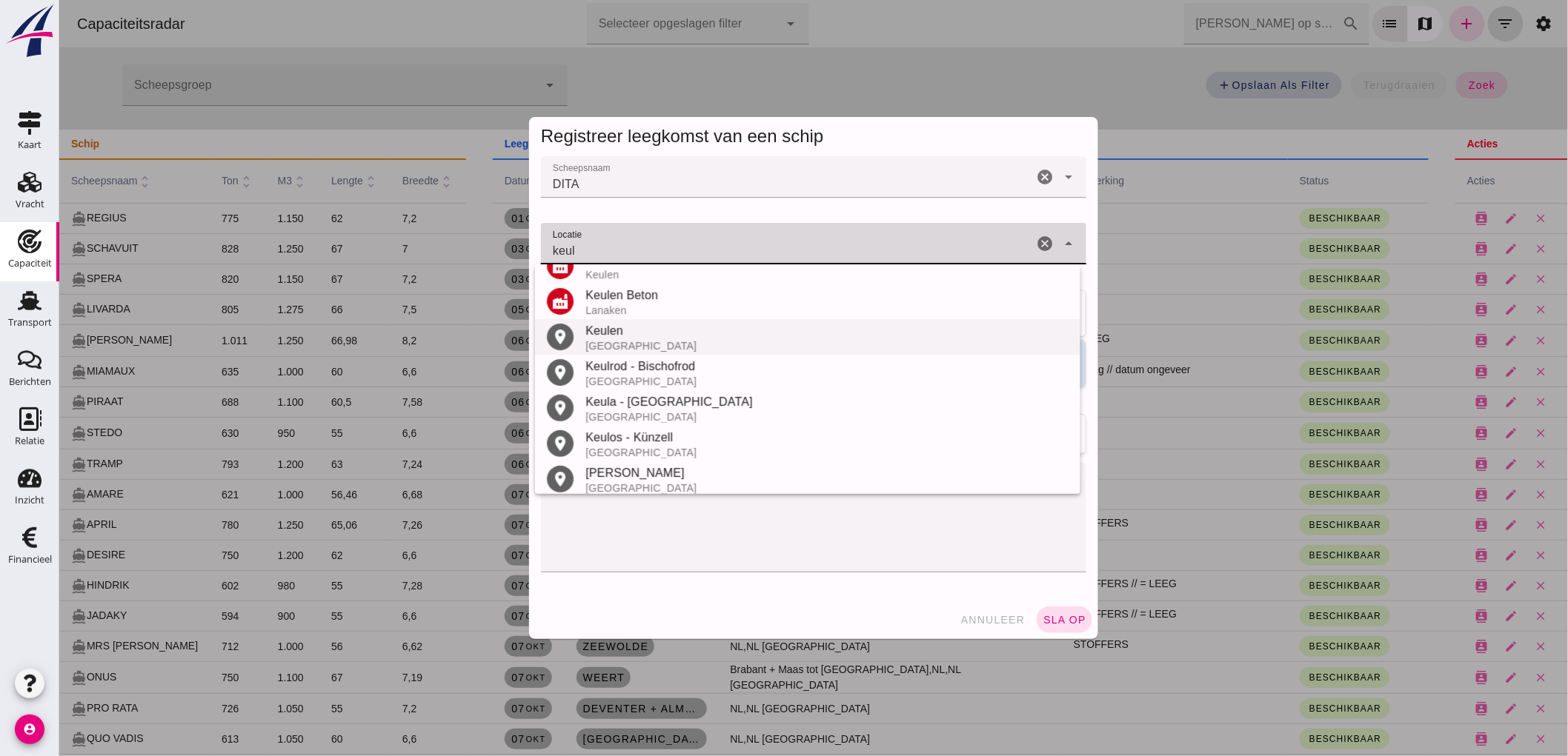
click at [634, 337] on div "Keulen" at bounding box center [826, 331] width 483 height 18
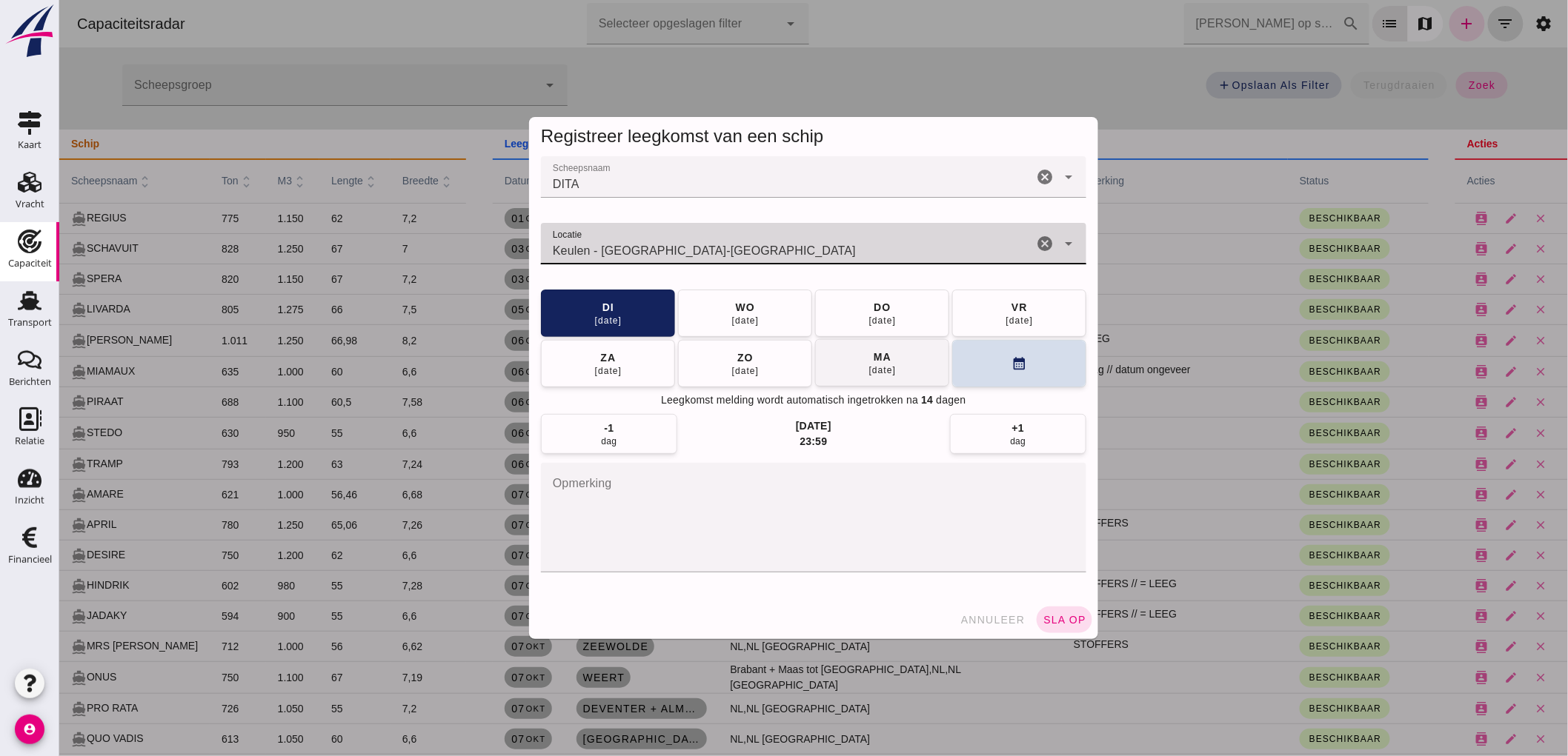
type input "Keulen - Noordrijn-Westfalen"
click at [854, 361] on button "ma 13 okt" at bounding box center [881, 363] width 134 height 47
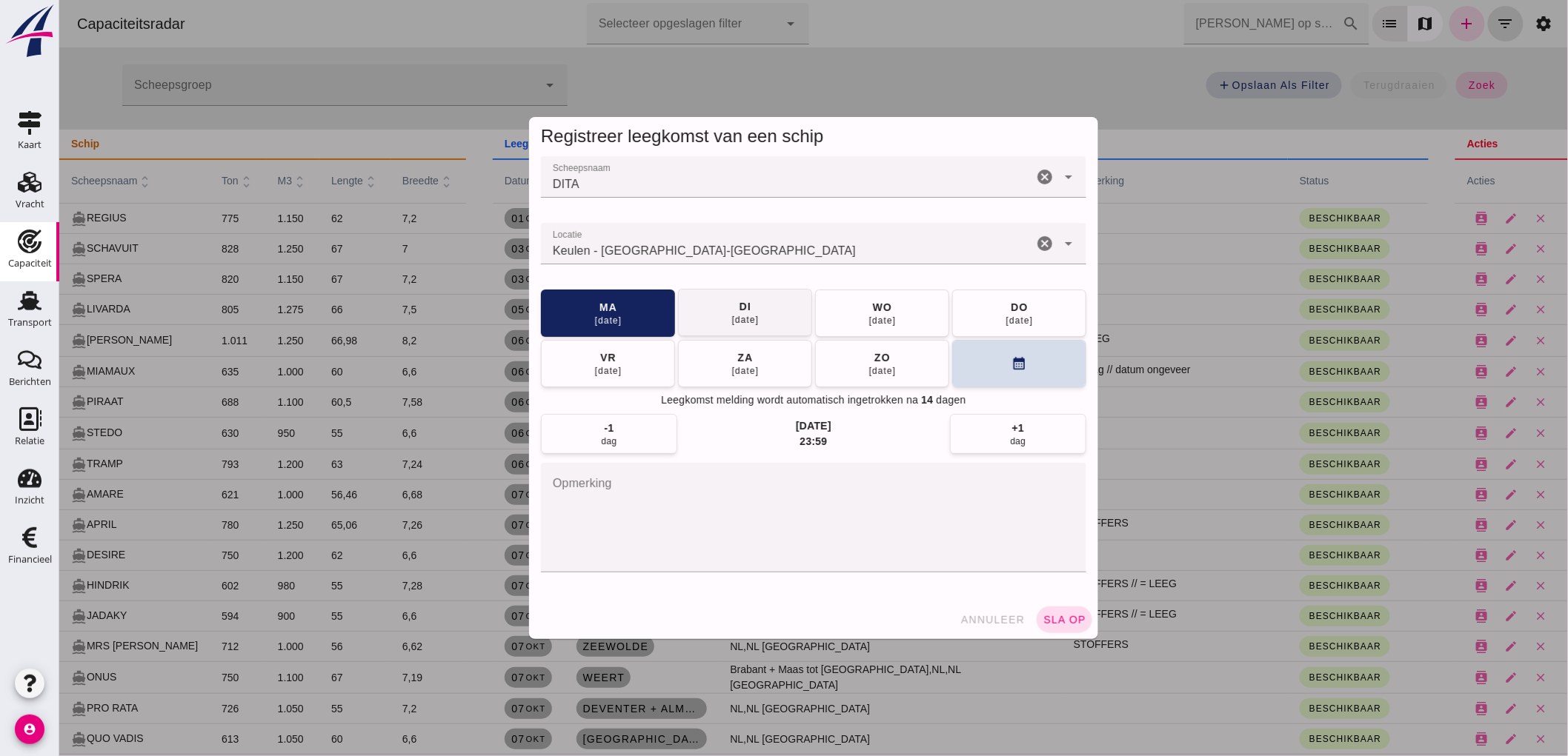
click at [742, 311] on div "di" at bounding box center [744, 306] width 12 height 15
click at [1013, 594] on div "Scheepsnaam Scheepsnaam DITA DITA cancel arrow_drop_down Locatie Locatie Keulen…" at bounding box center [813, 378] width 569 height 444
click at [1070, 625] on span "sla op" at bounding box center [1064, 619] width 44 height 11
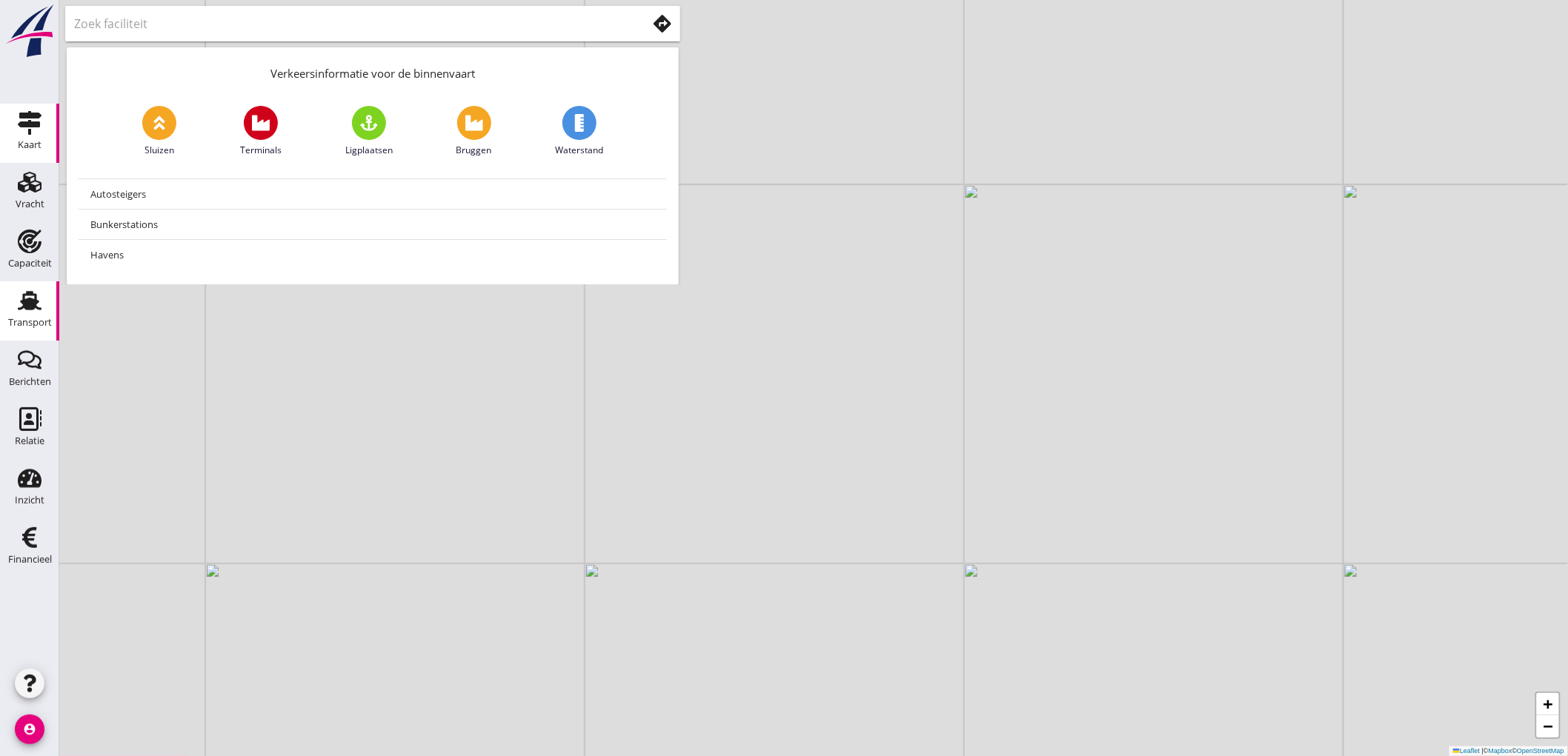
click at [19, 316] on div "Transport" at bounding box center [30, 323] width 44 height 21
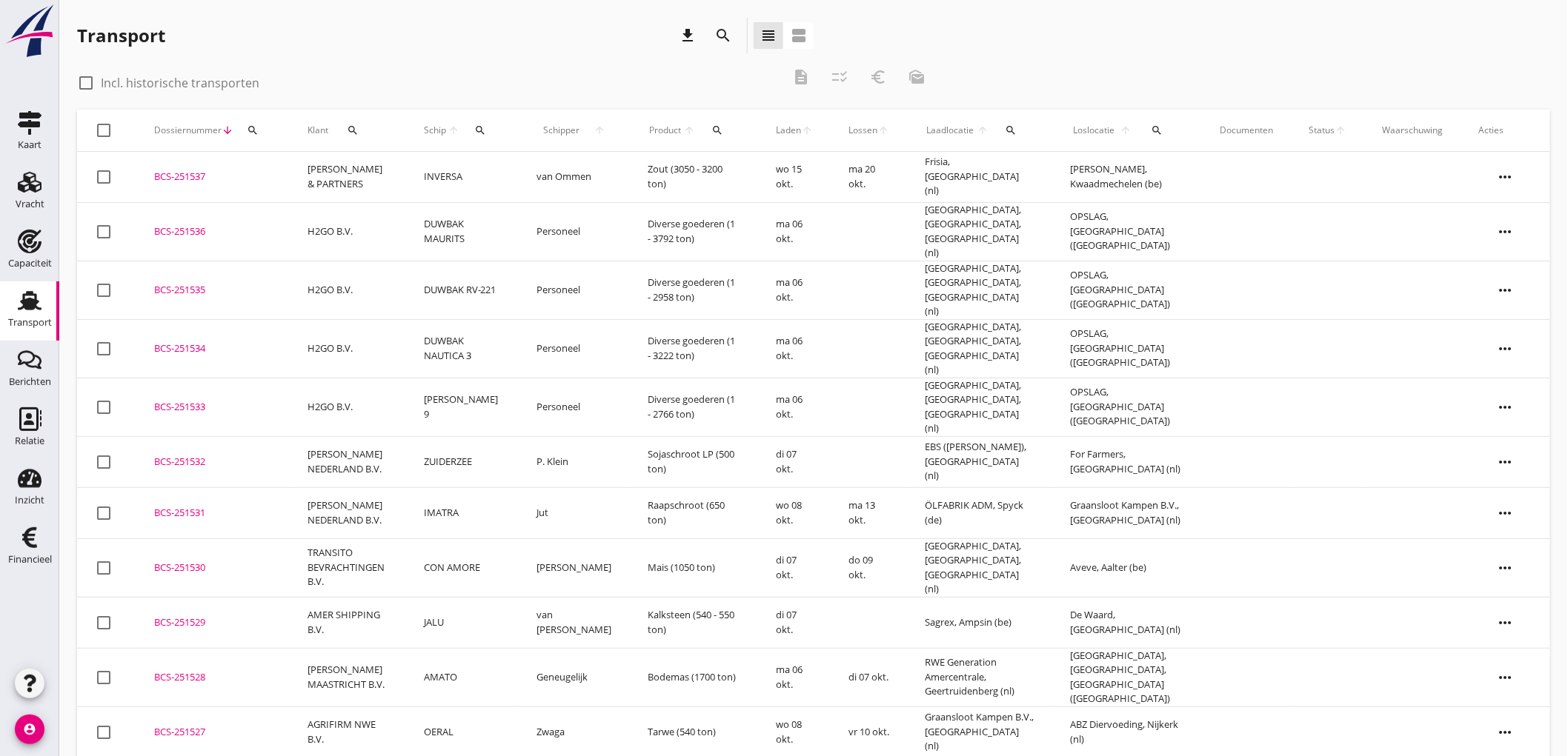
click at [701, 181] on td "Zout (3050 - 3200 ton)" at bounding box center [694, 178] width 128 height 51
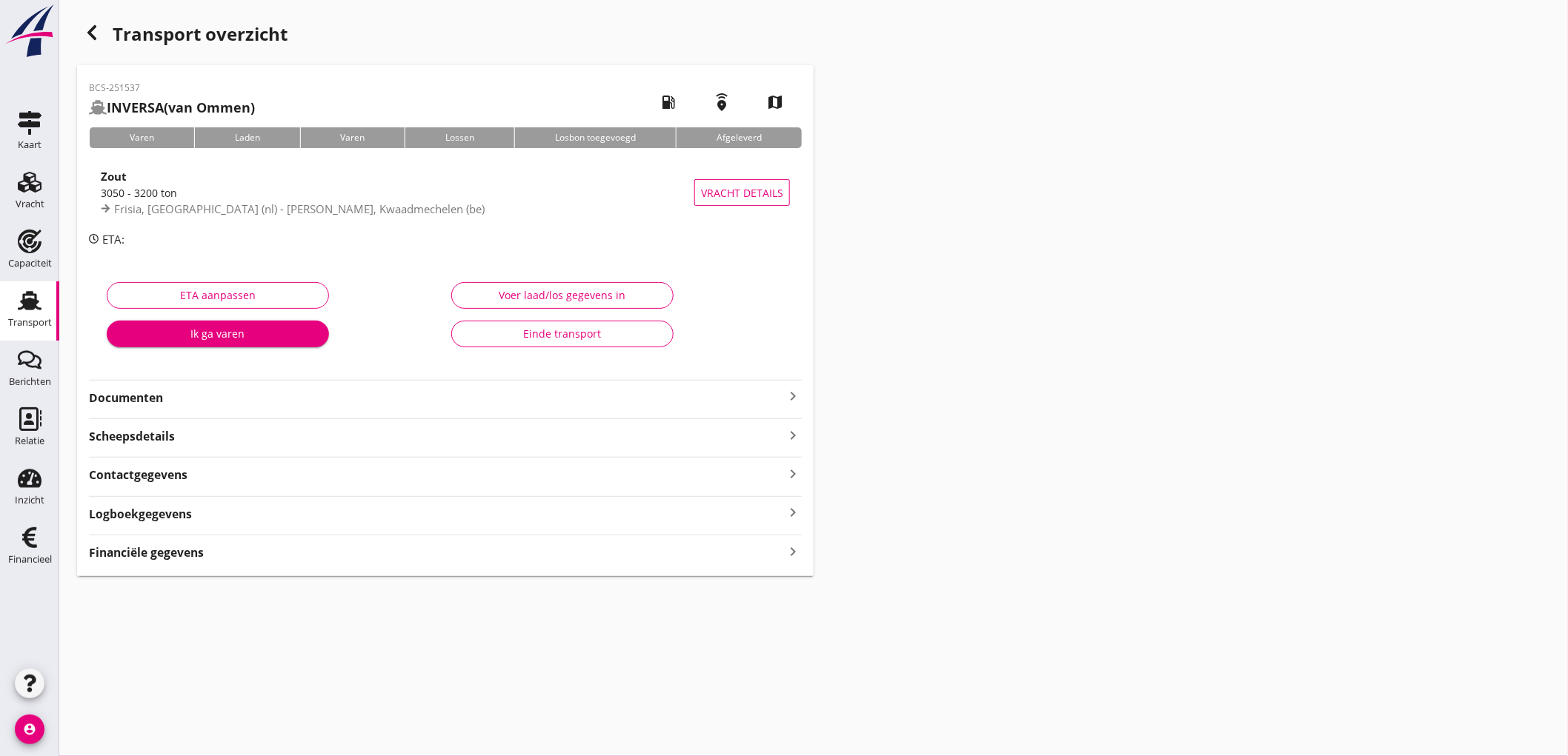
click at [383, 394] on strong "Documenten" at bounding box center [436, 397] width 695 height 17
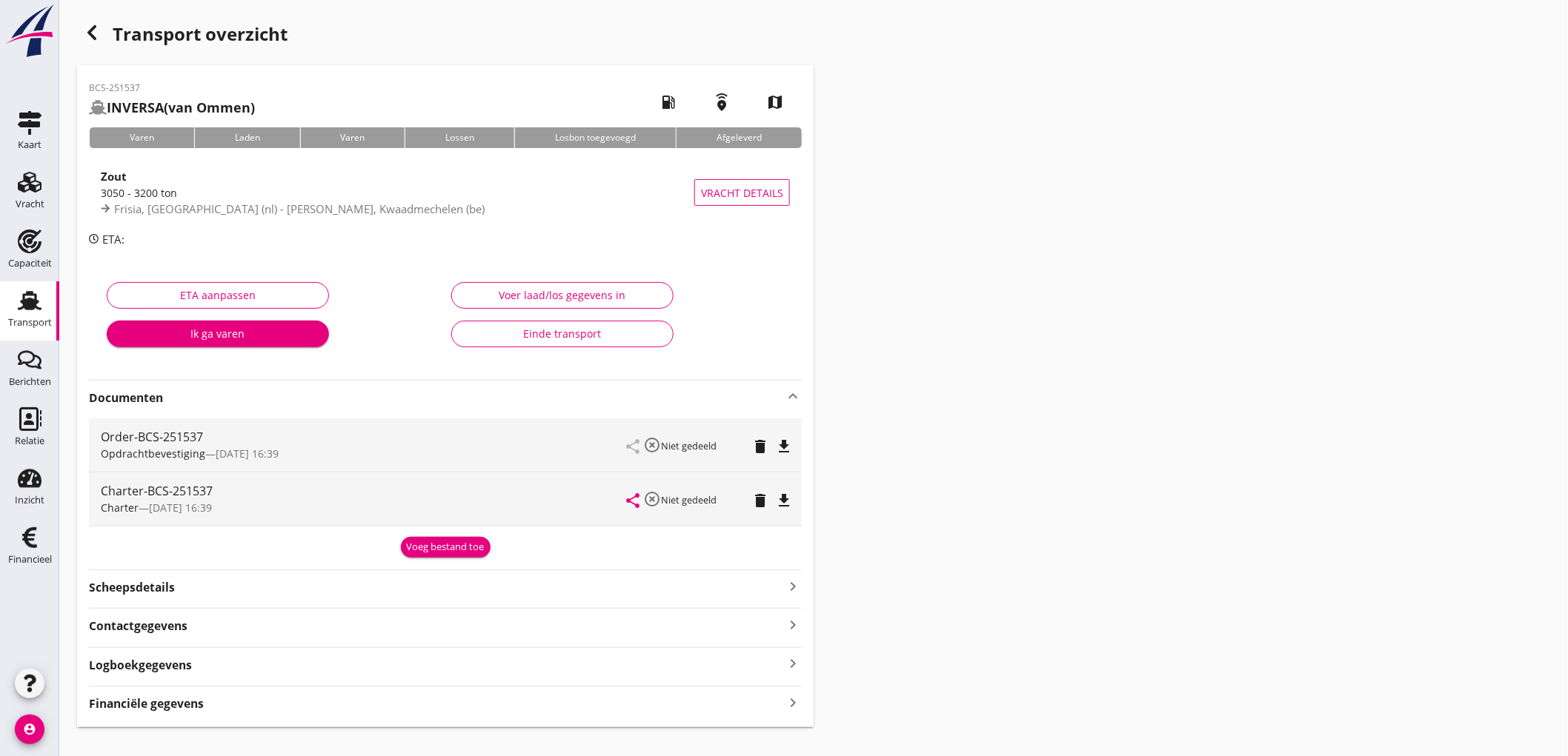
click at [786, 487] on div "share highlight_off Niet gedeeld delete file_download" at bounding box center [708, 498] width 163 height 54
click at [789, 495] on icon "file_download" at bounding box center [784, 500] width 18 height 18
click at [147, 714] on div "BCS-251537 INVERSA (van Ommen) local_gas_station emergency_share map Varen Lade…" at bounding box center [445, 396] width 736 height 662
click at [3, 300] on link "Transport Transport" at bounding box center [29, 310] width 59 height 59
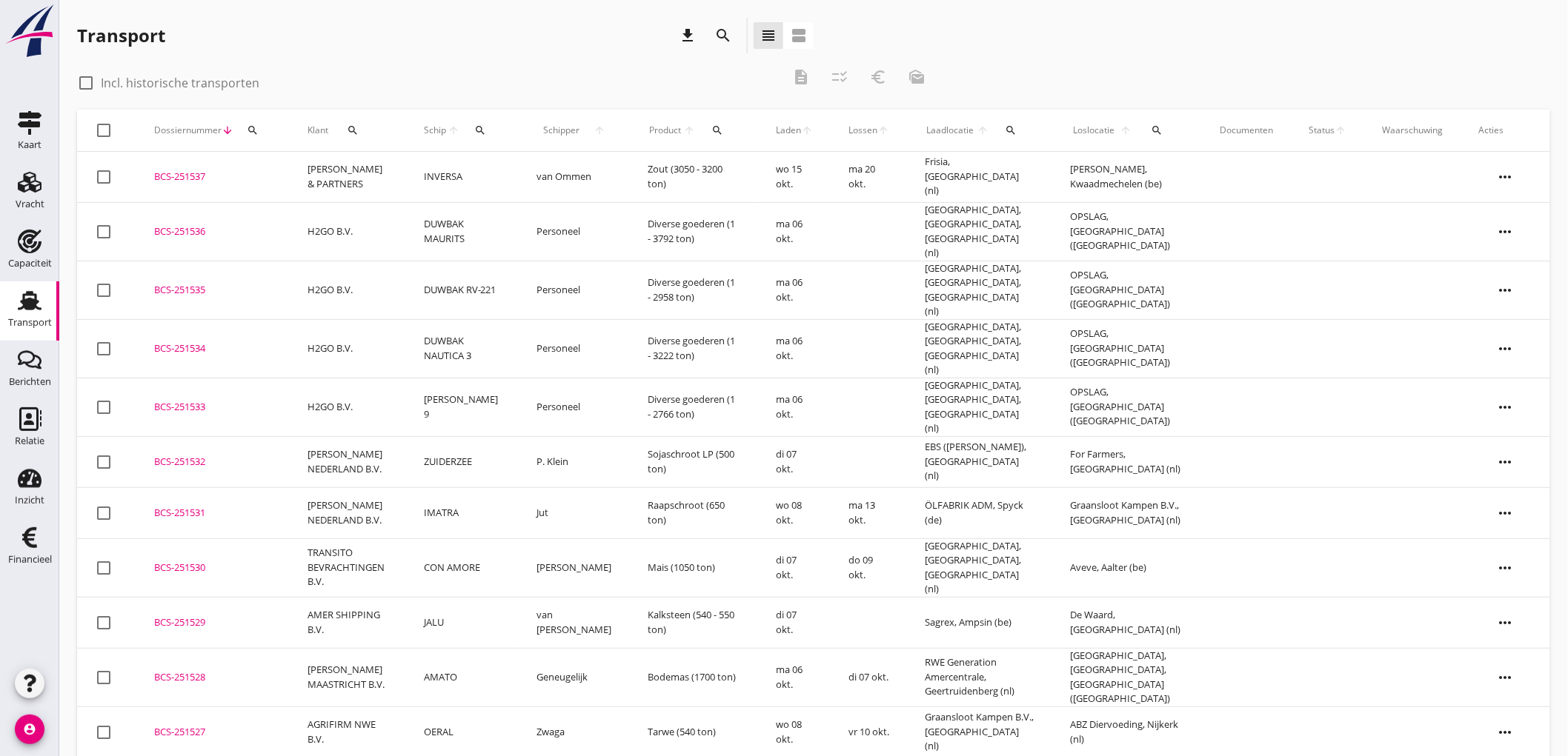
click at [482, 135] on icon "search" at bounding box center [479, 130] width 11 height 11
click at [359, 126] on icon "search" at bounding box center [352, 130] width 11 height 11
click at [383, 169] on input "Zoeken op opdrachtgever..." at bounding box center [417, 173] width 154 height 24
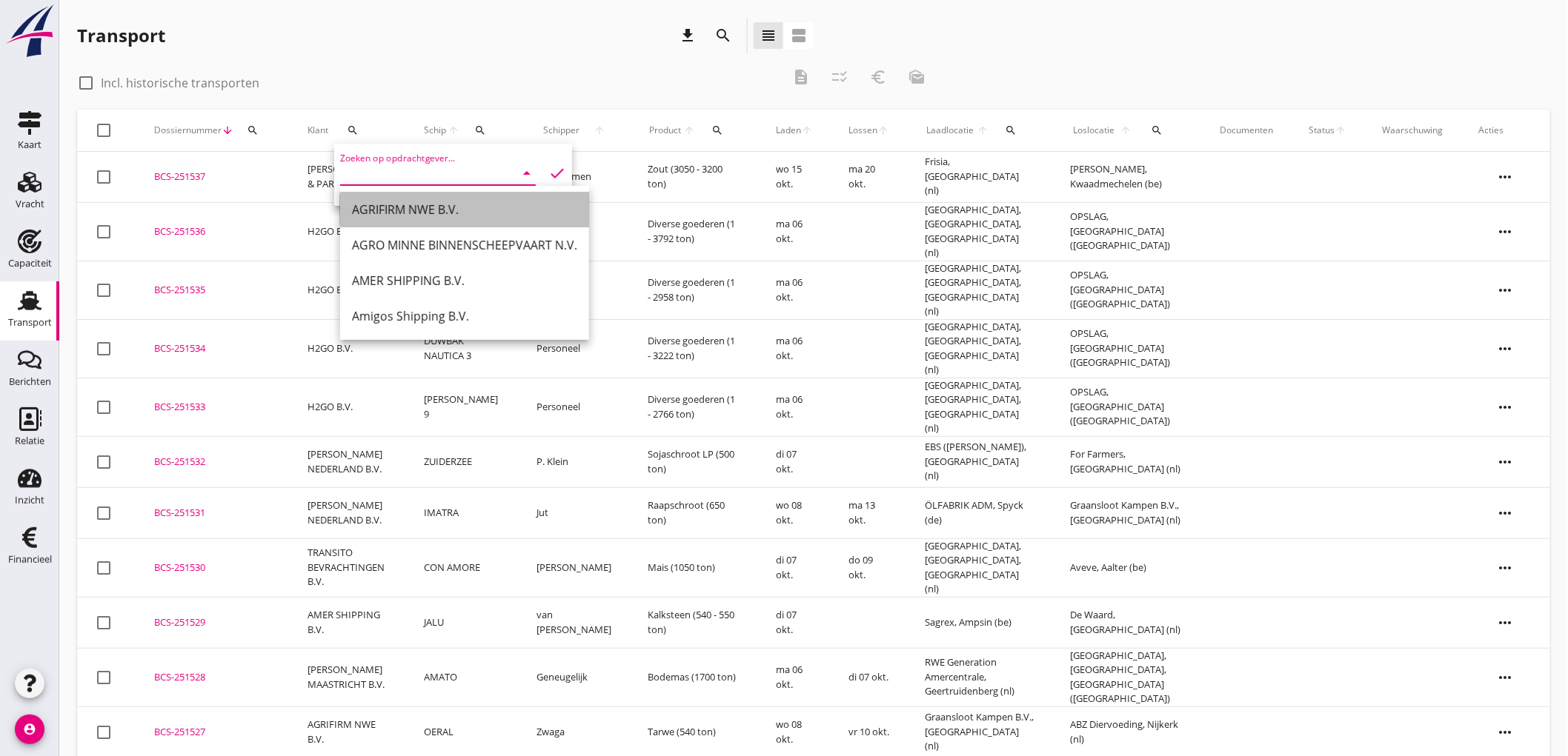
click at [383, 202] on div "AGRIFIRM NWE B.V." at bounding box center [464, 209] width 225 height 18
type input "AGRIFIRM NWE B.V."
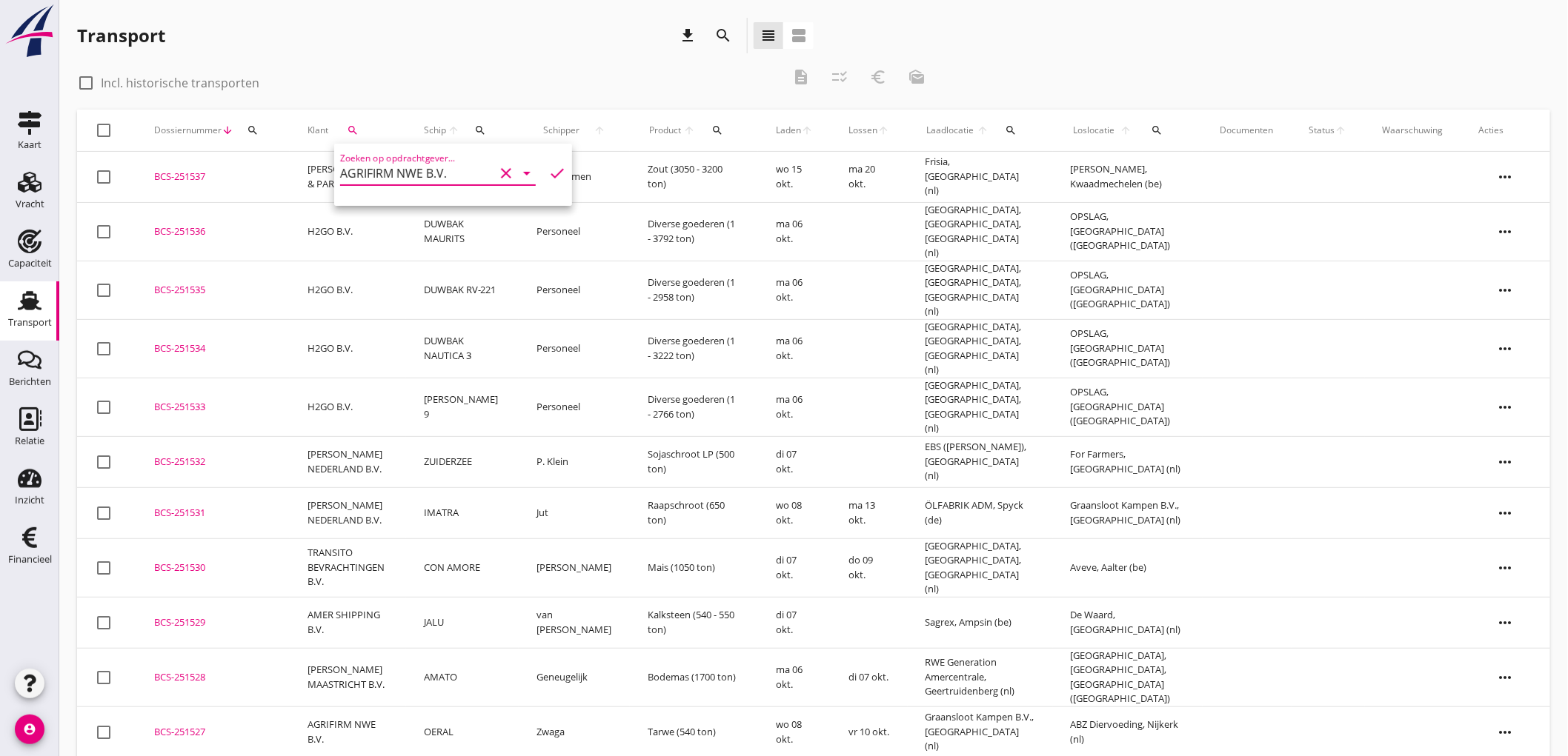
click at [548, 176] on icon "check" at bounding box center [557, 173] width 18 height 18
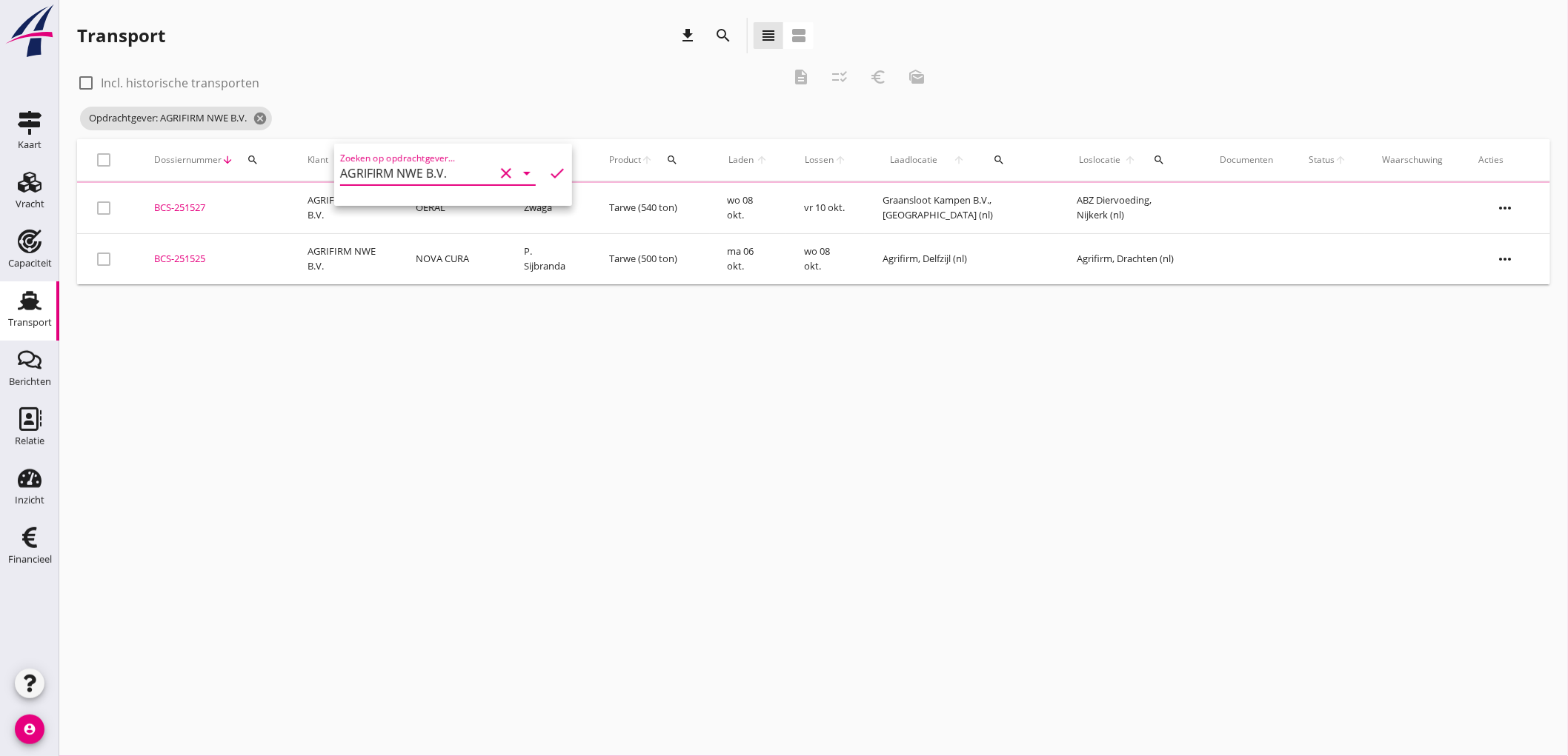
click at [217, 85] on label "Incl. historische transporten" at bounding box center [180, 83] width 158 height 15
checkbox input "true"
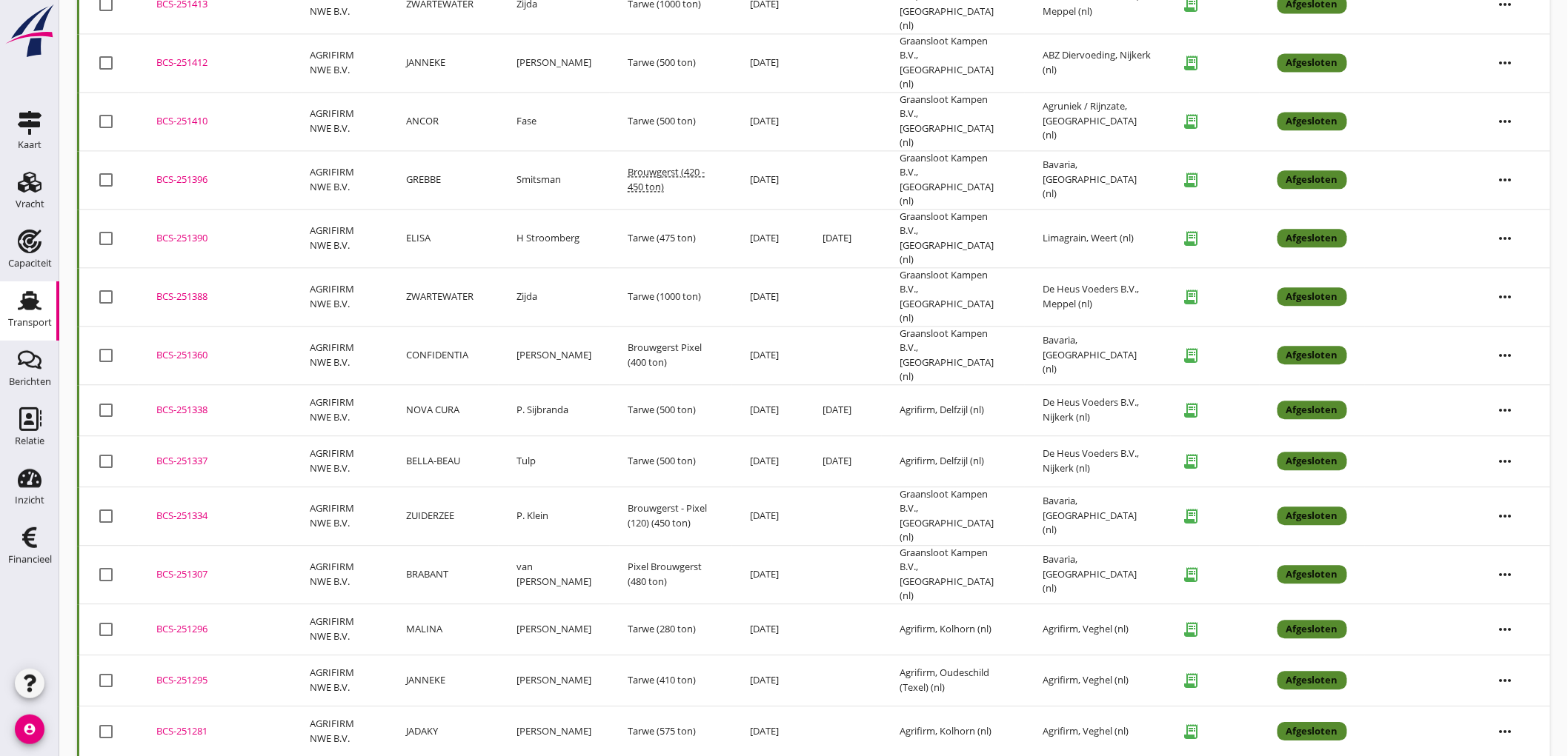
scroll to position [1436, 0]
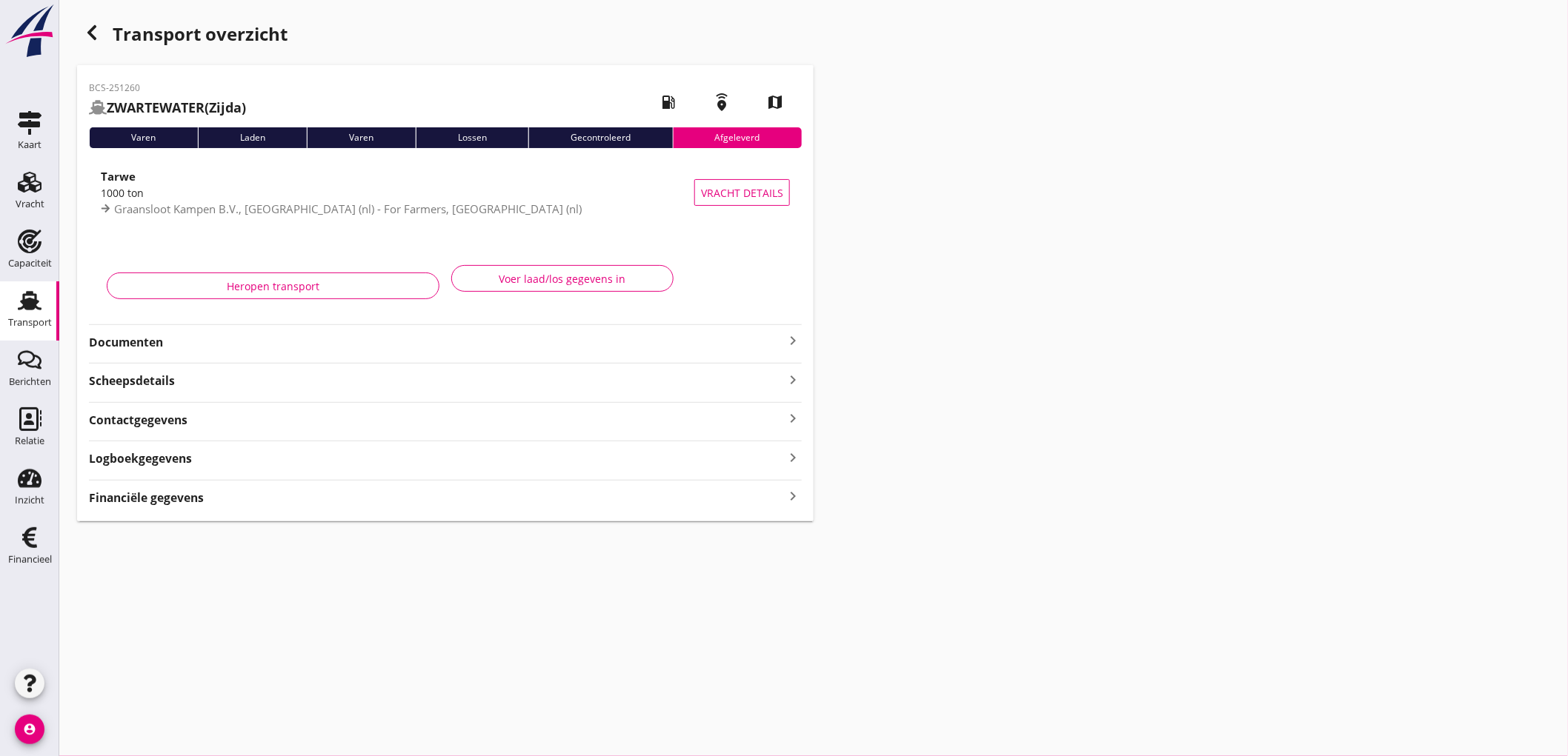
click at [228, 344] on strong "Documenten" at bounding box center [436, 342] width 695 height 17
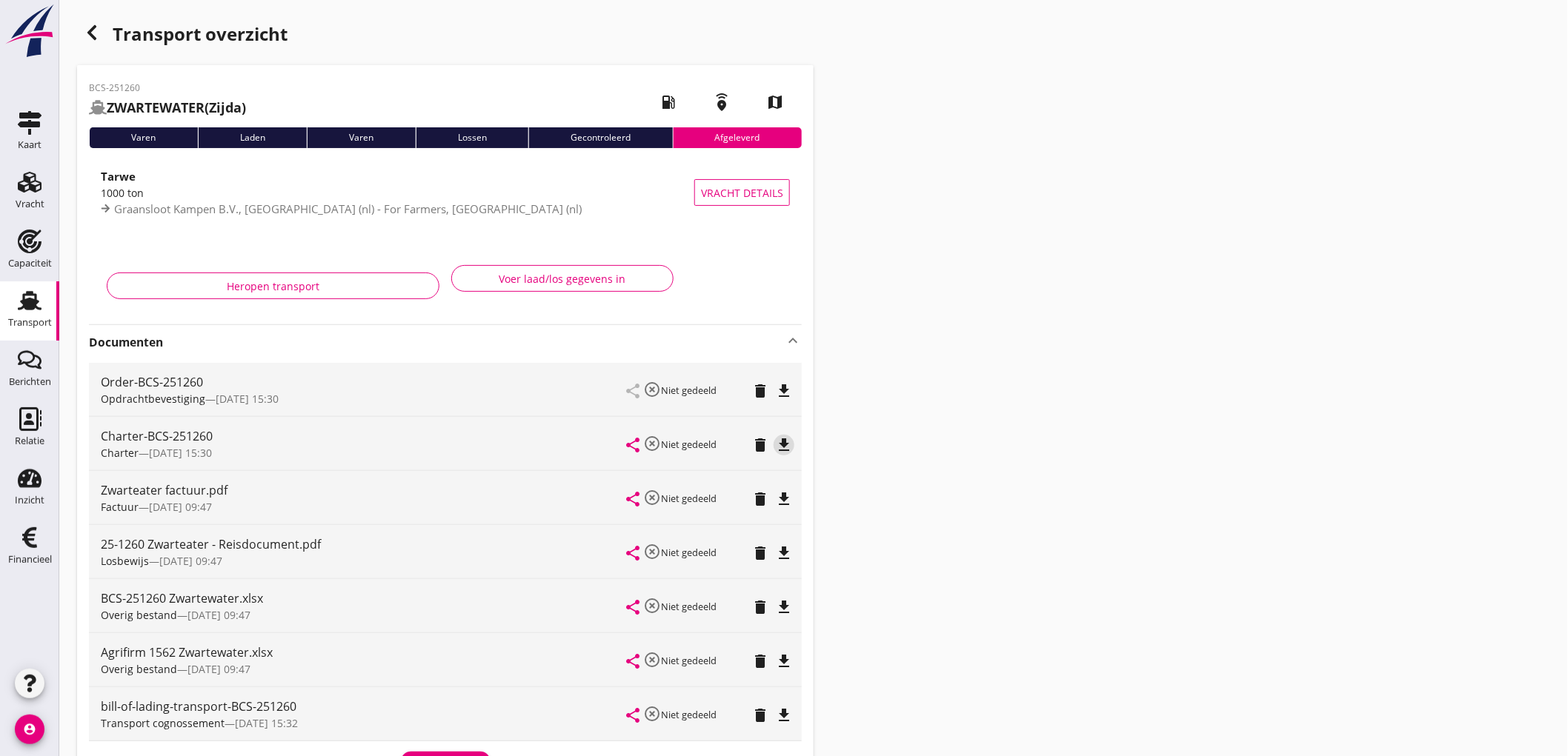
click at [783, 442] on icon "file_download" at bounding box center [784, 445] width 18 height 18
click at [93, 35] on use "button" at bounding box center [91, 33] width 9 height 15
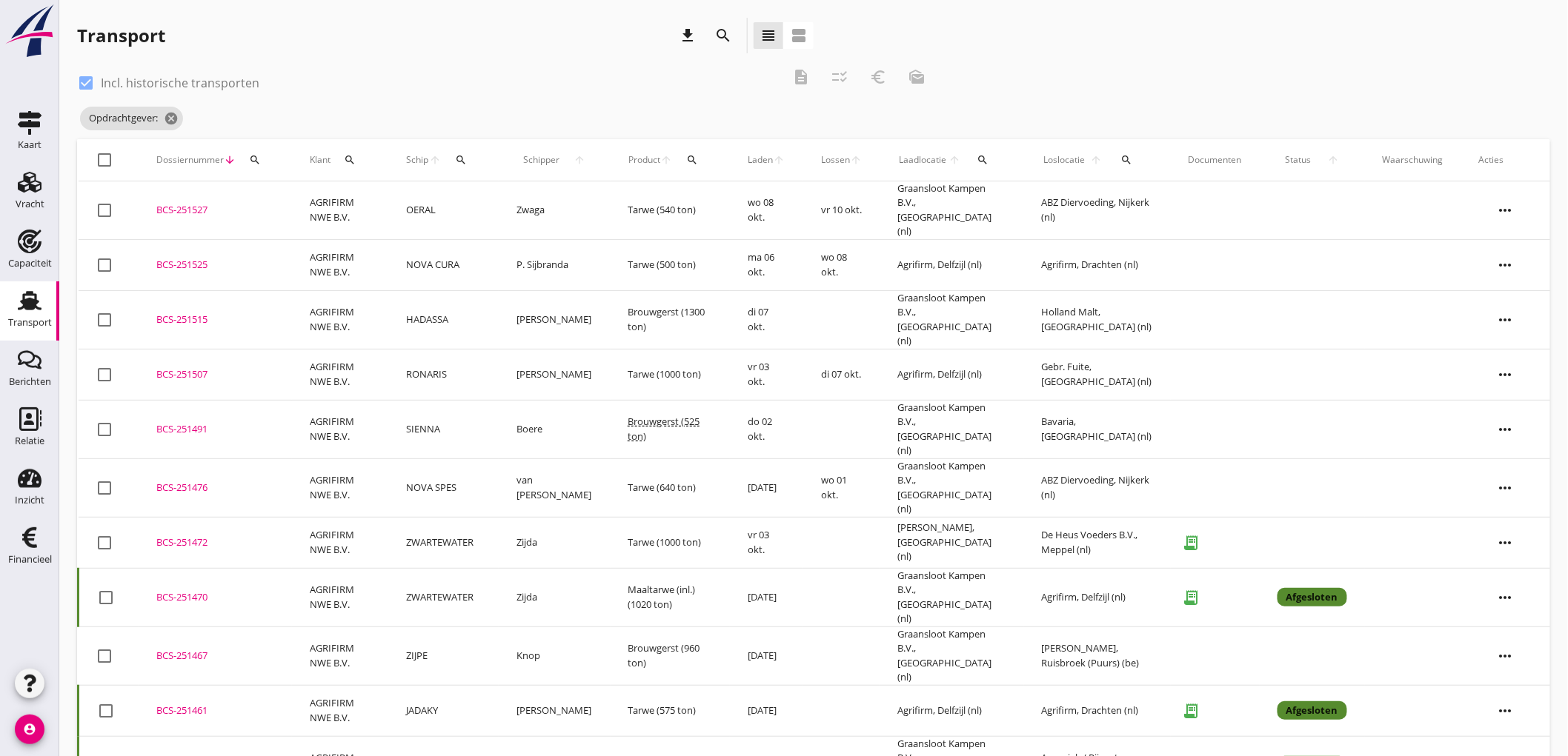
click at [138, 83] on label "Incl. historische transporten" at bounding box center [180, 83] width 158 height 15
checkbox input "false"
click at [166, 113] on span "Opdrachtgever: AGRIFIRM NWE B.V. cancel" at bounding box center [176, 118] width 192 height 24
click at [265, 120] on icon "cancel" at bounding box center [259, 118] width 15 height 15
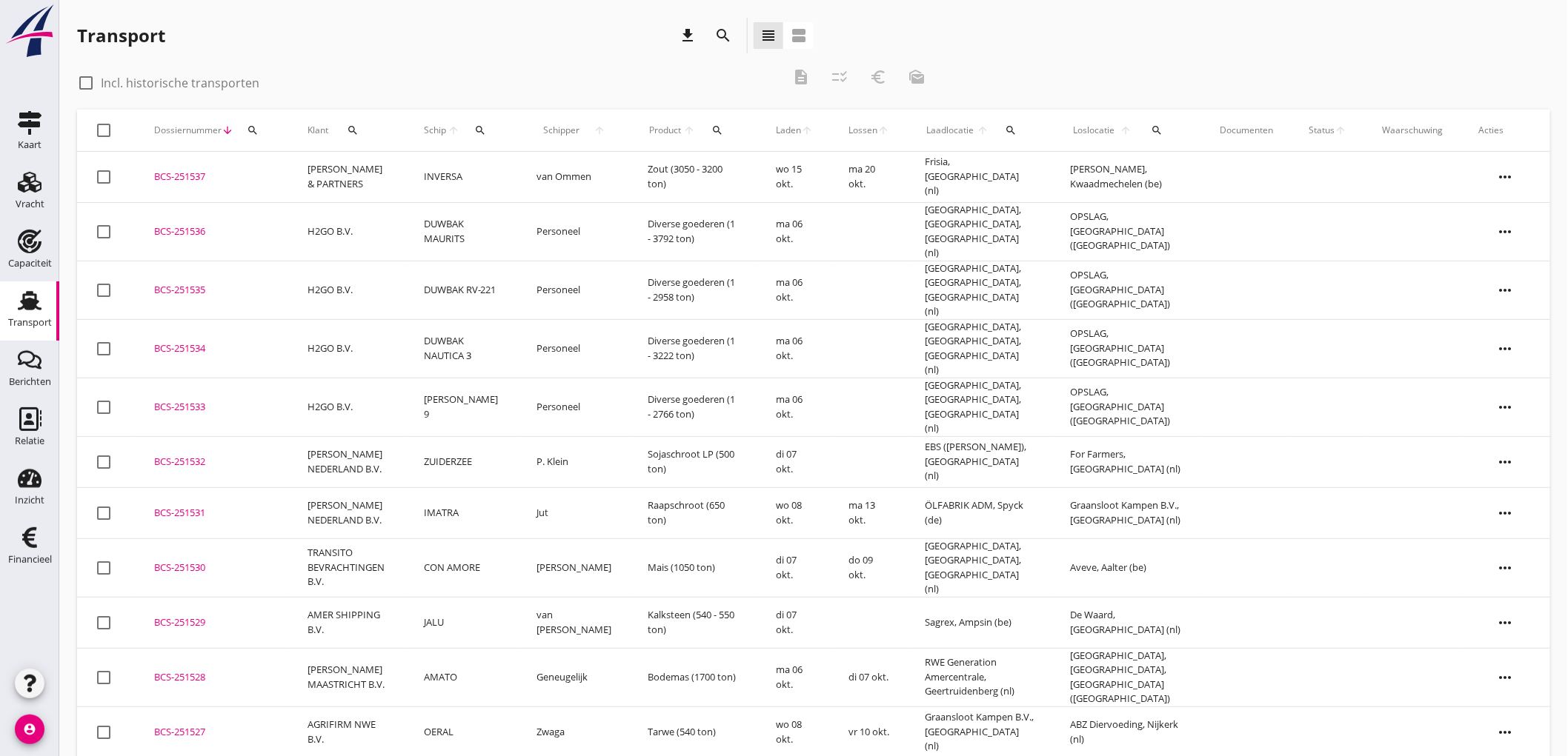
click at [30, 308] on use at bounding box center [29, 301] width 24 height 19
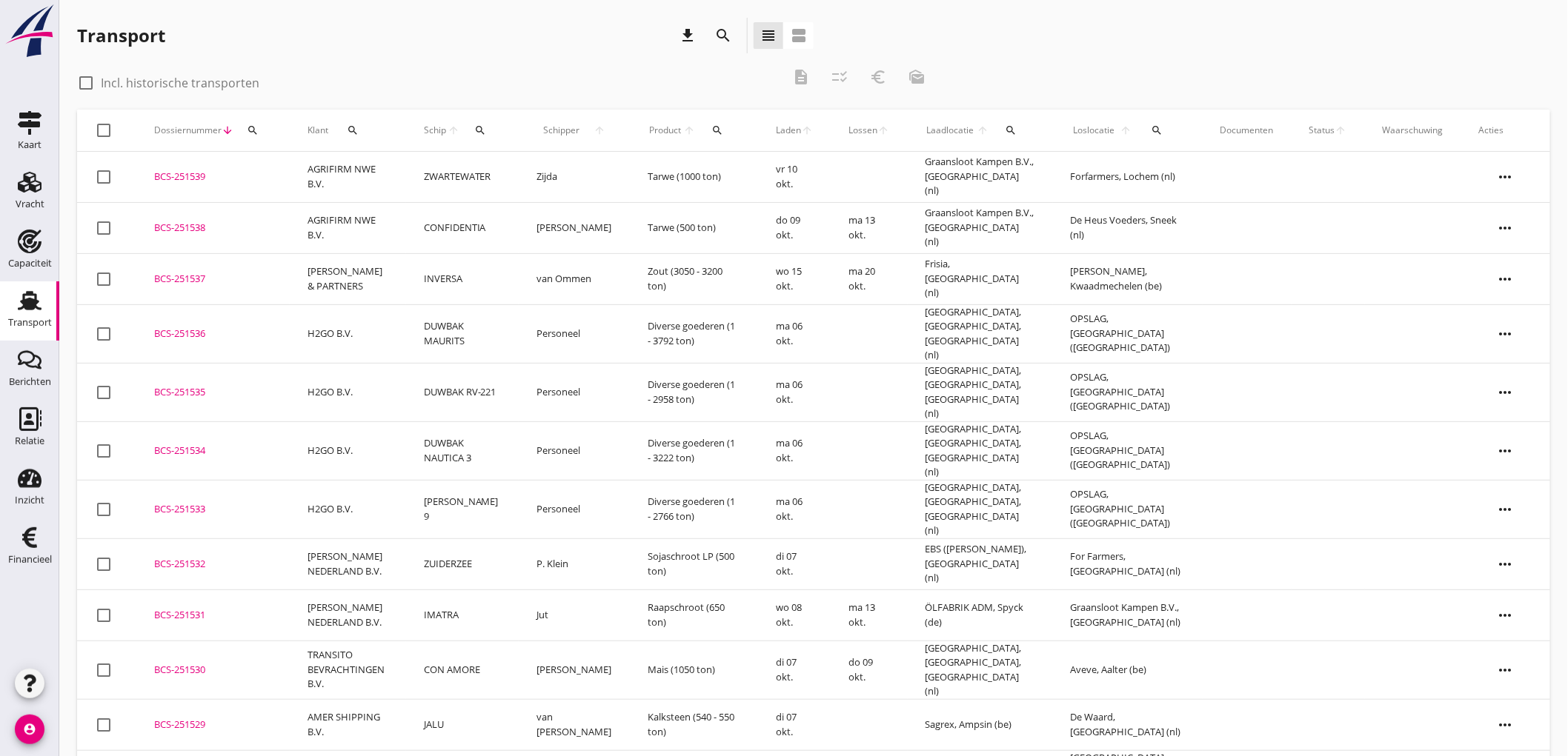
click at [528, 228] on td "[PERSON_NAME]" at bounding box center [574, 228] width 111 height 51
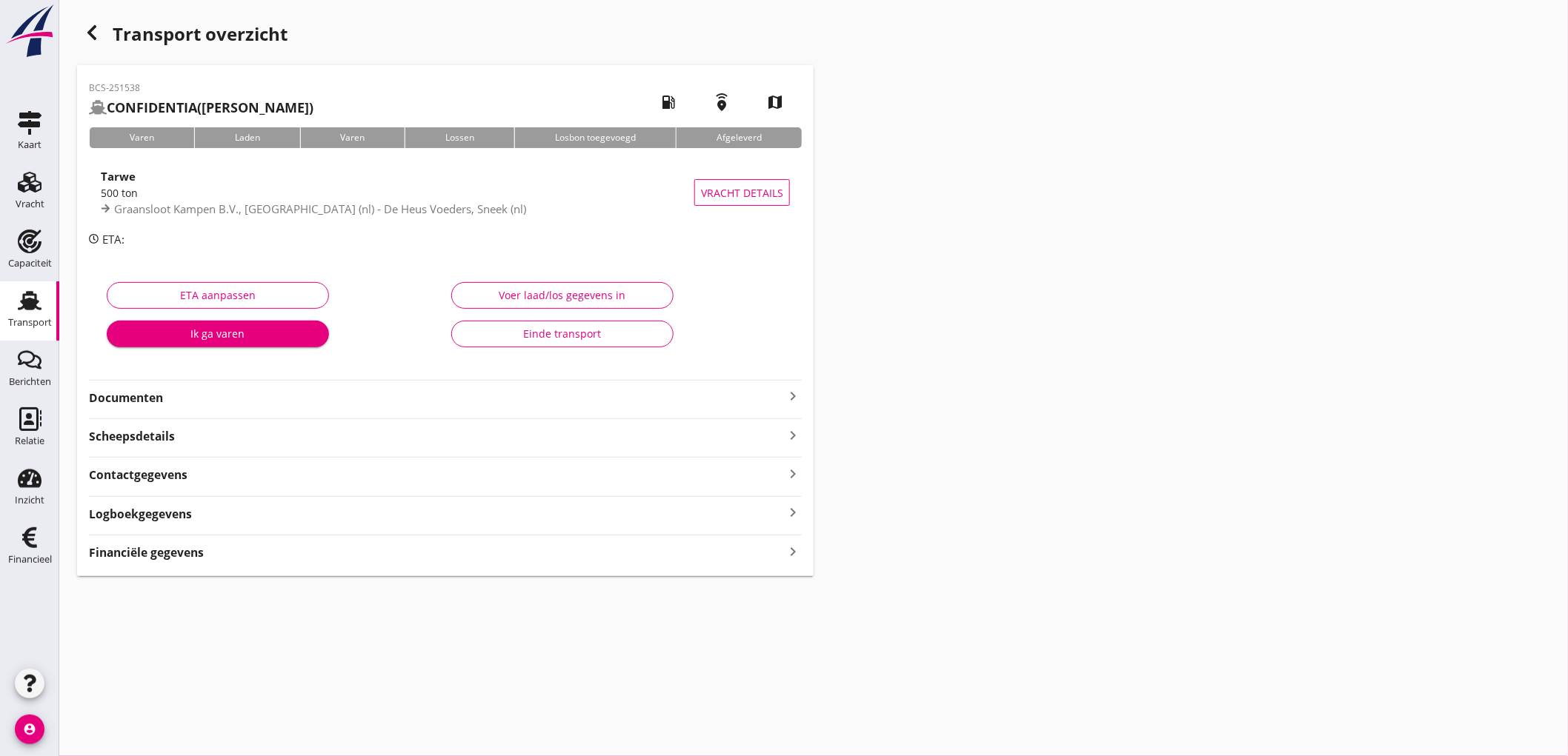
click at [205, 549] on div "Financiële gegevens keyboard_arrow_right" at bounding box center [445, 551] width 712 height 20
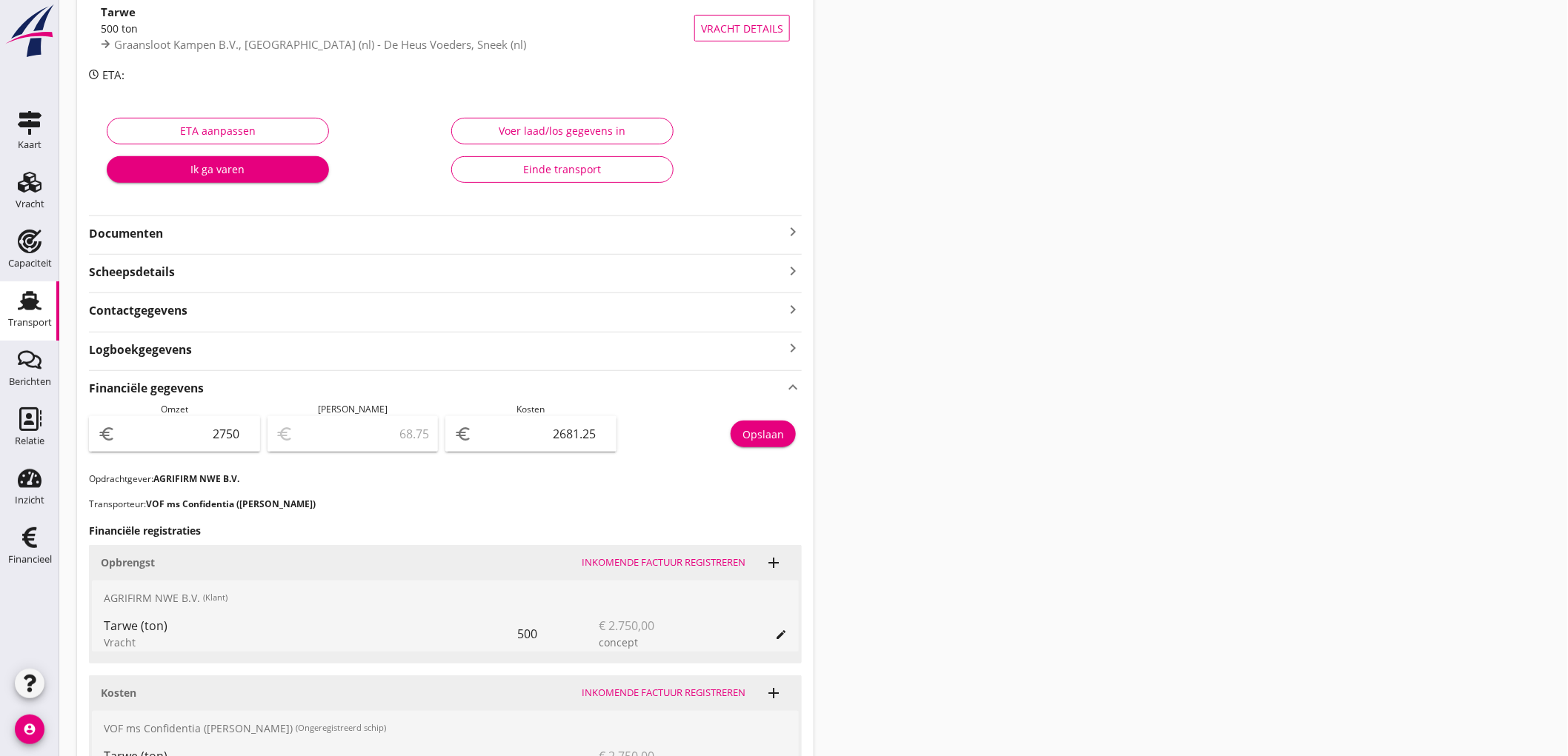
scroll to position [247, 0]
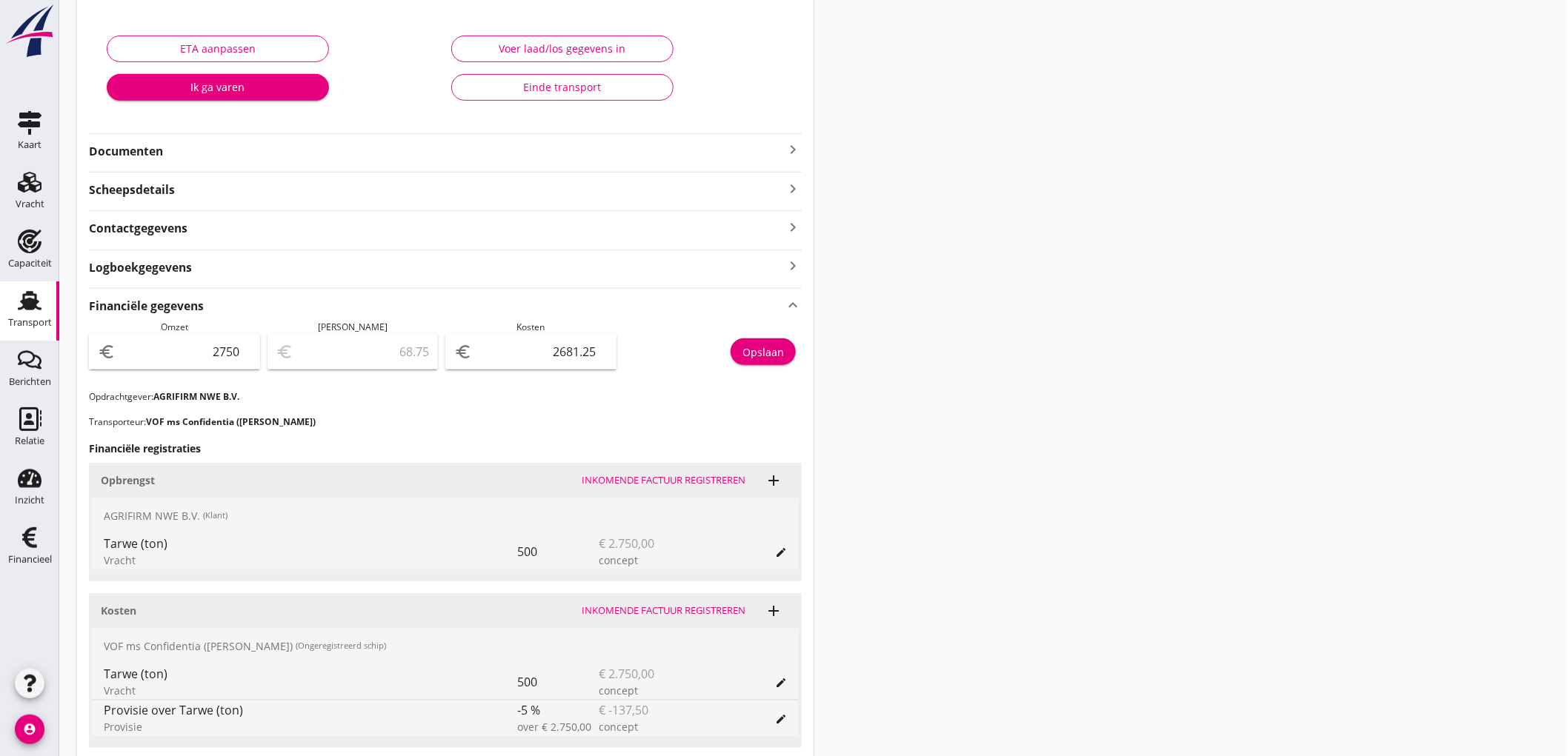
click at [543, 344] on input "2681.25" at bounding box center [541, 352] width 133 height 24
click at [543, 344] on input "2681.25" at bounding box center [541, 352] width 133 height 24
type input "2748.00"
type input "2"
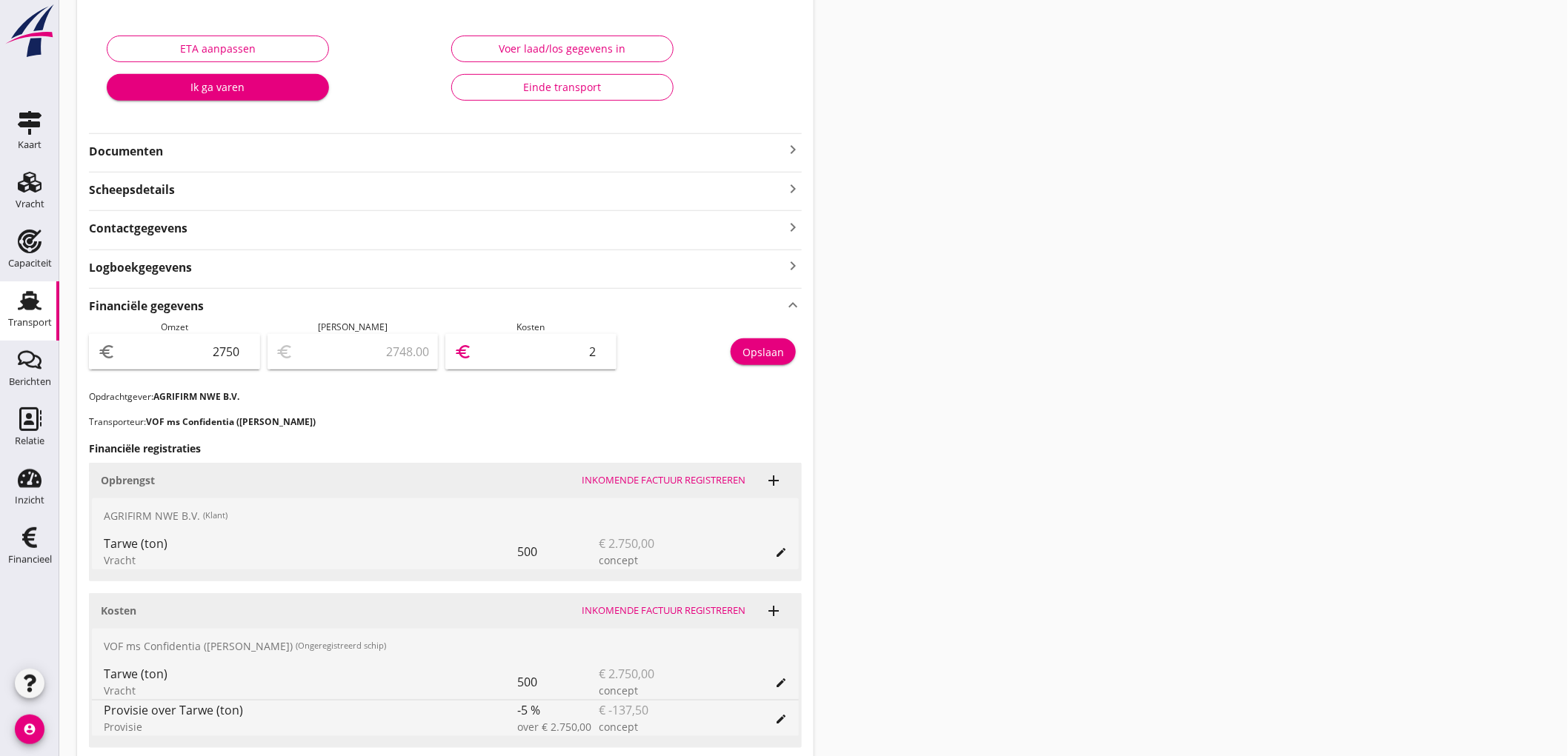
type input "2724.00"
type input "26"
type input "2489.00"
type input "261"
type input "138.00"
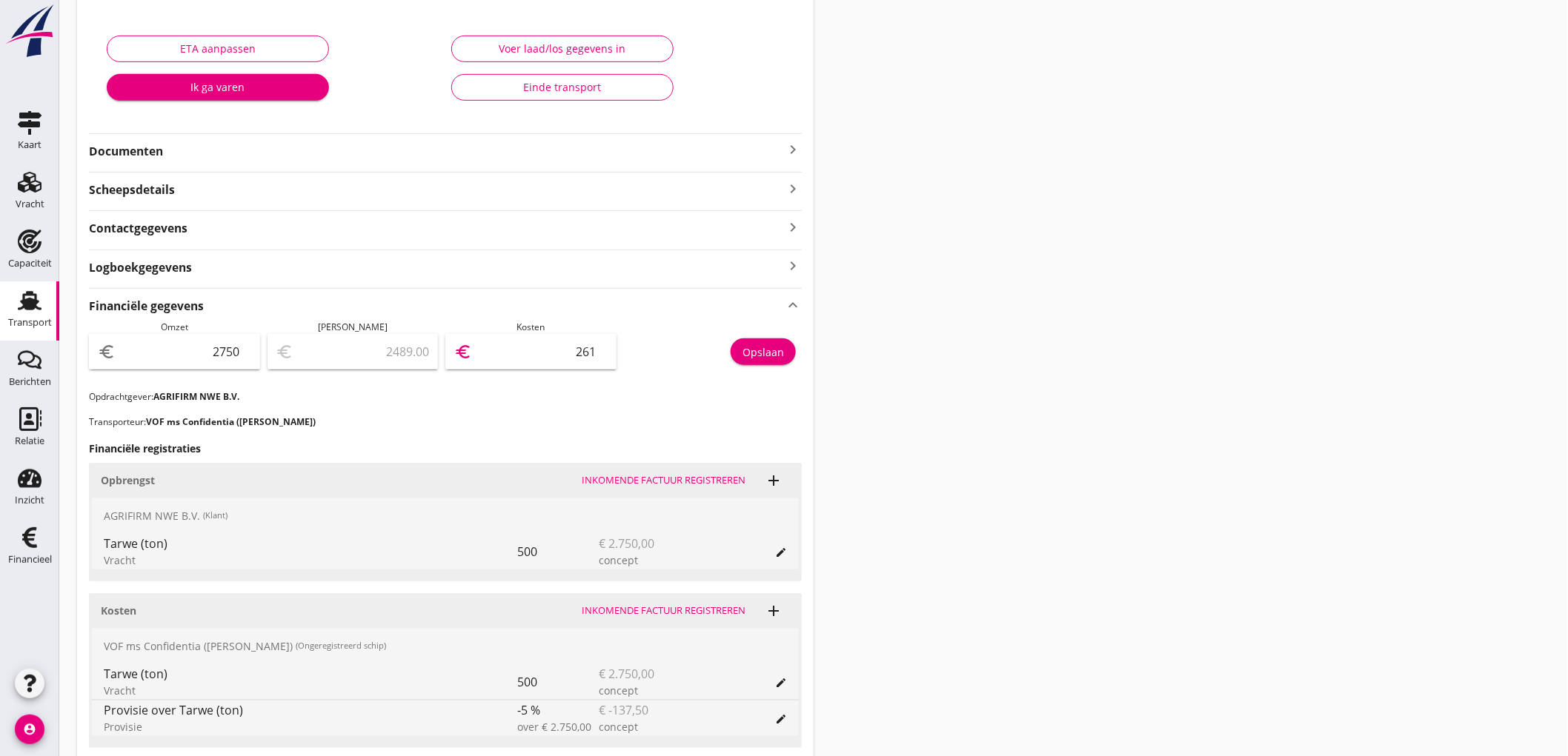
type input "2612"
type input "137.50"
type input "2612.50"
click at [782, 352] on div "Opslaan" at bounding box center [762, 353] width 41 height 16
click at [49, 322] on div "Transport" at bounding box center [30, 322] width 44 height 10
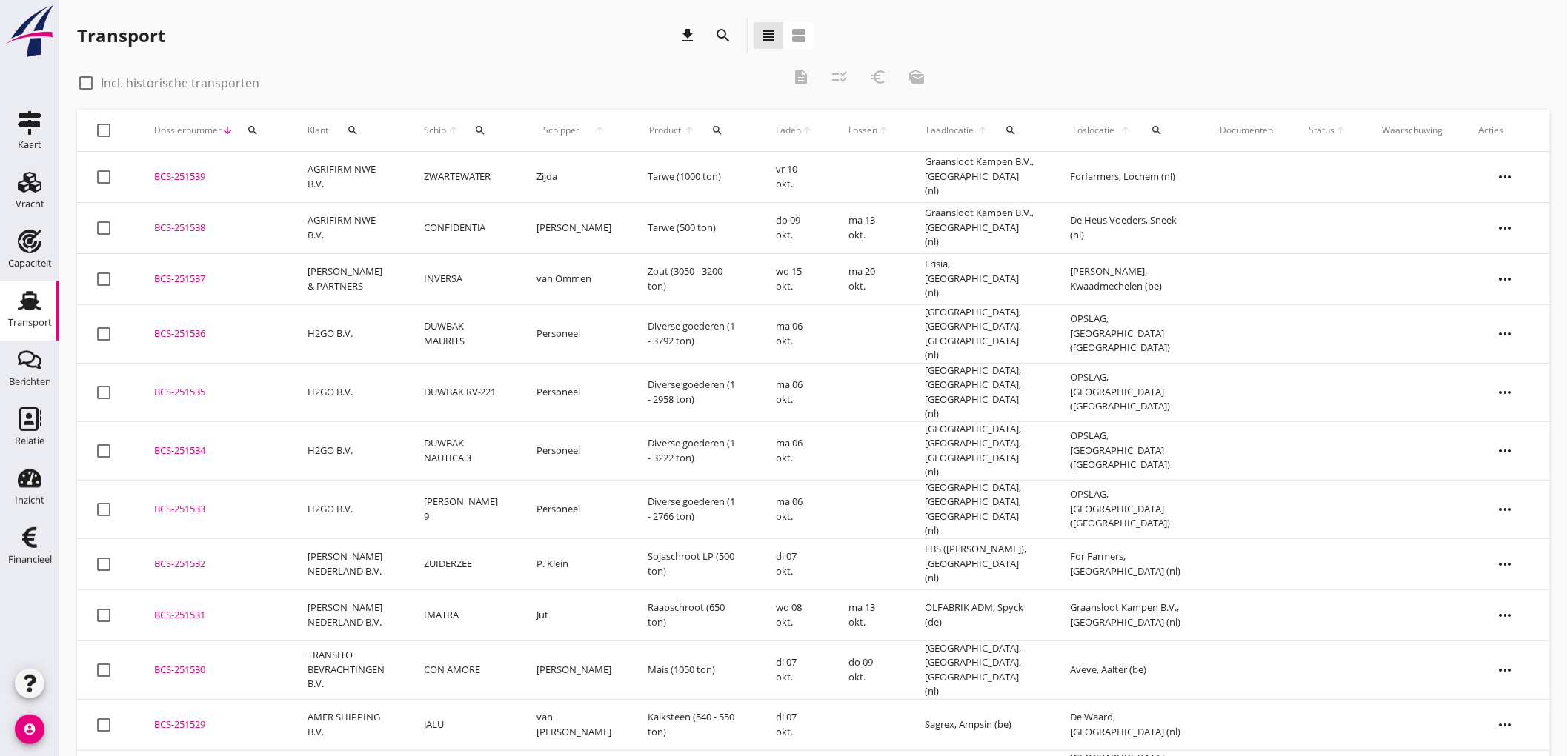
click at [350, 224] on td "AGRIFIRM NWE B.V." at bounding box center [347, 228] width 116 height 51
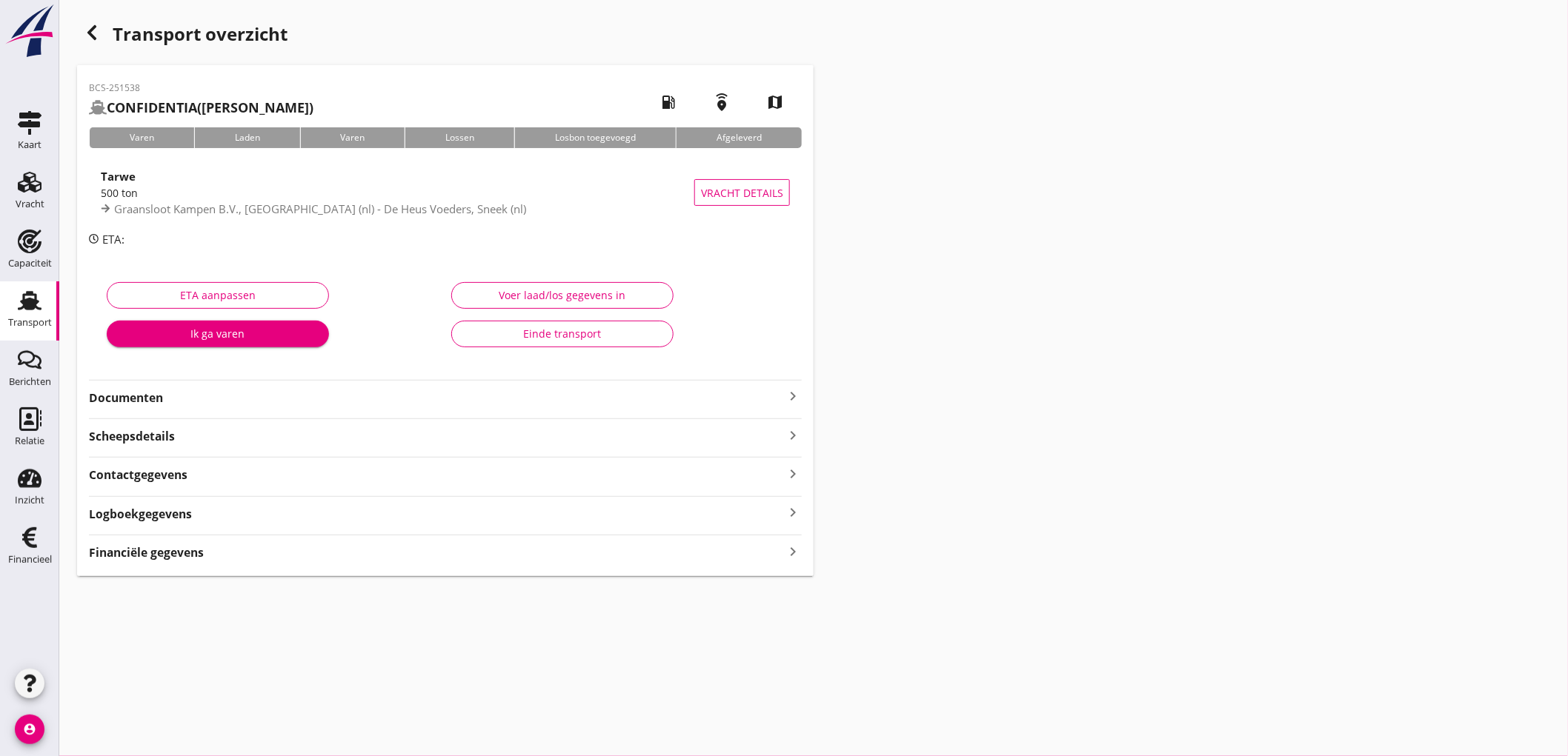
click at [216, 548] on div "Financiële gegevens keyboard_arrow_right" at bounding box center [445, 551] width 712 height 20
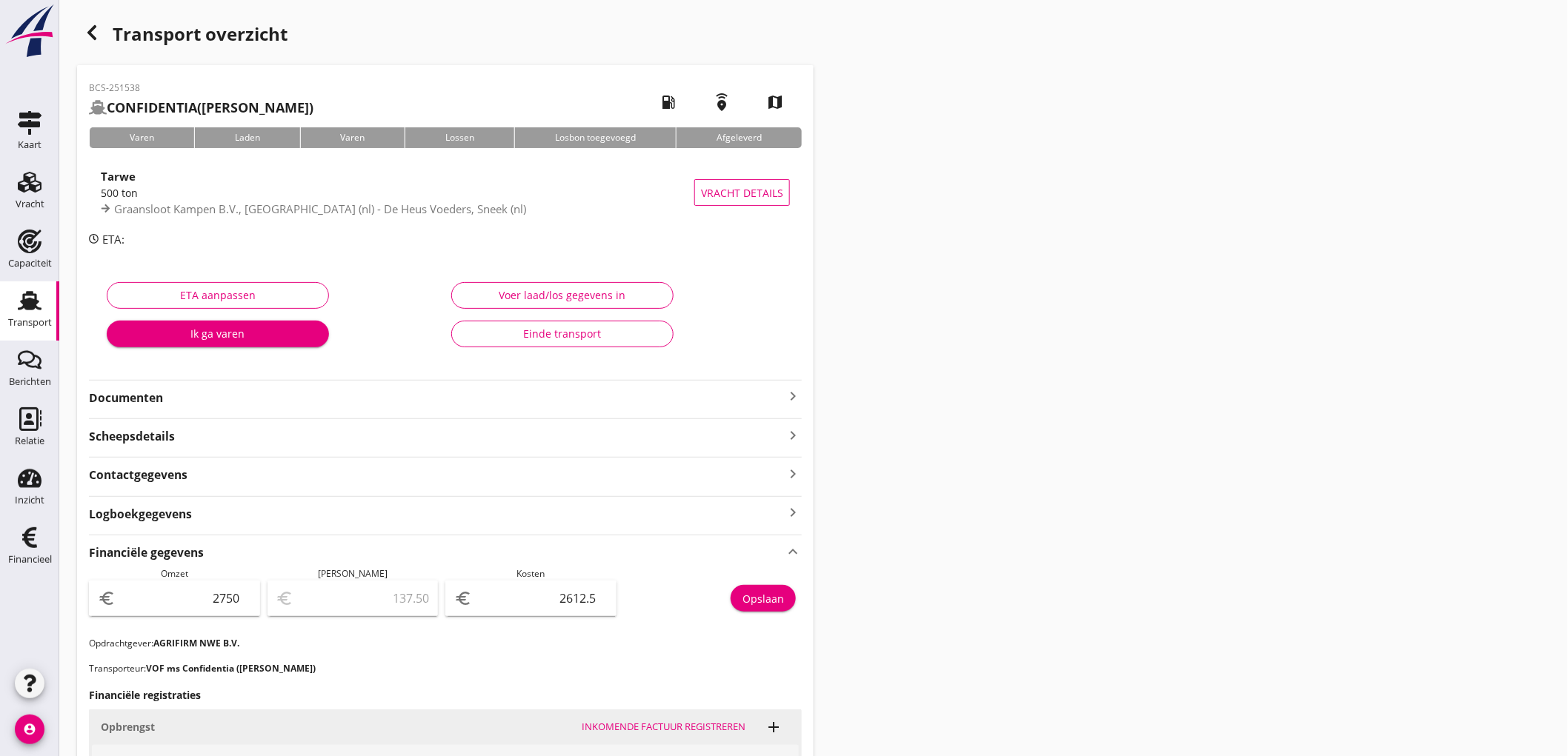
click at [11, 313] on div "Transport" at bounding box center [30, 323] width 44 height 21
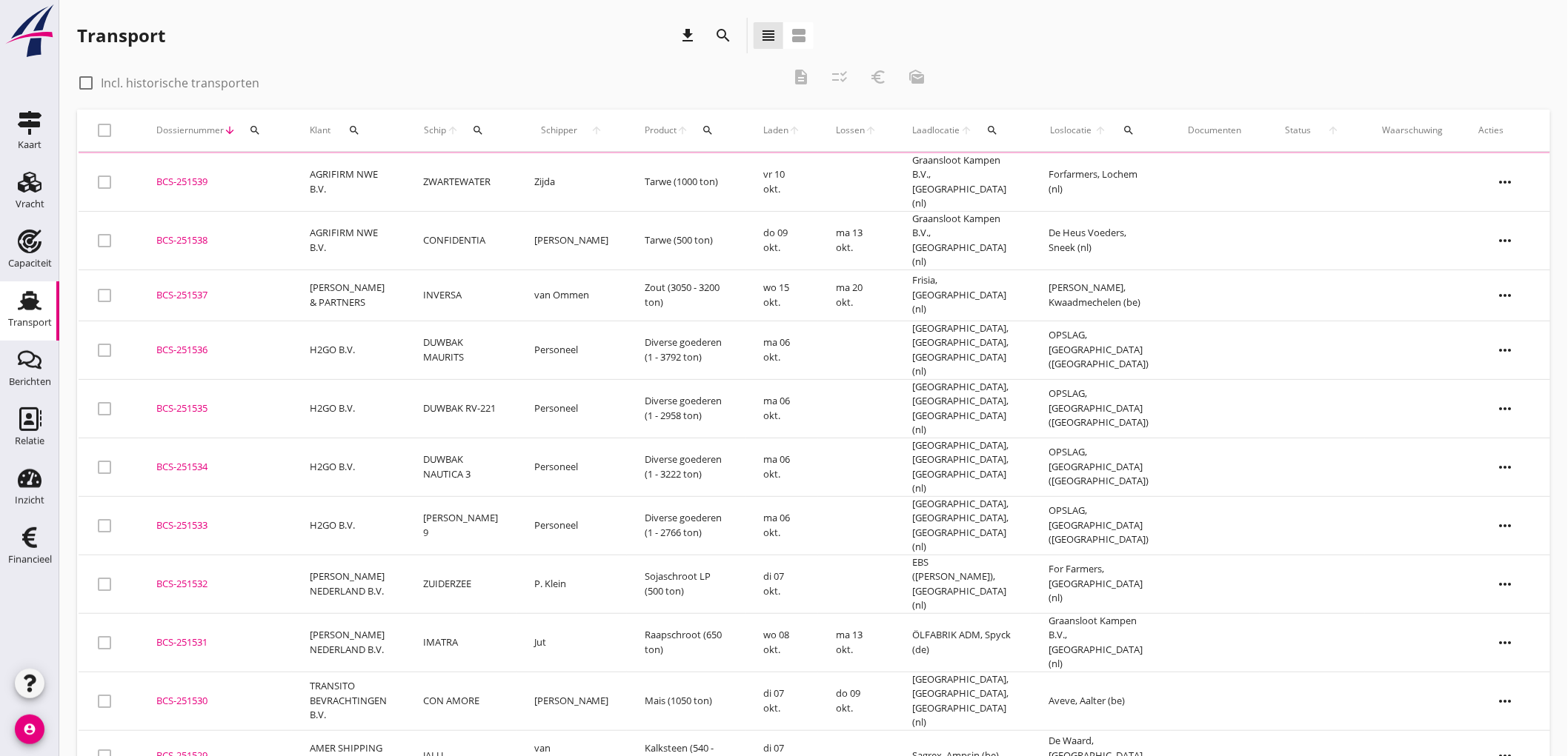
click at [366, 178] on td "AGRIFIRM NWE B.V." at bounding box center [348, 182] width 113 height 59
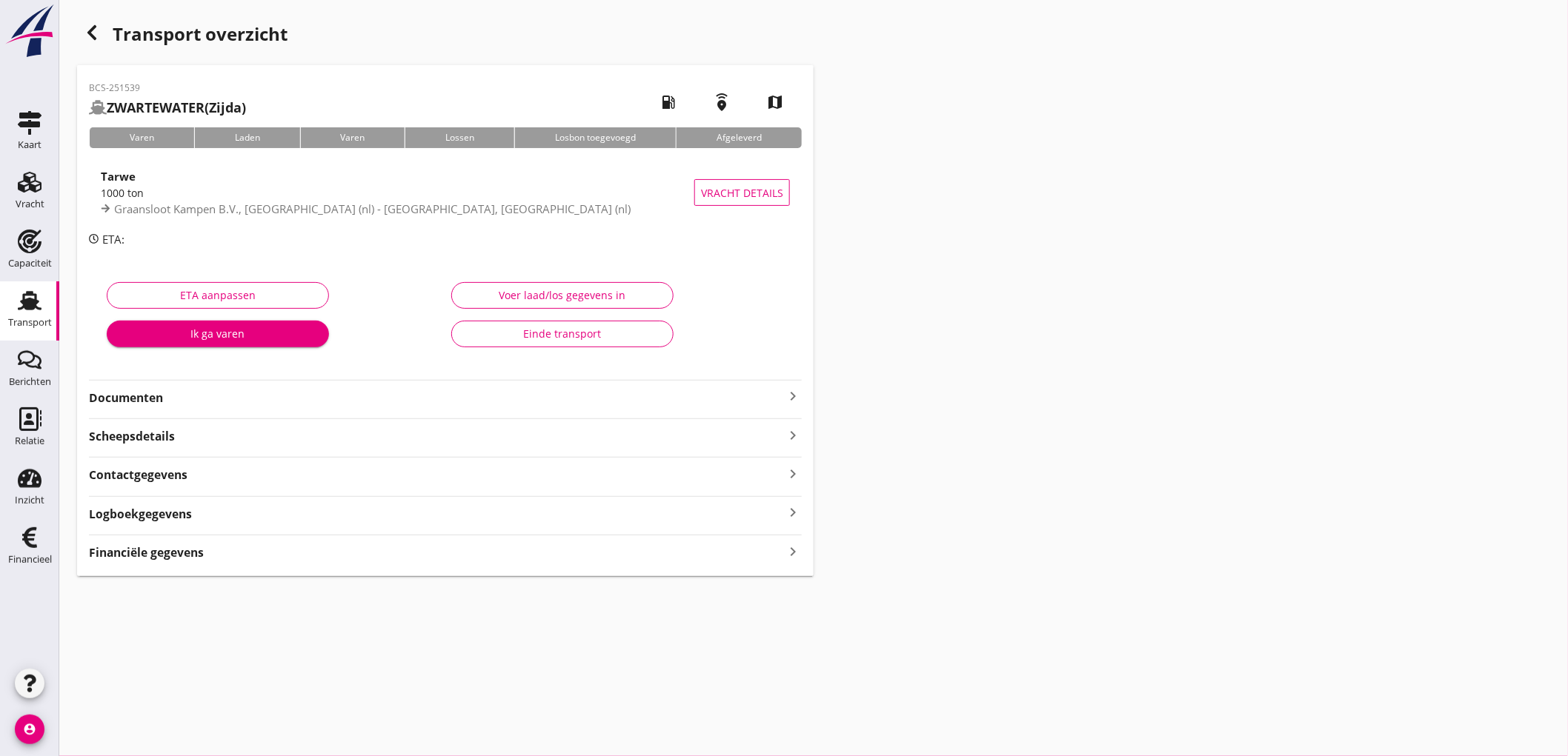
click at [272, 556] on div "Financiële gegevens keyboard_arrow_right" at bounding box center [445, 551] width 712 height 20
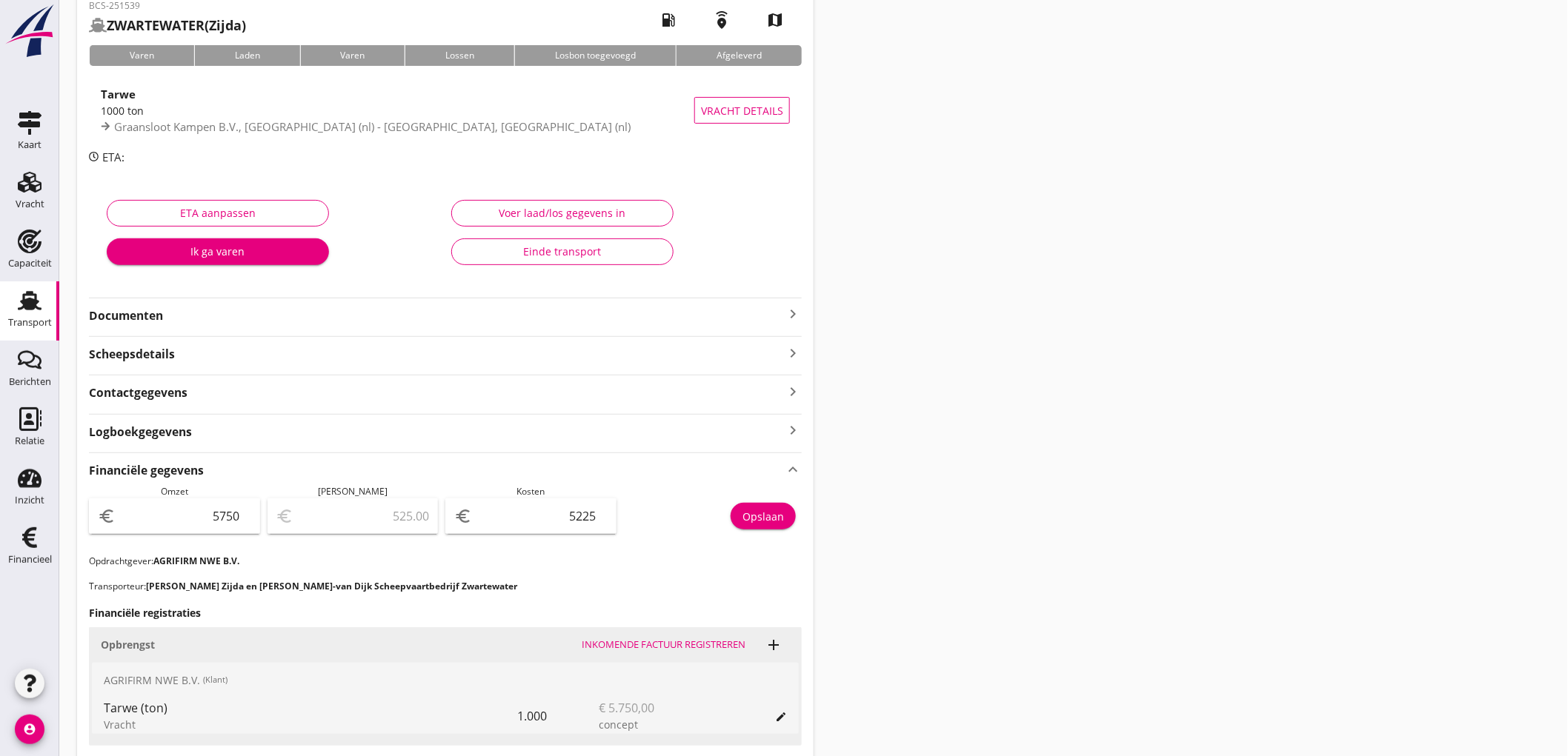
scroll to position [164, 0]
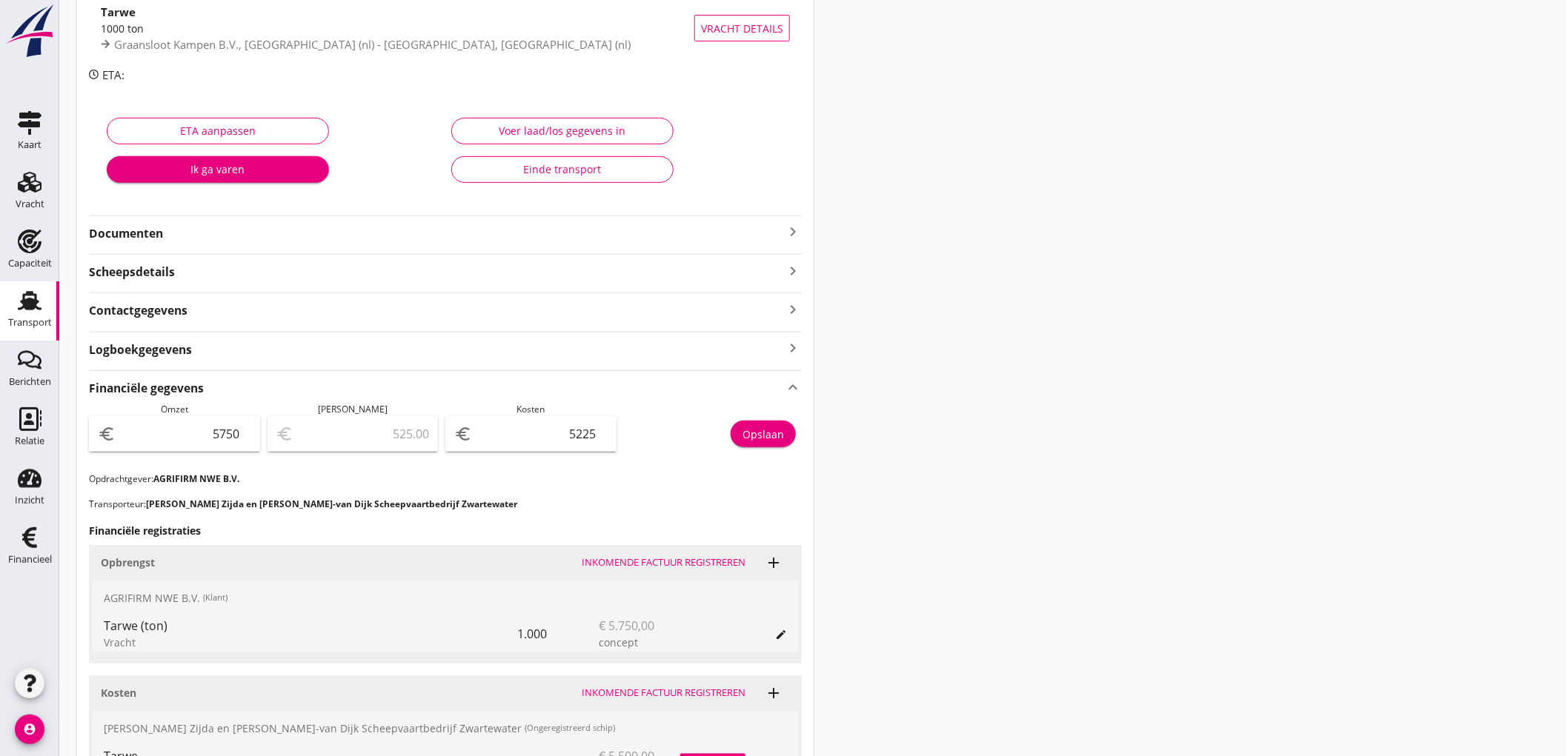
click at [6, 317] on link "Transport Transport" at bounding box center [29, 310] width 59 height 59
